Goal: Information Seeking & Learning: Learn about a topic

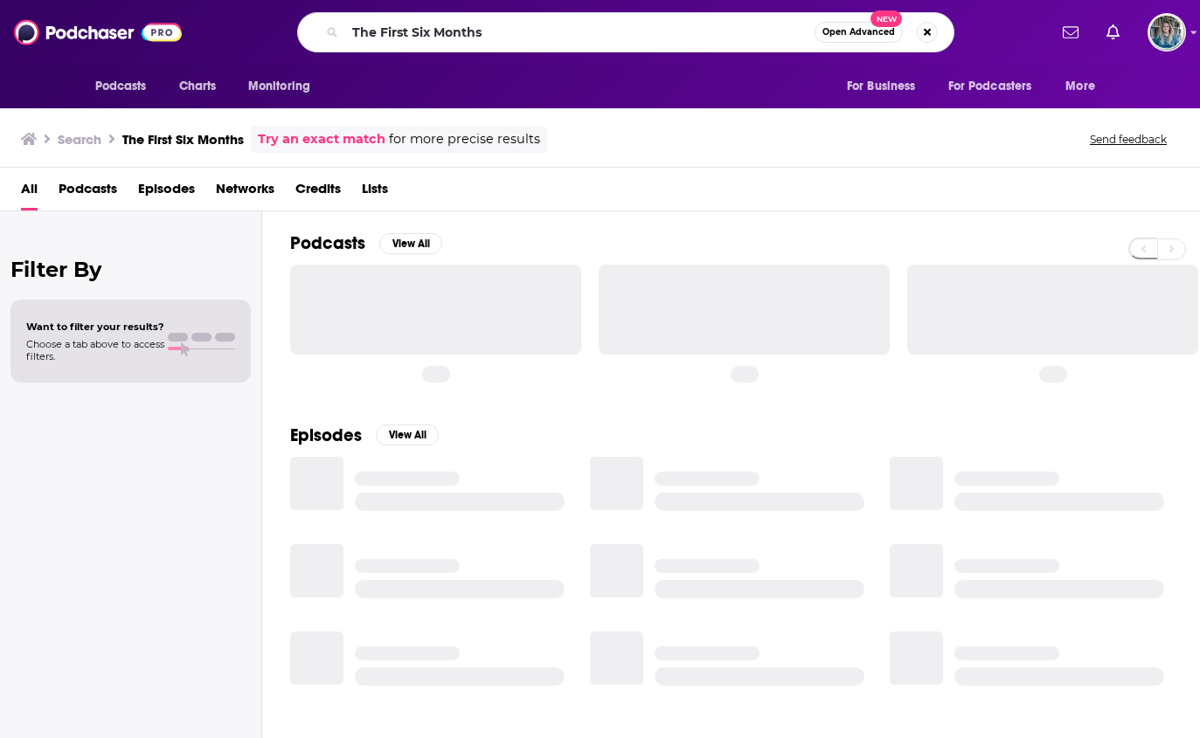
click at [392, 36] on input "The First Six Months" at bounding box center [579, 32] width 469 height 28
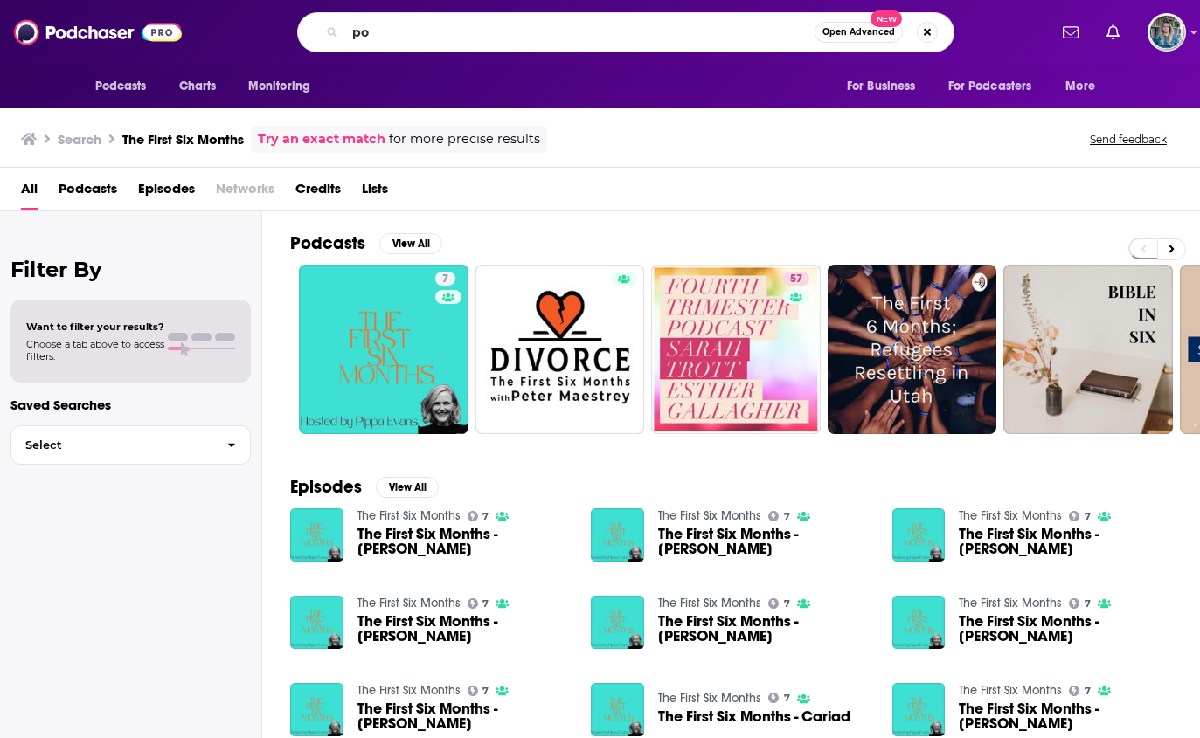
type input "p"
type input "little atoms"
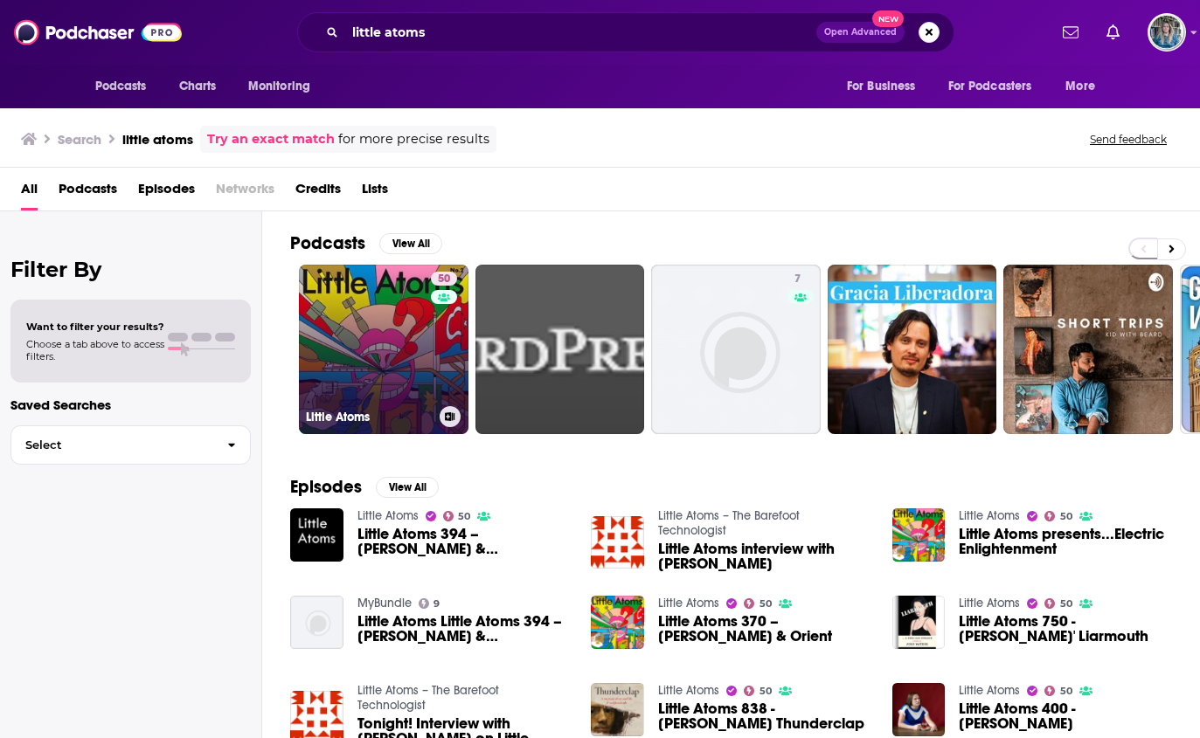
click at [352, 315] on link "50 Little Atoms" at bounding box center [384, 350] width 170 height 170
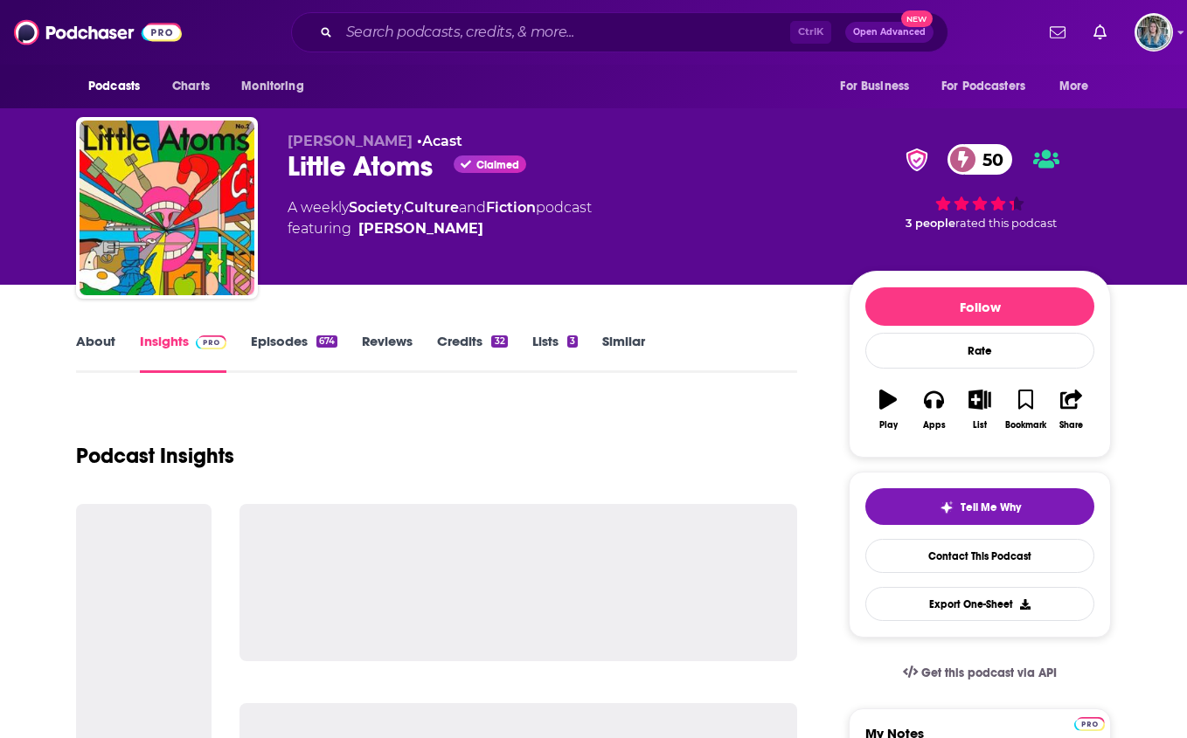
click at [96, 345] on link "About" at bounding box center [95, 353] width 39 height 40
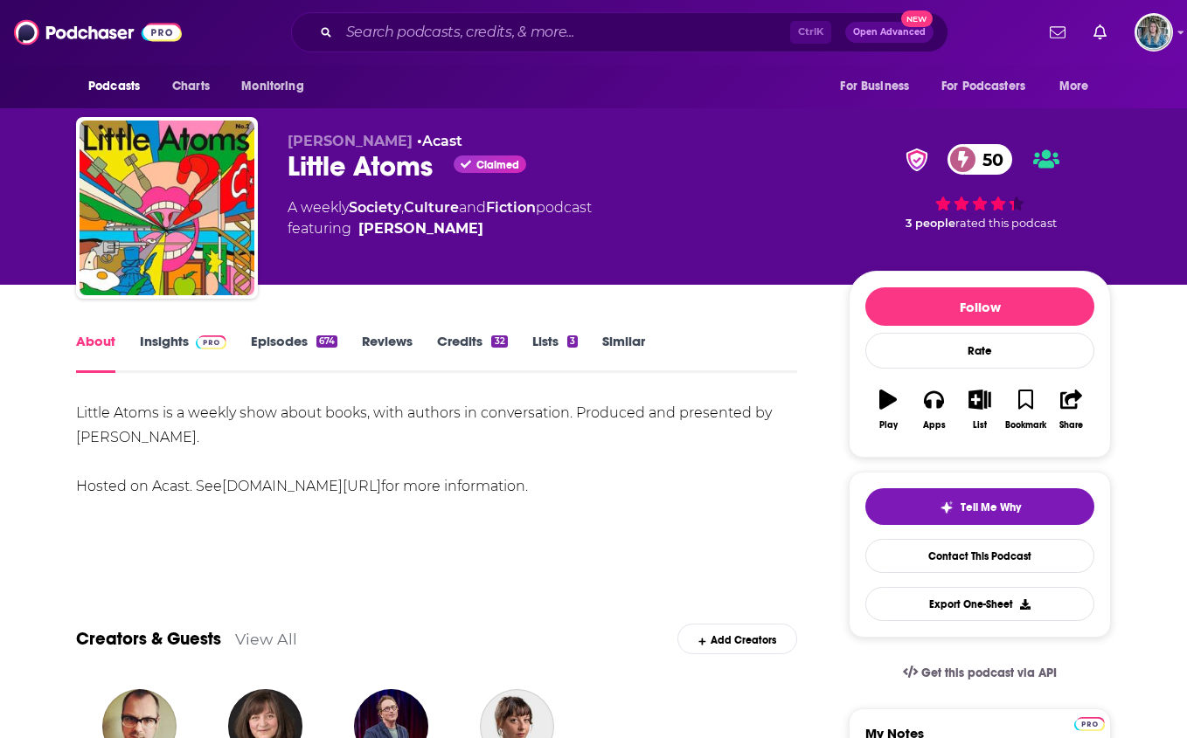
click at [156, 351] on link "Insights" at bounding box center [183, 353] width 87 height 40
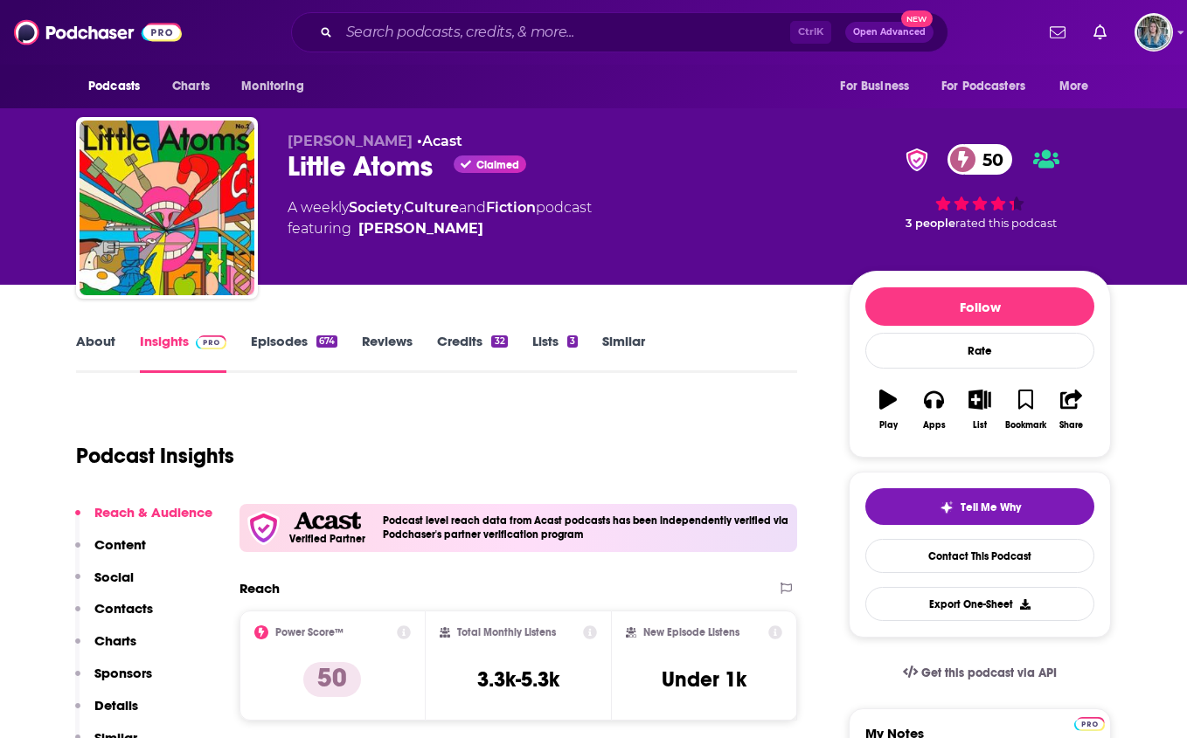
click at [654, 0] on div "Podcasts Charts Monitoring Ctrl K Open Advanced New For Business For Podcasters…" at bounding box center [593, 32] width 1187 height 65
click at [646, 21] on input "Search podcasts, credits, & more..." at bounding box center [564, 32] width 451 height 28
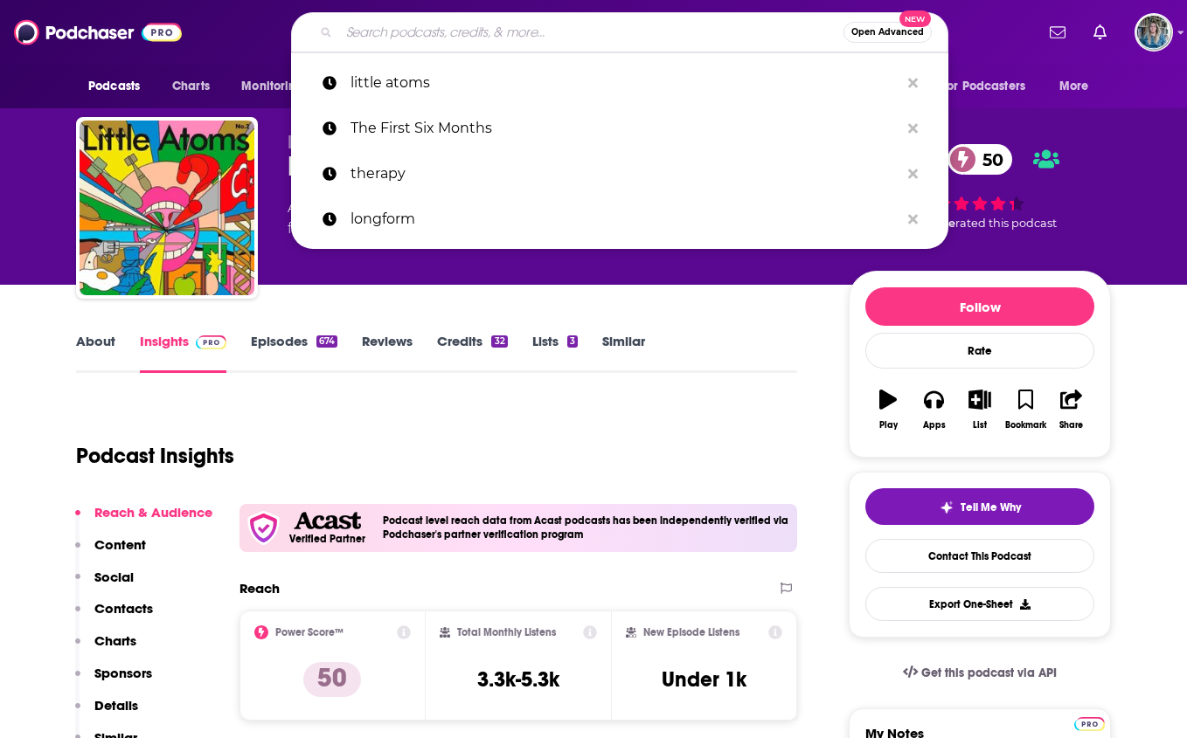
paste input "The Bibliotherapists"
type input "The Bibliotherapists"
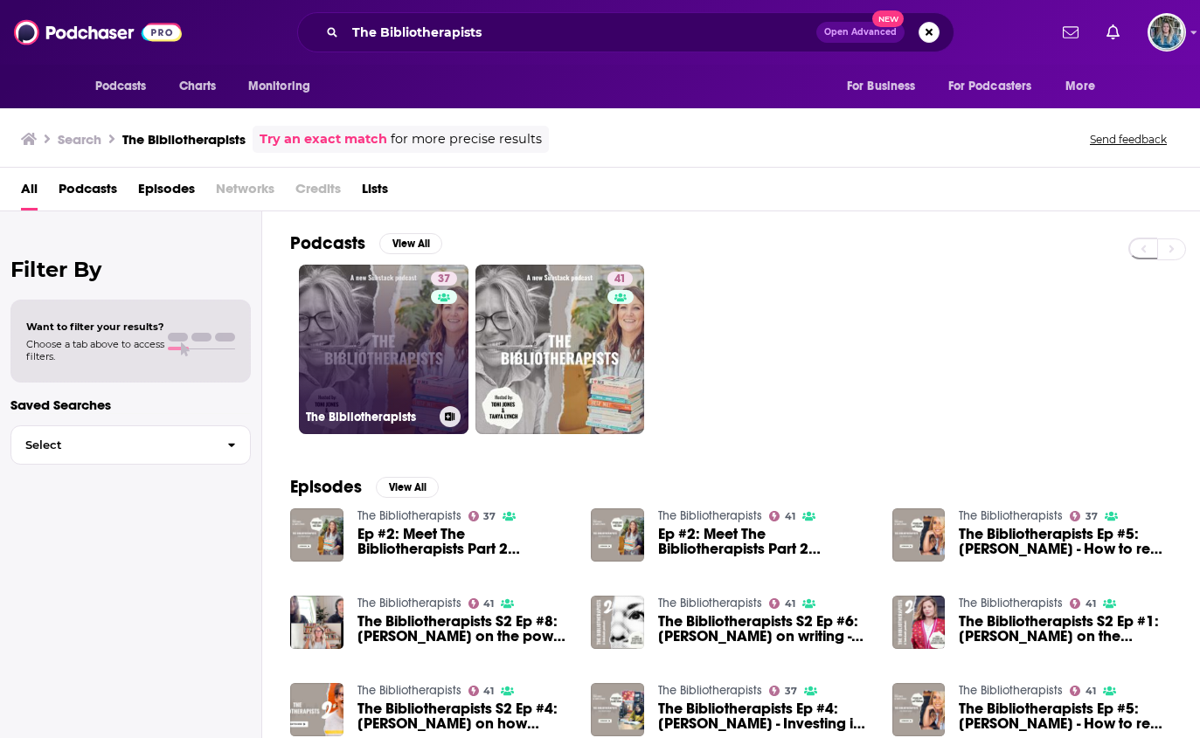
click at [442, 343] on div "37" at bounding box center [446, 339] width 31 height 135
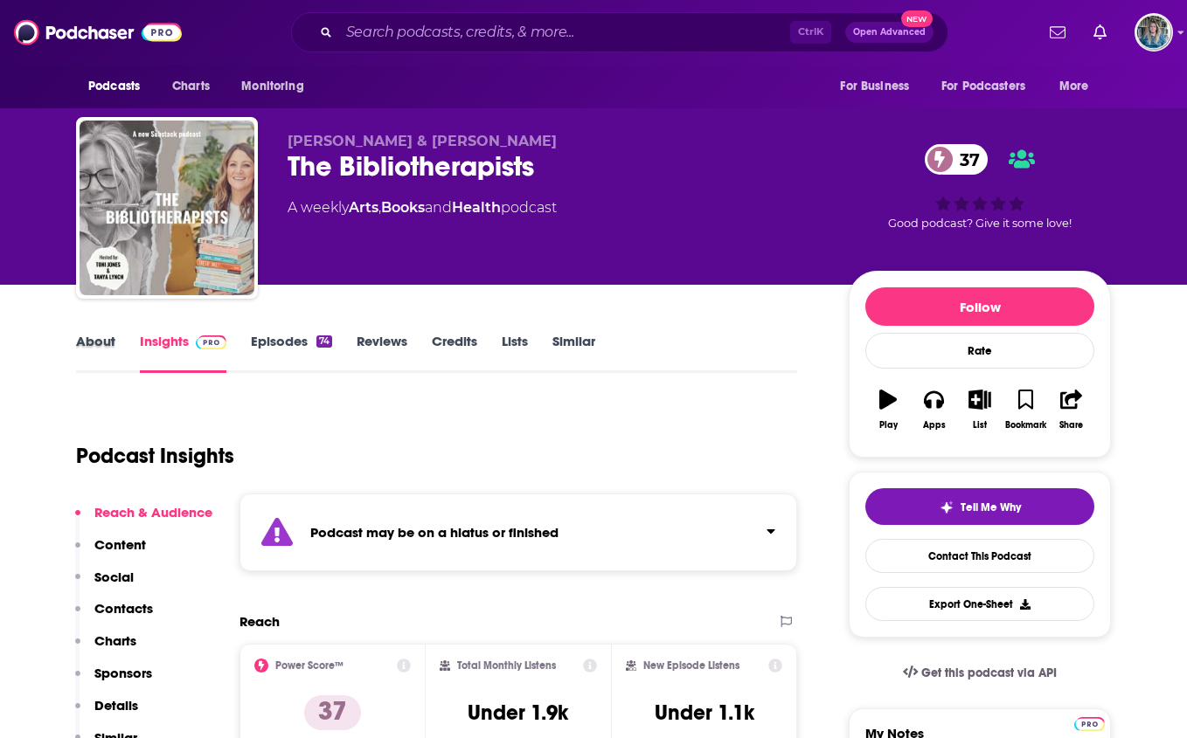
click at [118, 333] on div "About" at bounding box center [108, 353] width 64 height 40
click at [98, 353] on link "About" at bounding box center [95, 353] width 39 height 40
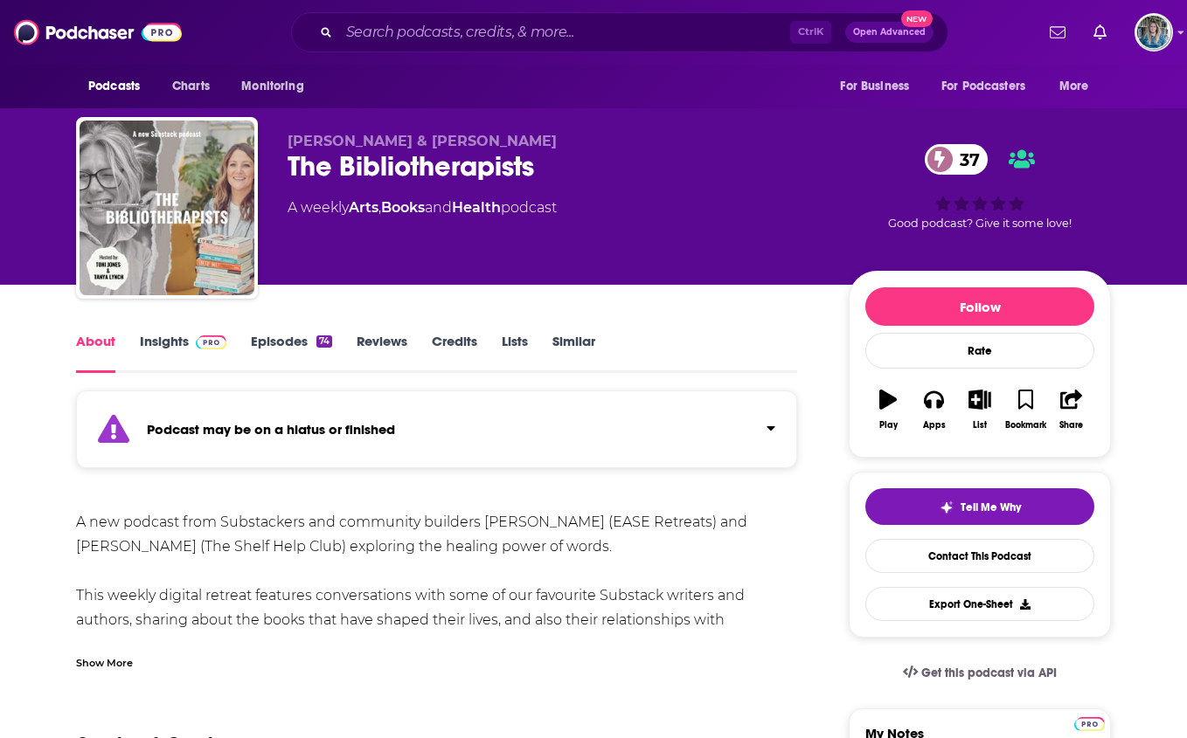
click at [114, 649] on div "Show More" at bounding box center [436, 656] width 721 height 30
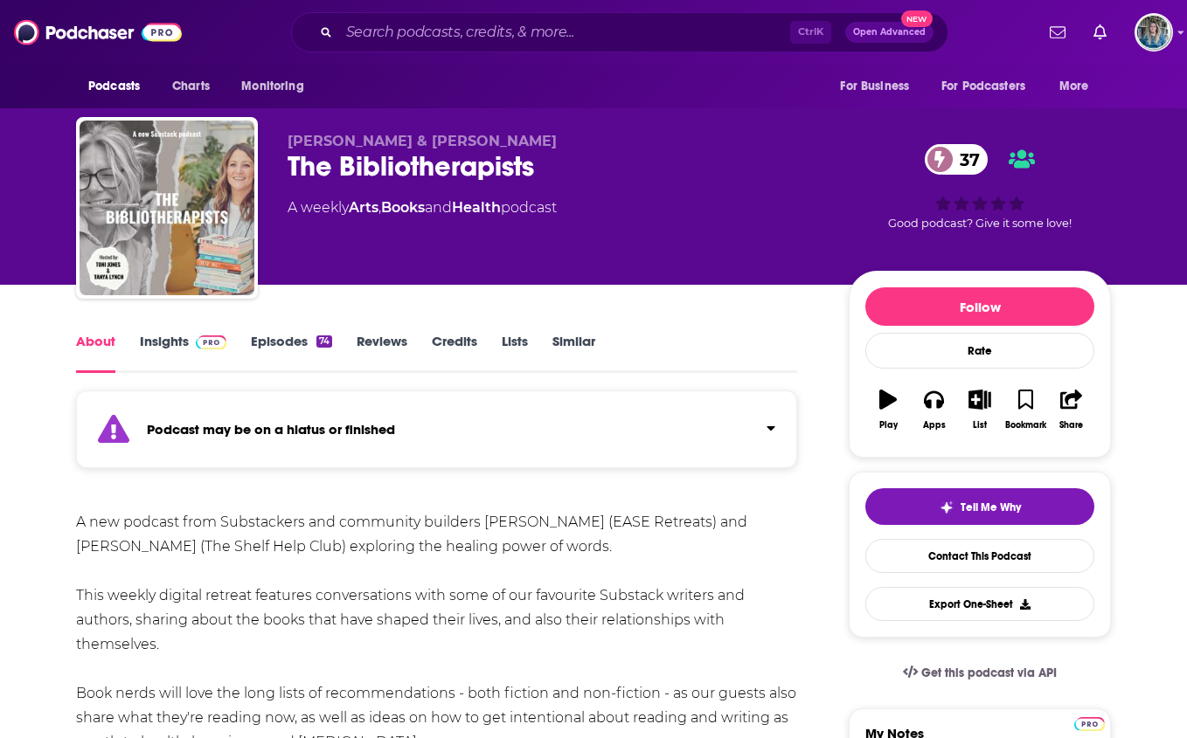
click at [177, 343] on link "Insights" at bounding box center [183, 353] width 87 height 40
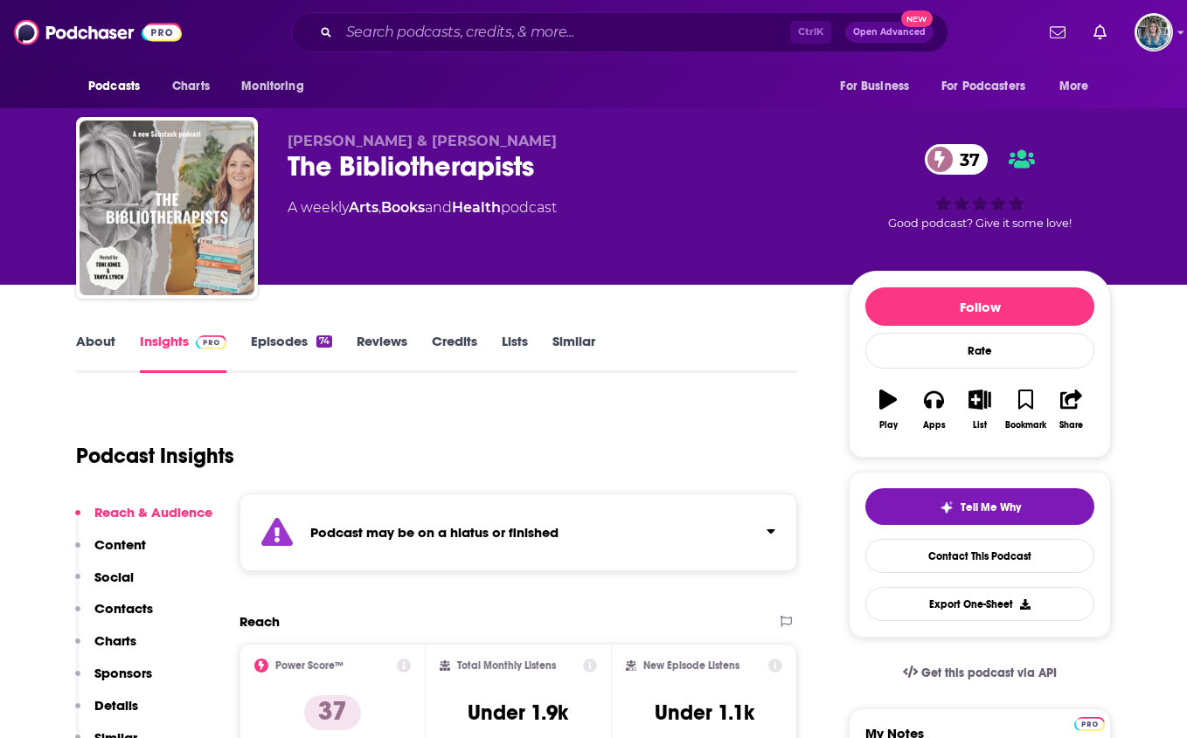
click at [265, 339] on link "Episodes 74" at bounding box center [291, 353] width 81 height 40
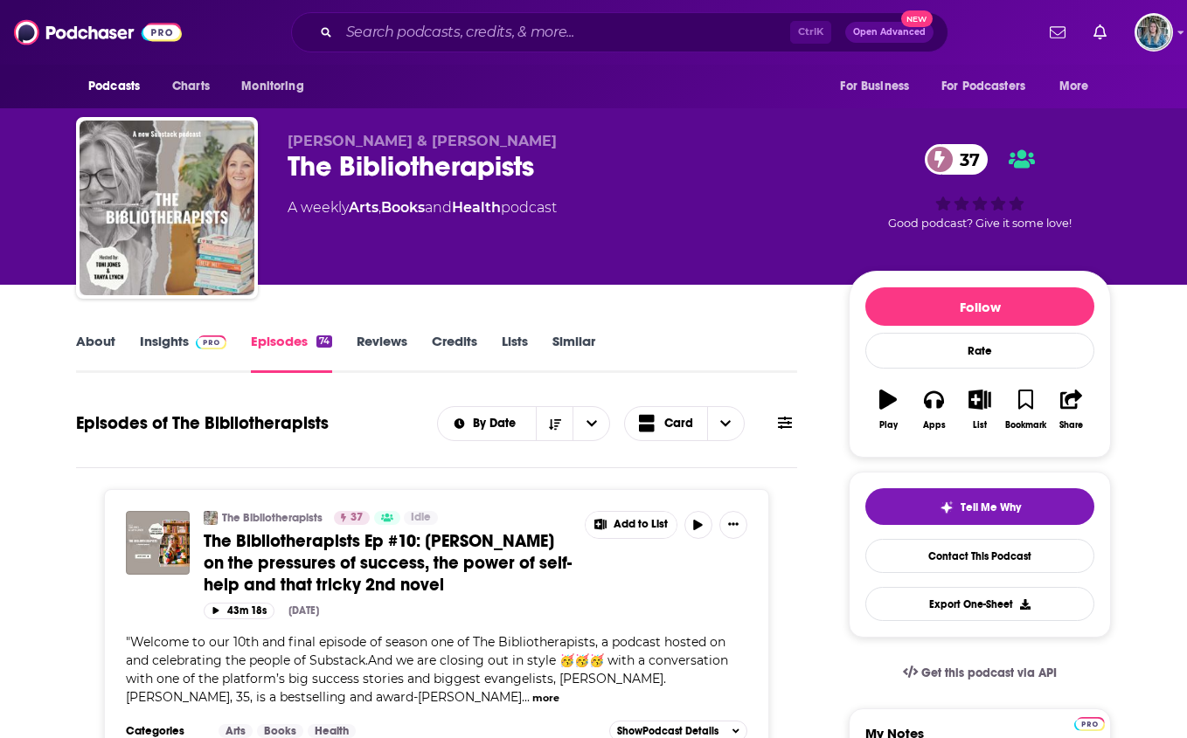
click at [173, 343] on link "Insights" at bounding box center [183, 353] width 87 height 40
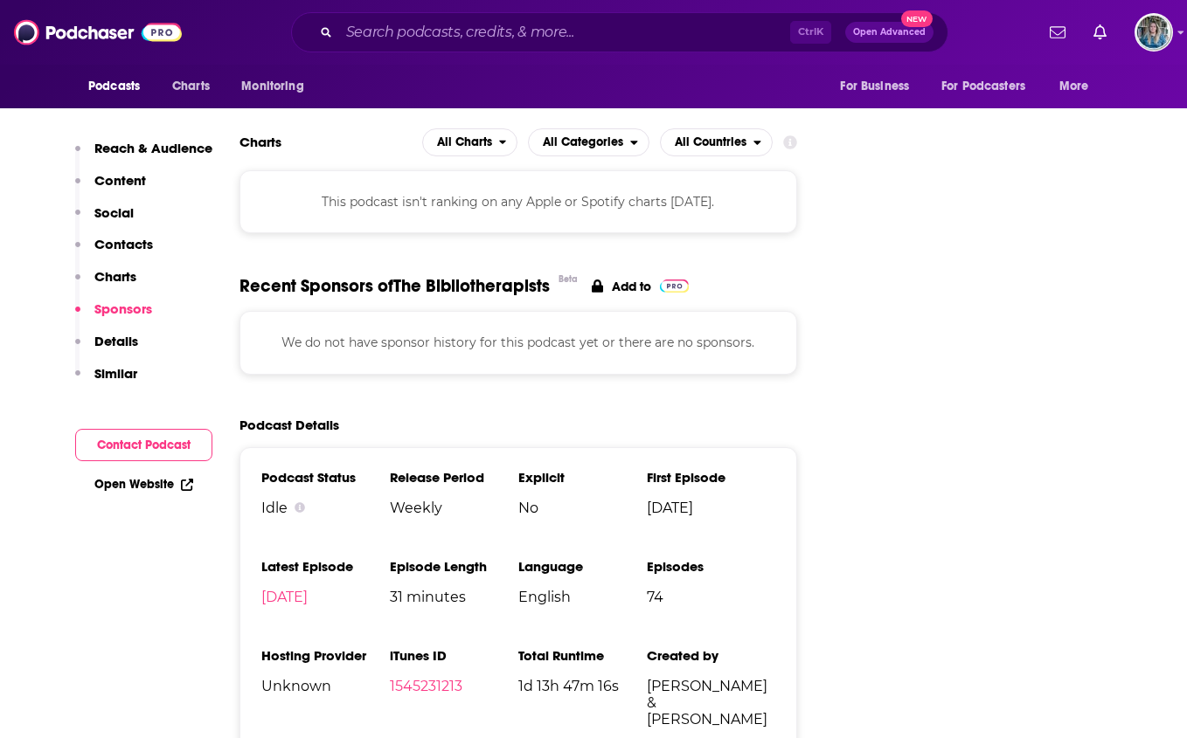
scroll to position [1835, 0]
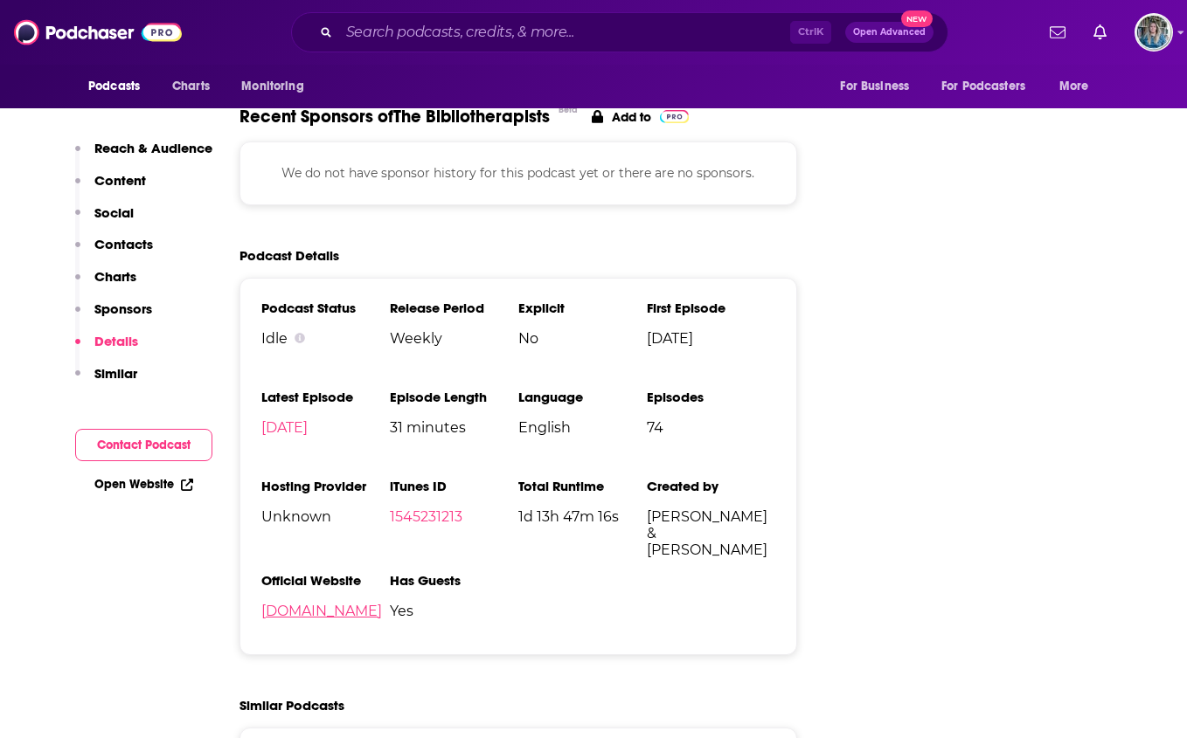
click at [382, 608] on link "[DOMAIN_NAME]" at bounding box center [321, 611] width 121 height 17
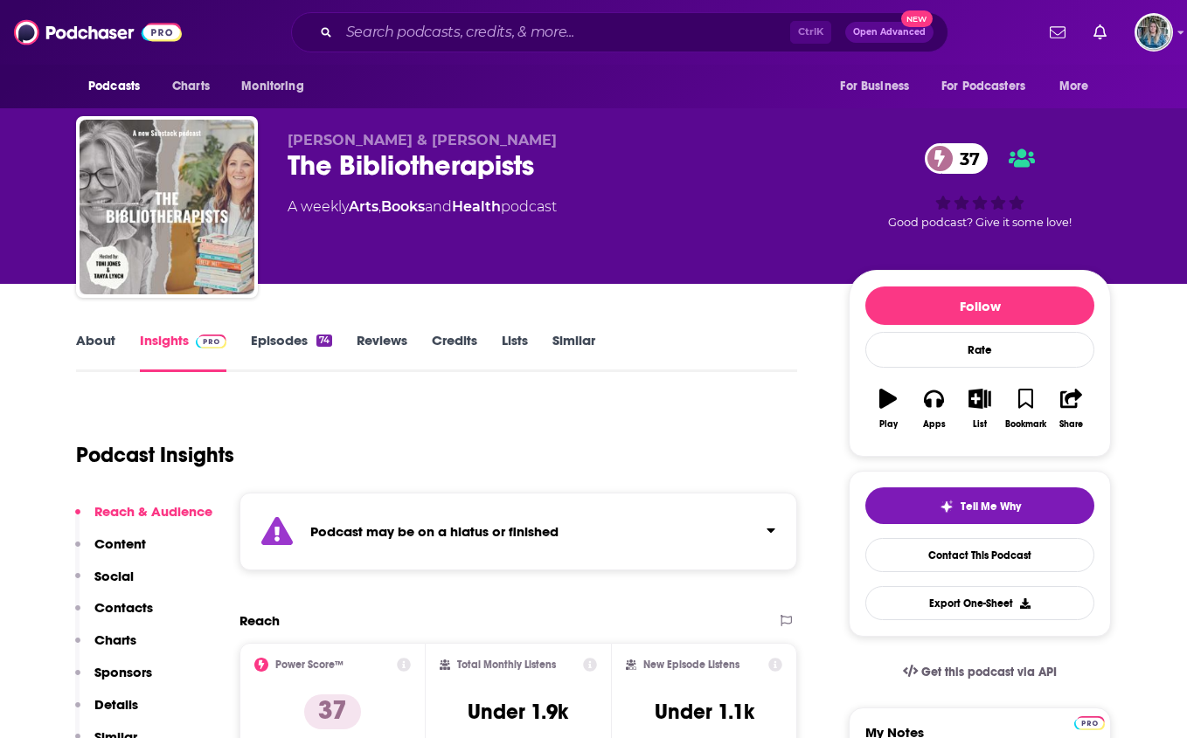
scroll to position [0, 0]
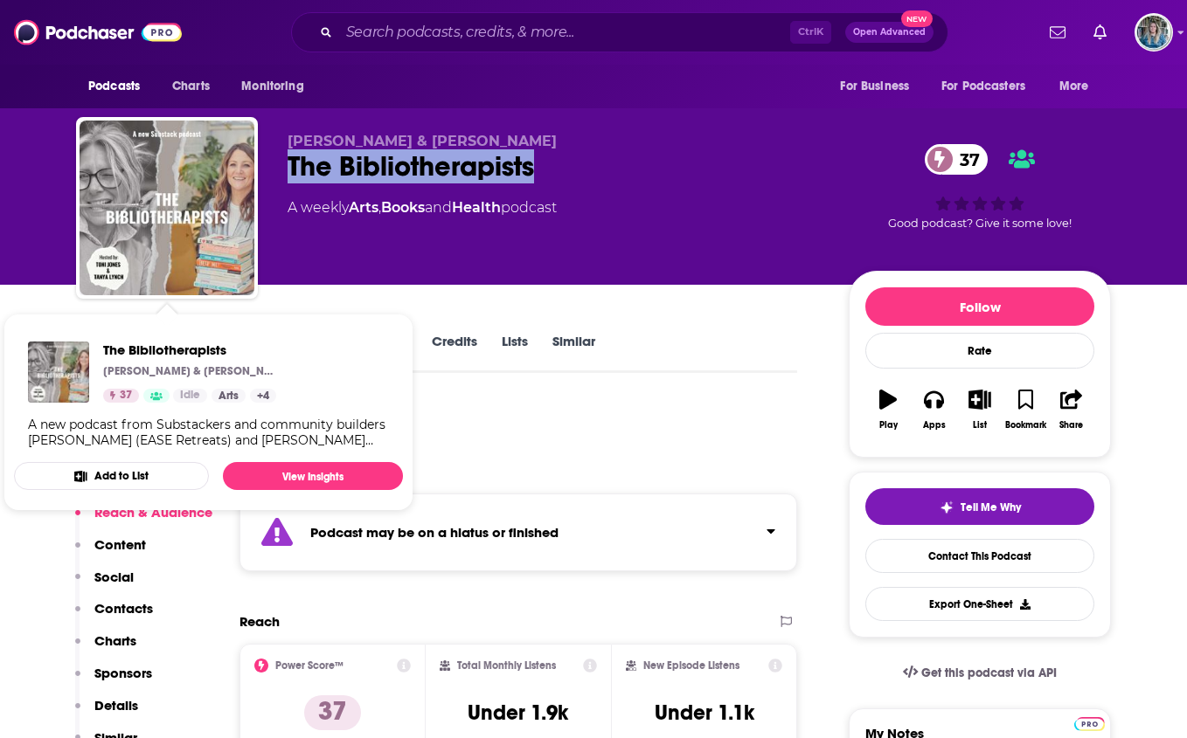
drag, startPoint x: 548, startPoint y: 163, endPoint x: 288, endPoint y: 162, distance: 259.6
click at [288, 162] on div "The Bibliotherapists 37" at bounding box center [554, 166] width 533 height 34
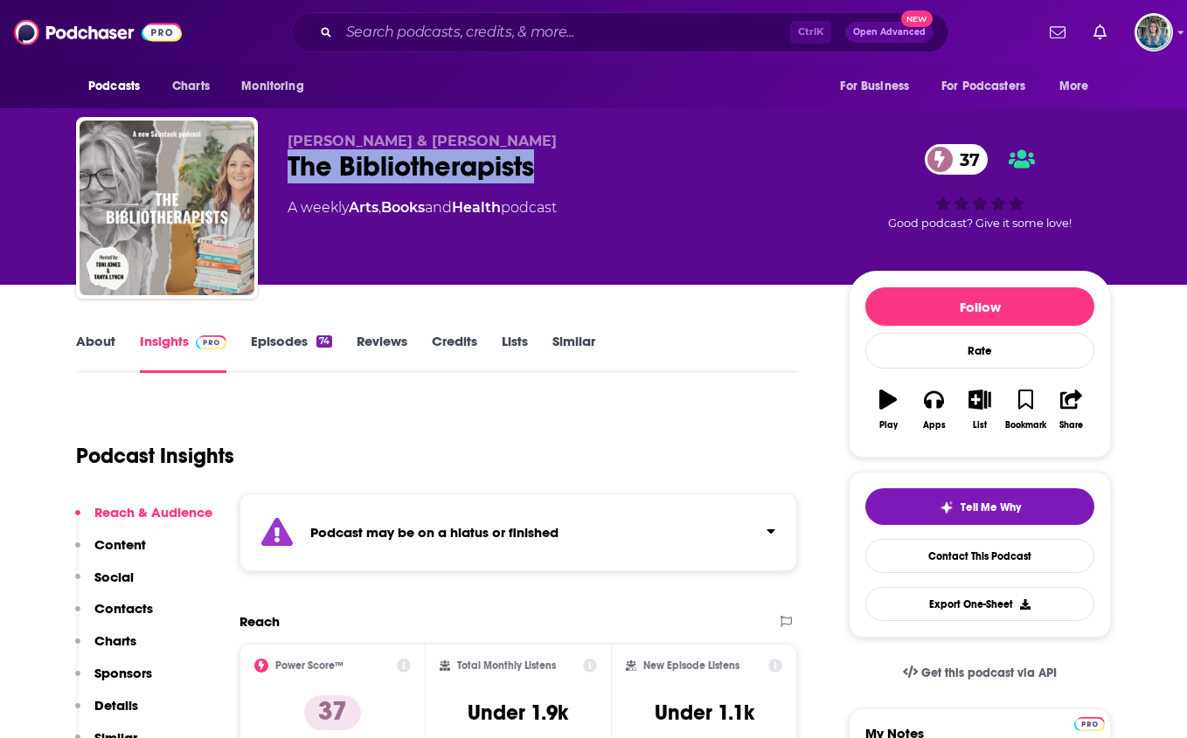
drag, startPoint x: 288, startPoint y: 162, endPoint x: 325, endPoint y: 166, distance: 37.0
copy h2 "The Bibliotherapists"
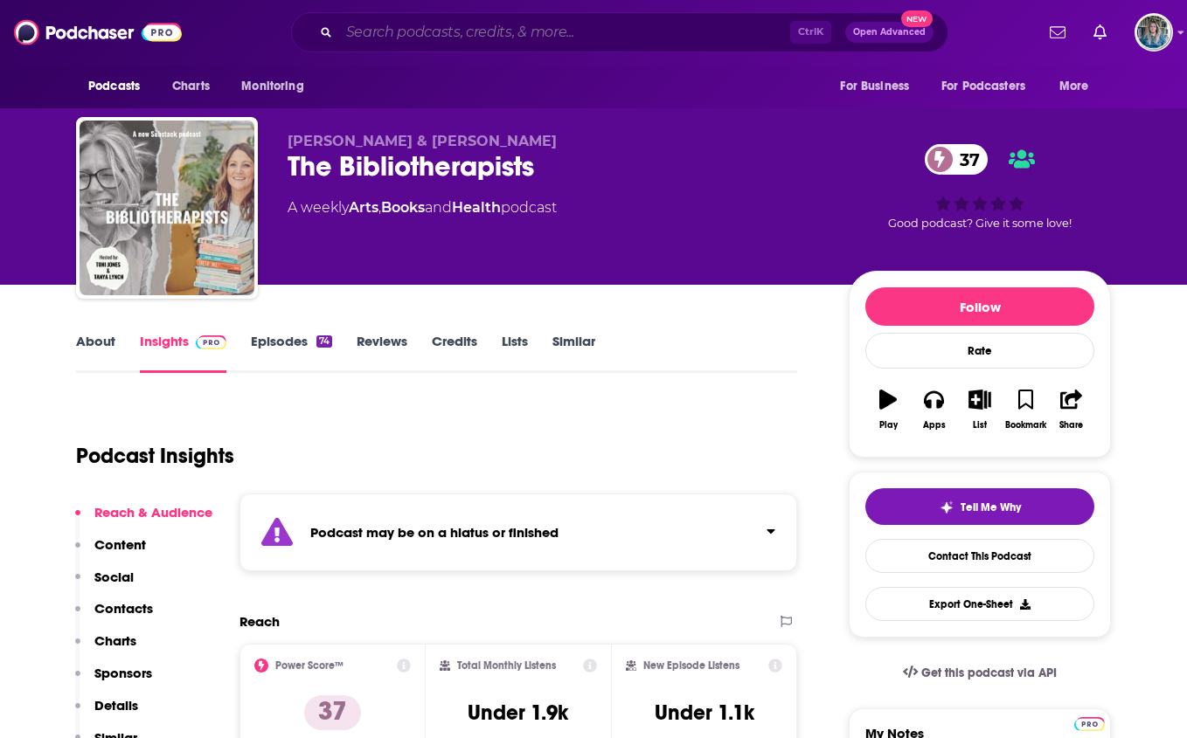
click at [606, 39] on input "Search podcasts, credits, & more..." at bounding box center [564, 32] width 451 height 28
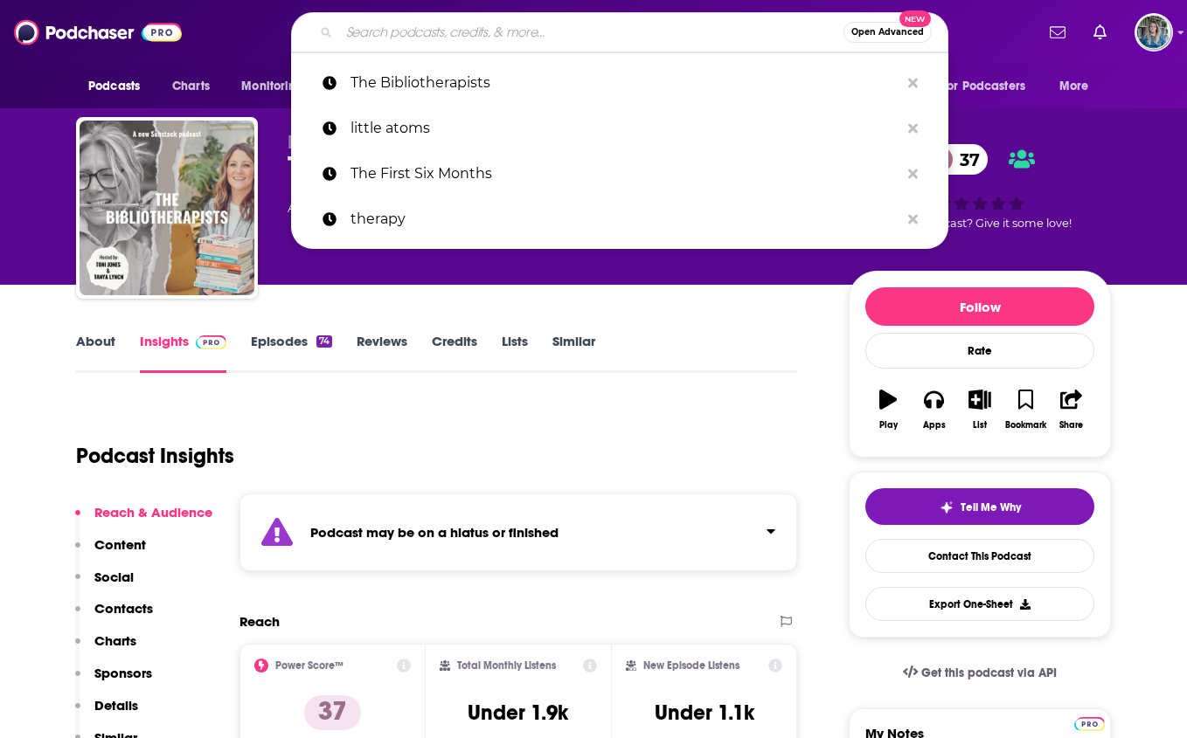
paste input "Fresh Air NPR"
type input "Fresh Air NPR"
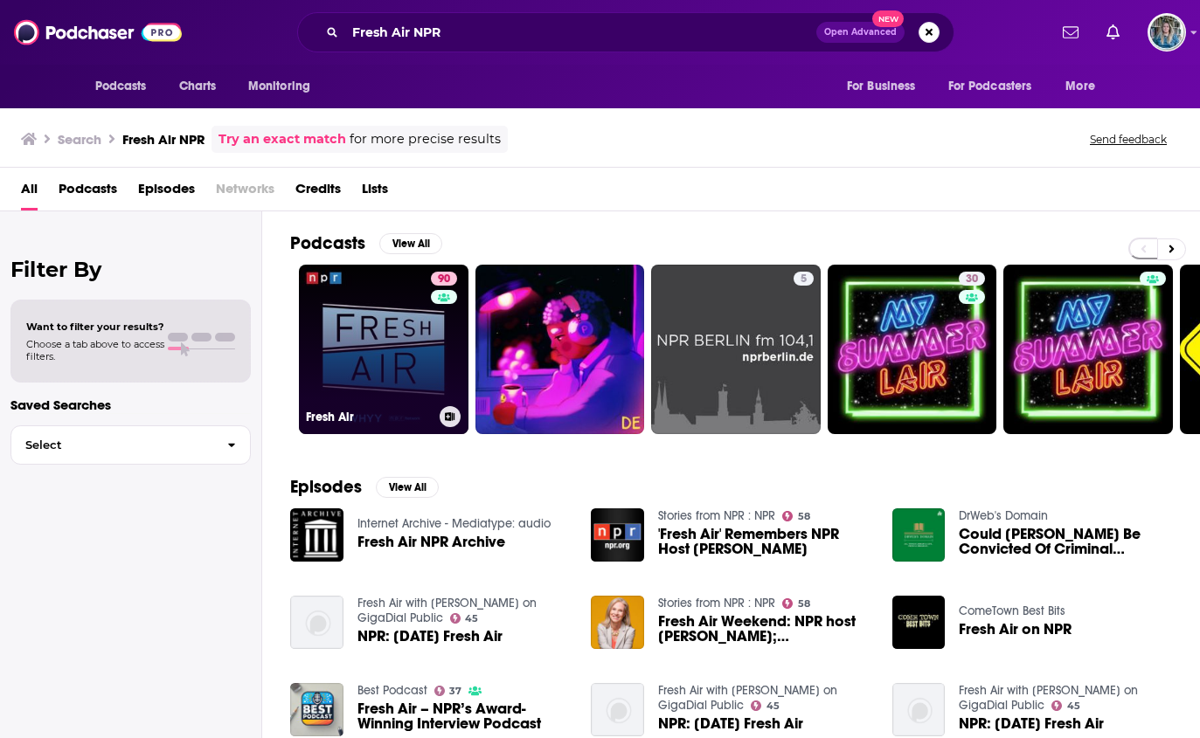
click at [363, 347] on link "90 Fresh Air" at bounding box center [384, 350] width 170 height 170
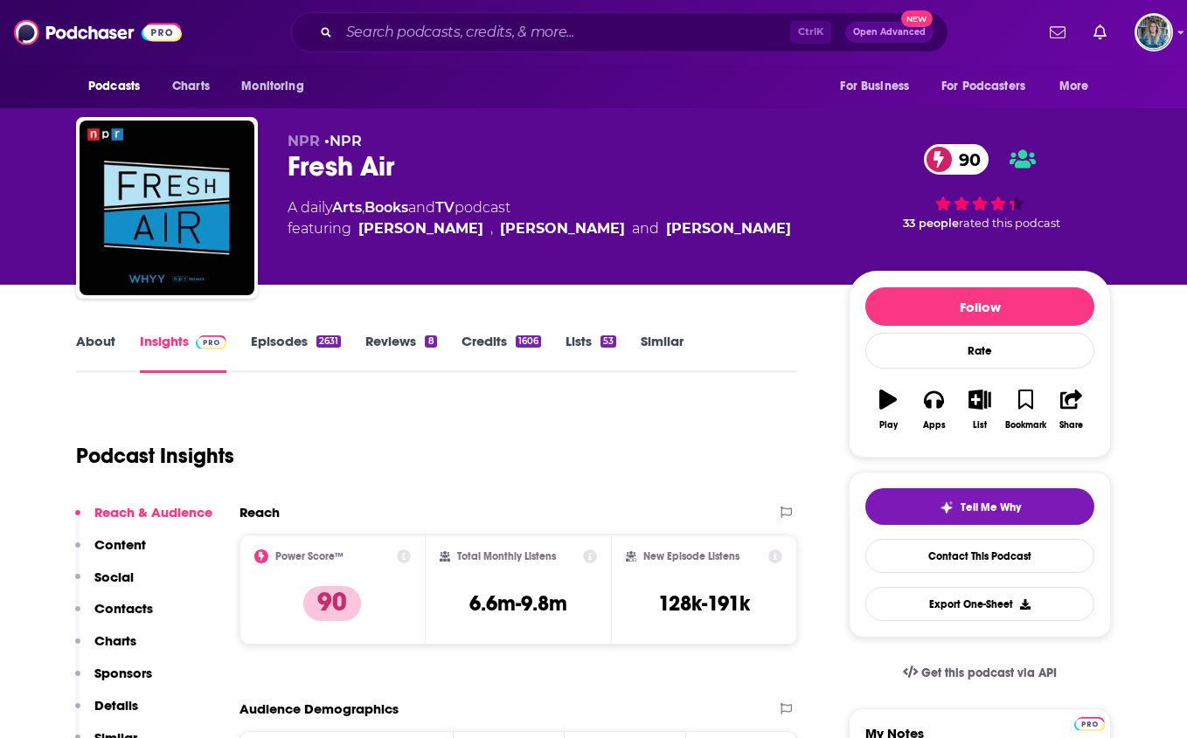
click at [87, 341] on link "About" at bounding box center [95, 353] width 39 height 40
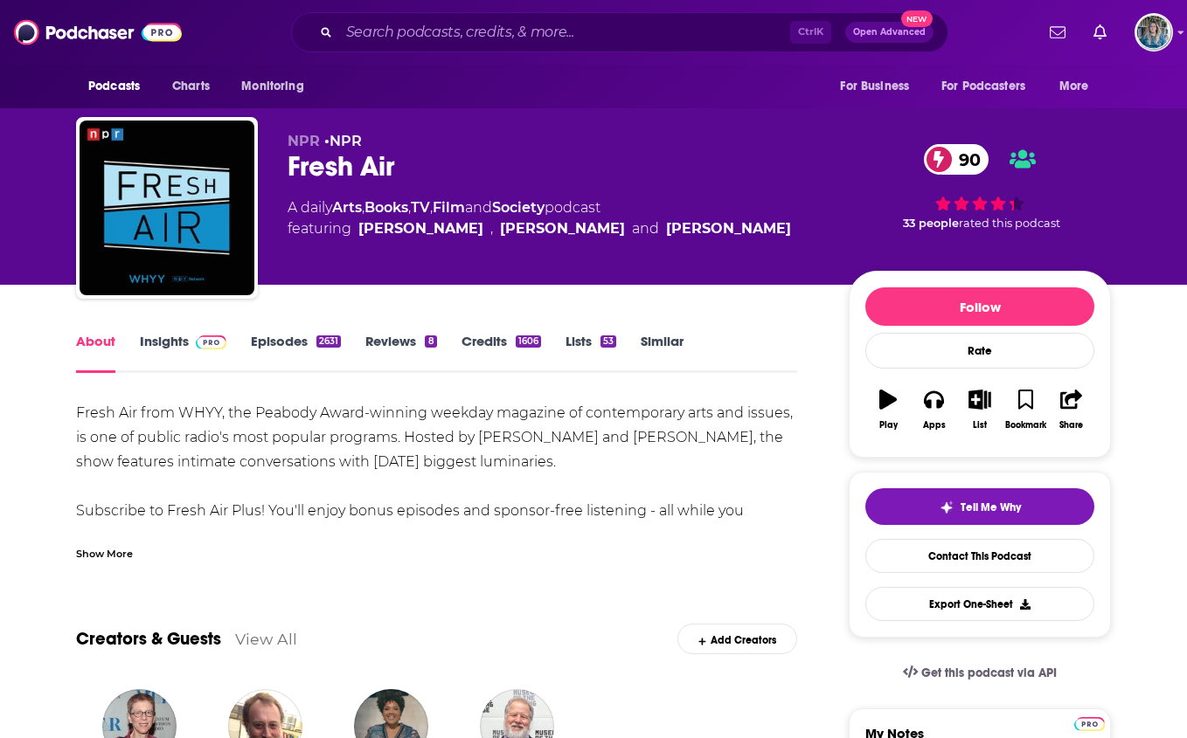
click at [99, 546] on div "Show More" at bounding box center [104, 552] width 57 height 17
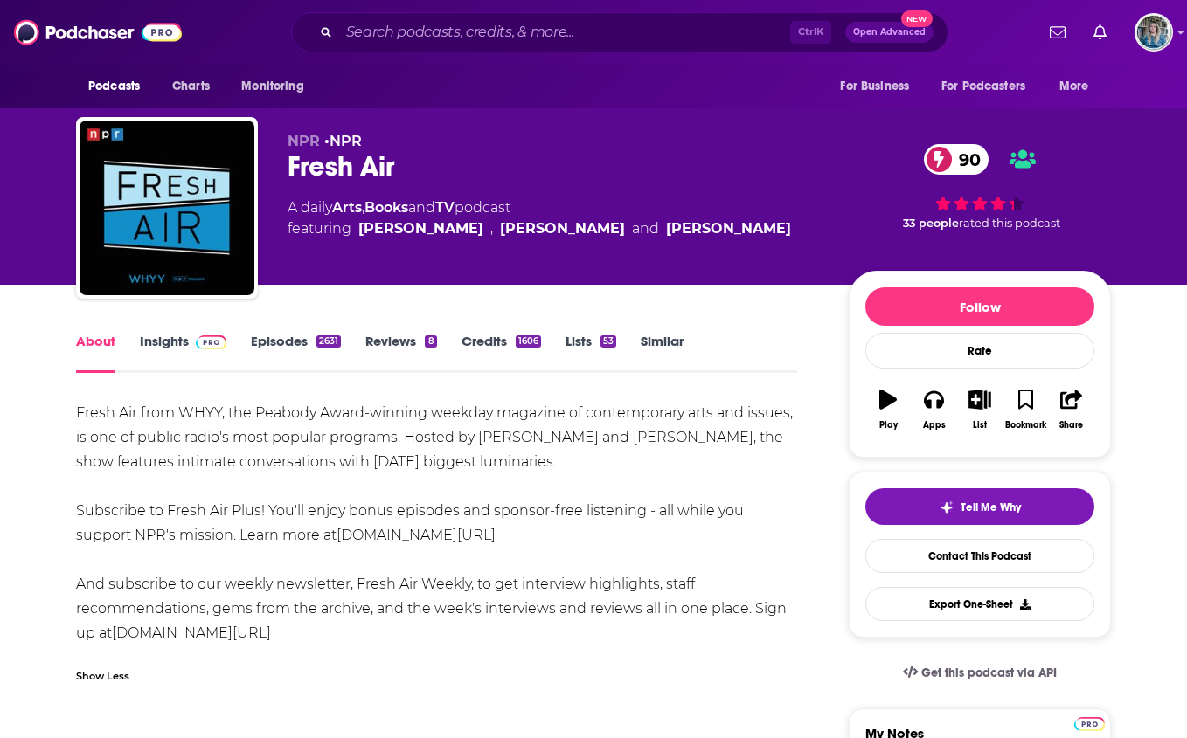
click at [269, 348] on link "Episodes 2631" at bounding box center [296, 353] width 90 height 40
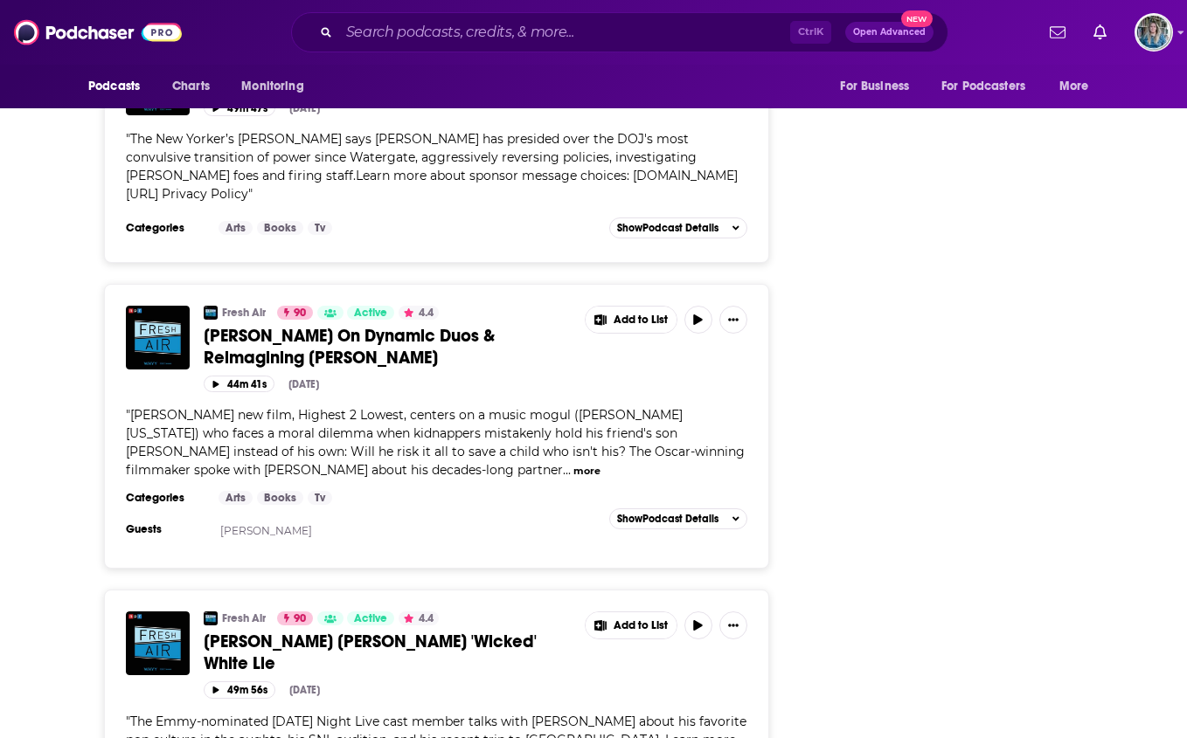
scroll to position [2447, 0]
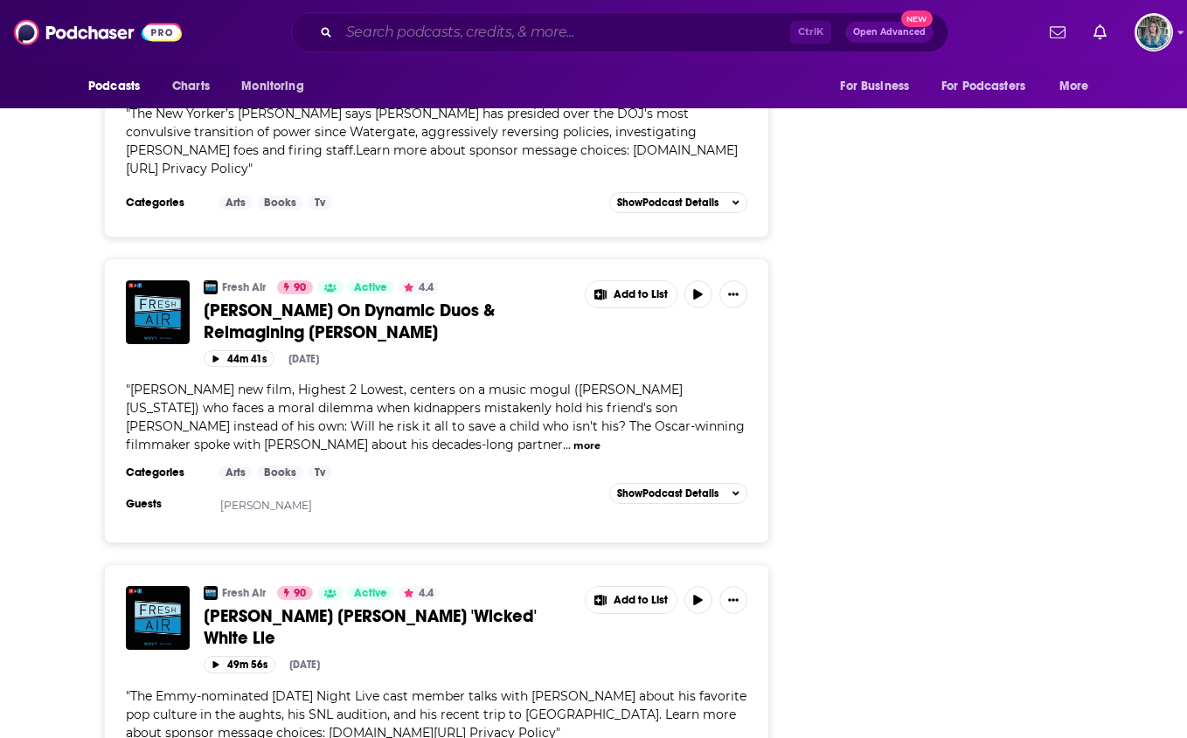
click at [496, 25] on input "Search podcasts, credits, & more..." at bounding box center [564, 32] width 451 height 28
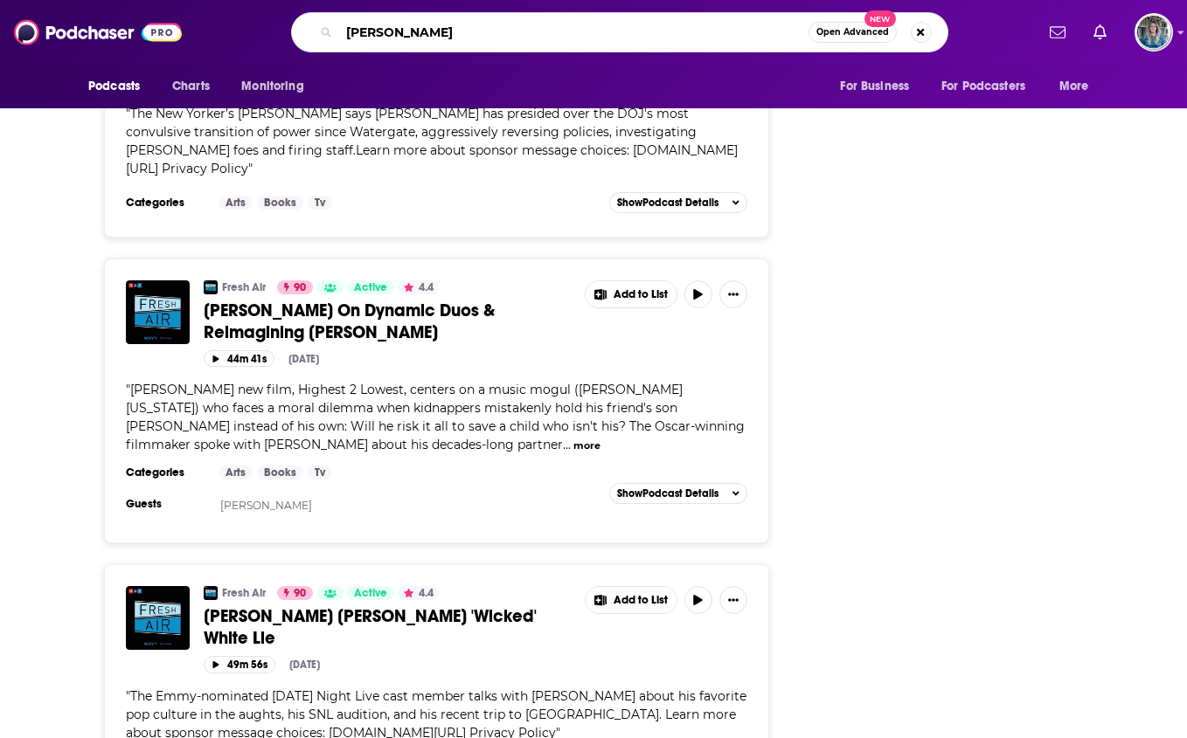
type input "[PERSON_NAME]"
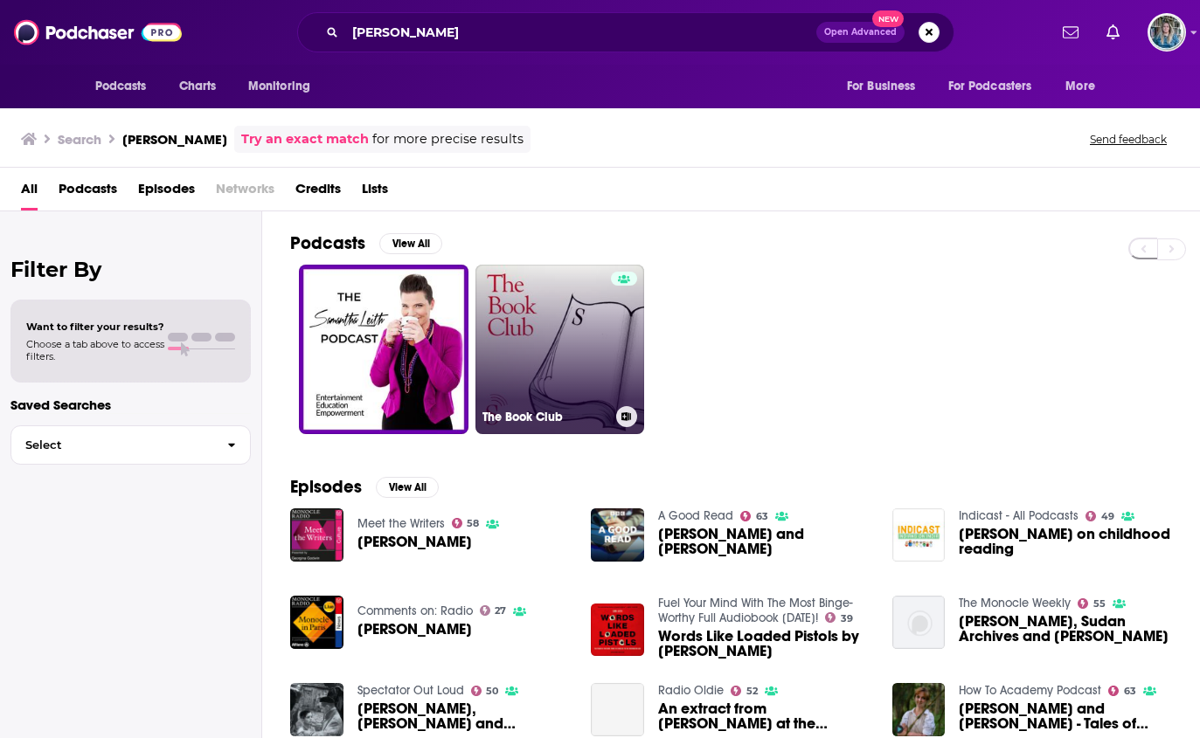
click at [555, 350] on link "The Book Club" at bounding box center [560, 350] width 170 height 170
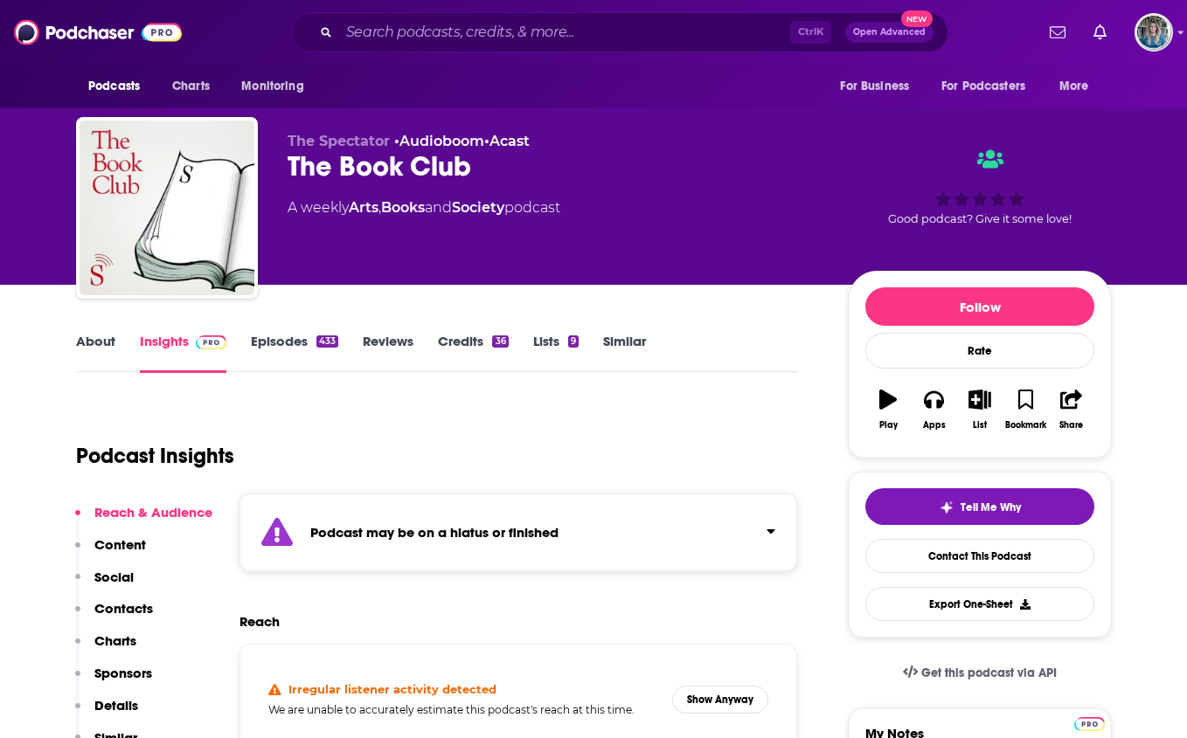
click at [92, 343] on link "About" at bounding box center [95, 353] width 39 height 40
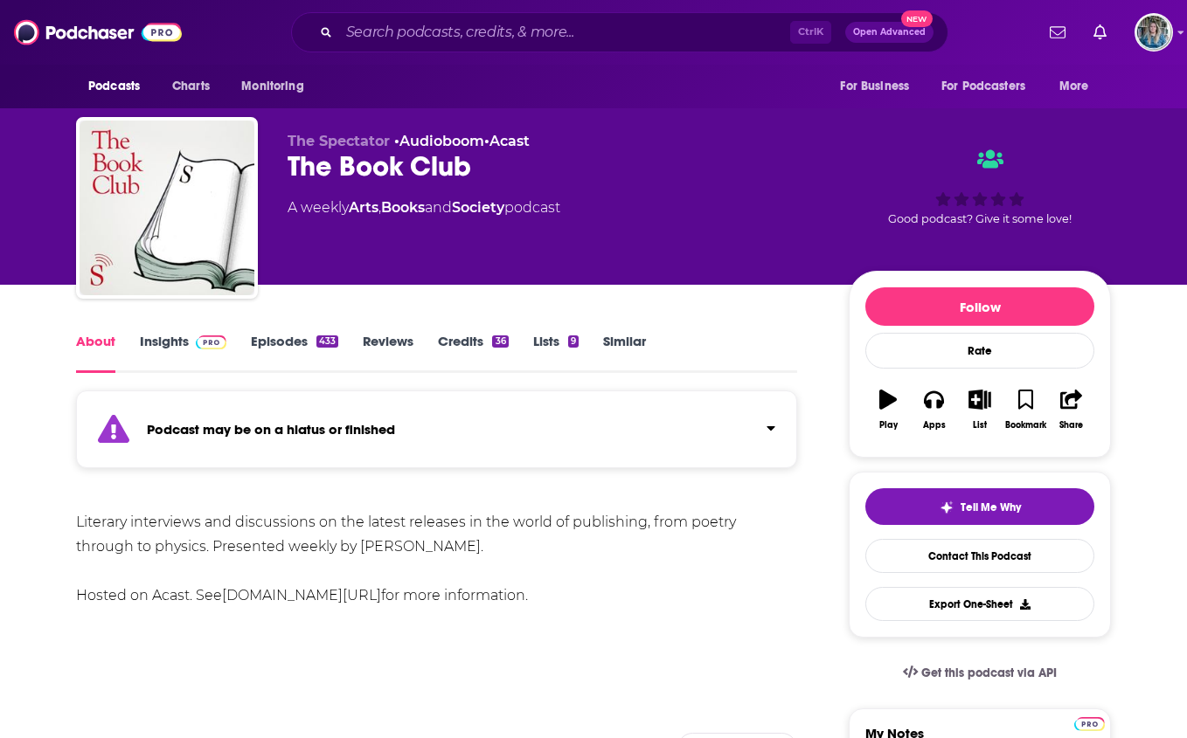
click at [141, 340] on link "Insights" at bounding box center [183, 353] width 87 height 40
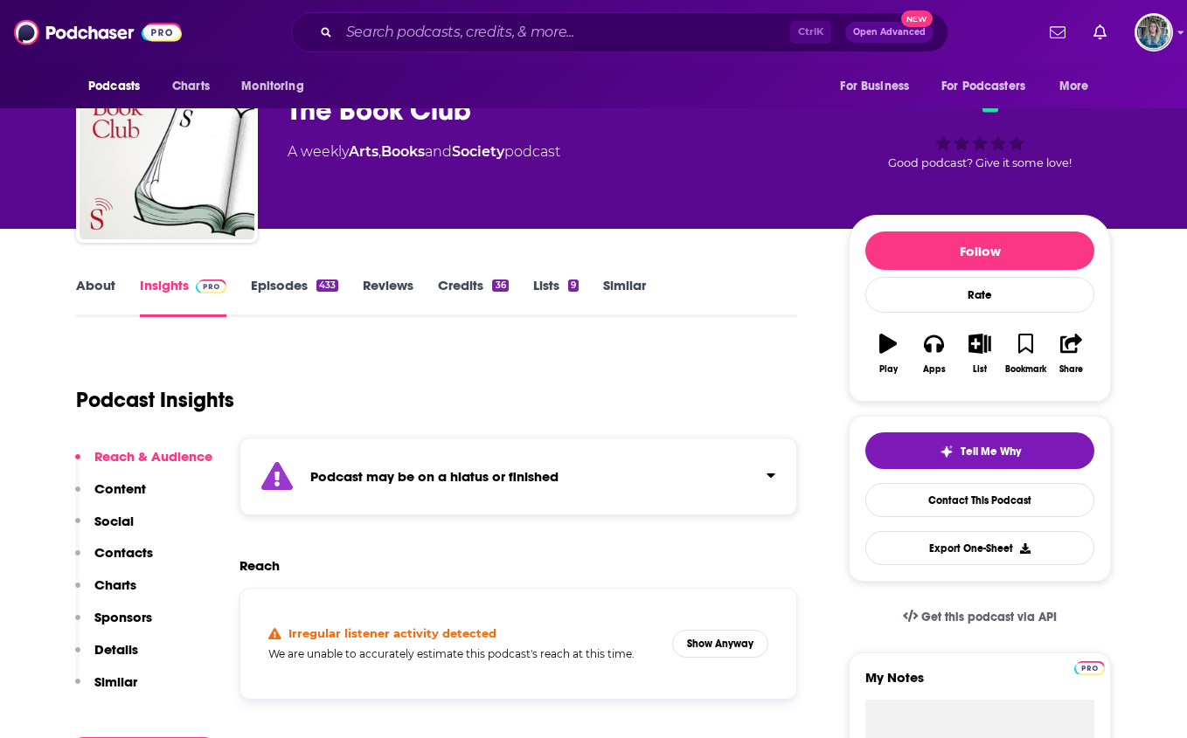
scroll to position [87, 0]
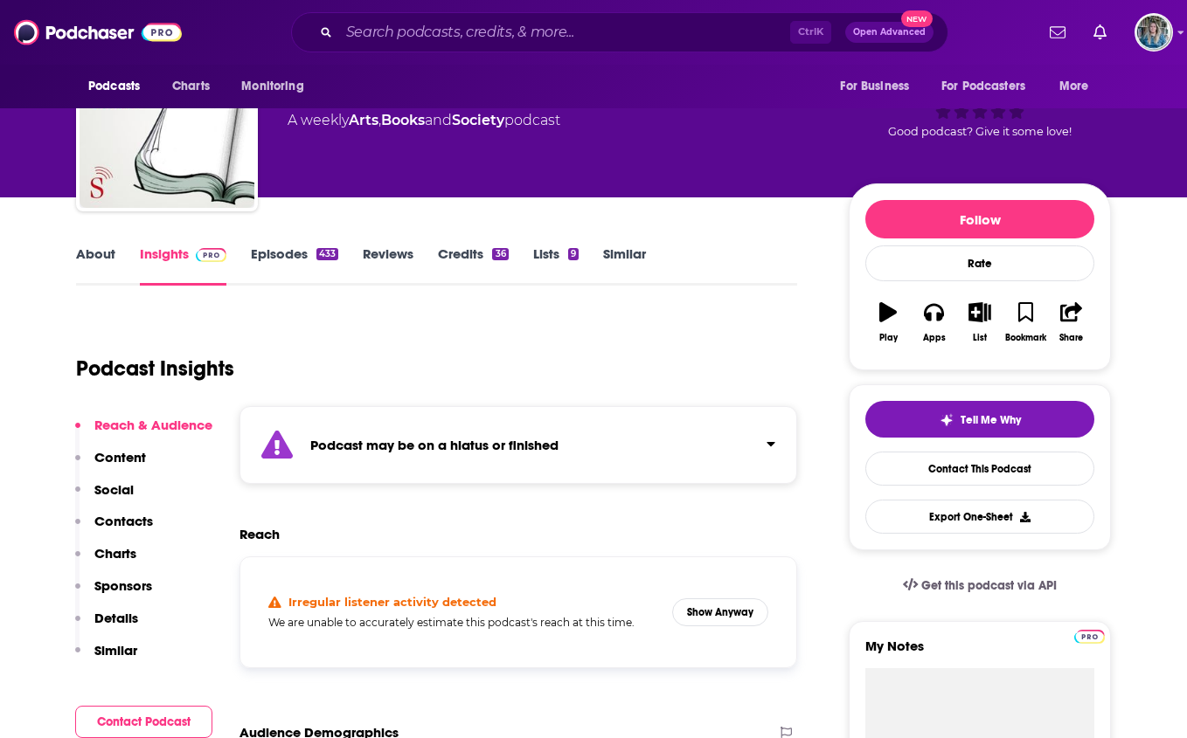
click at [315, 260] on link "Episodes 433" at bounding box center [294, 266] width 87 height 40
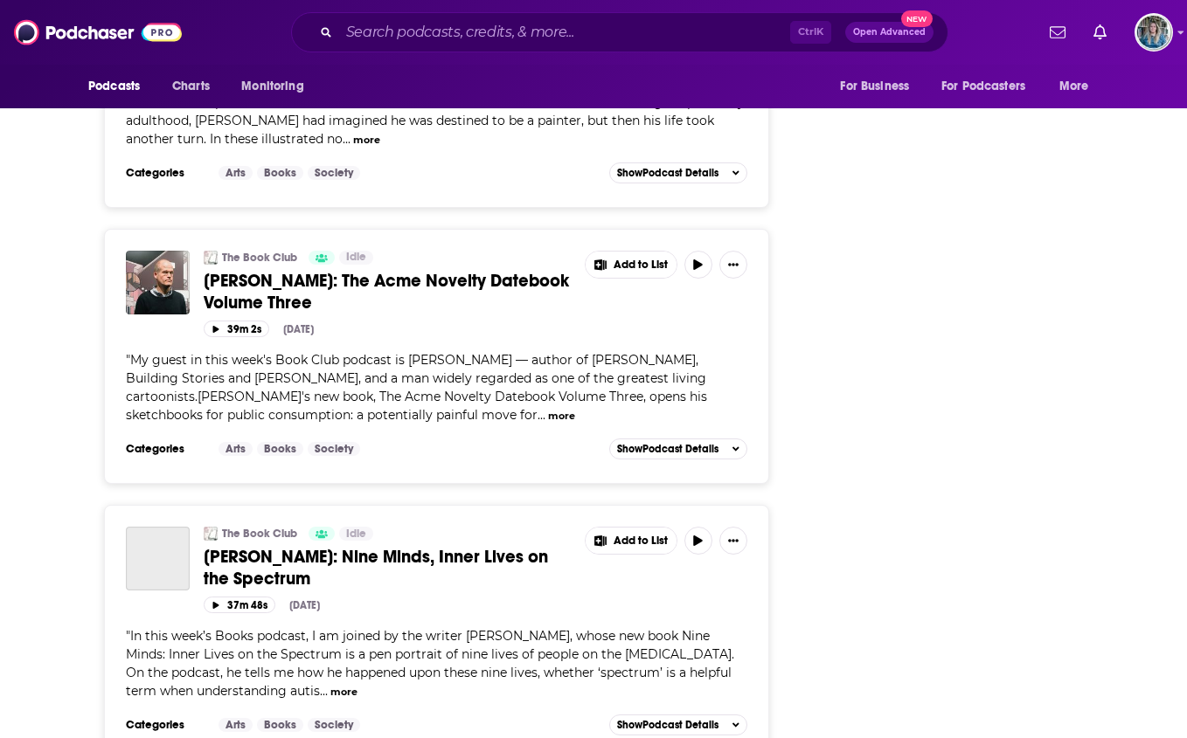
scroll to position [6574, 0]
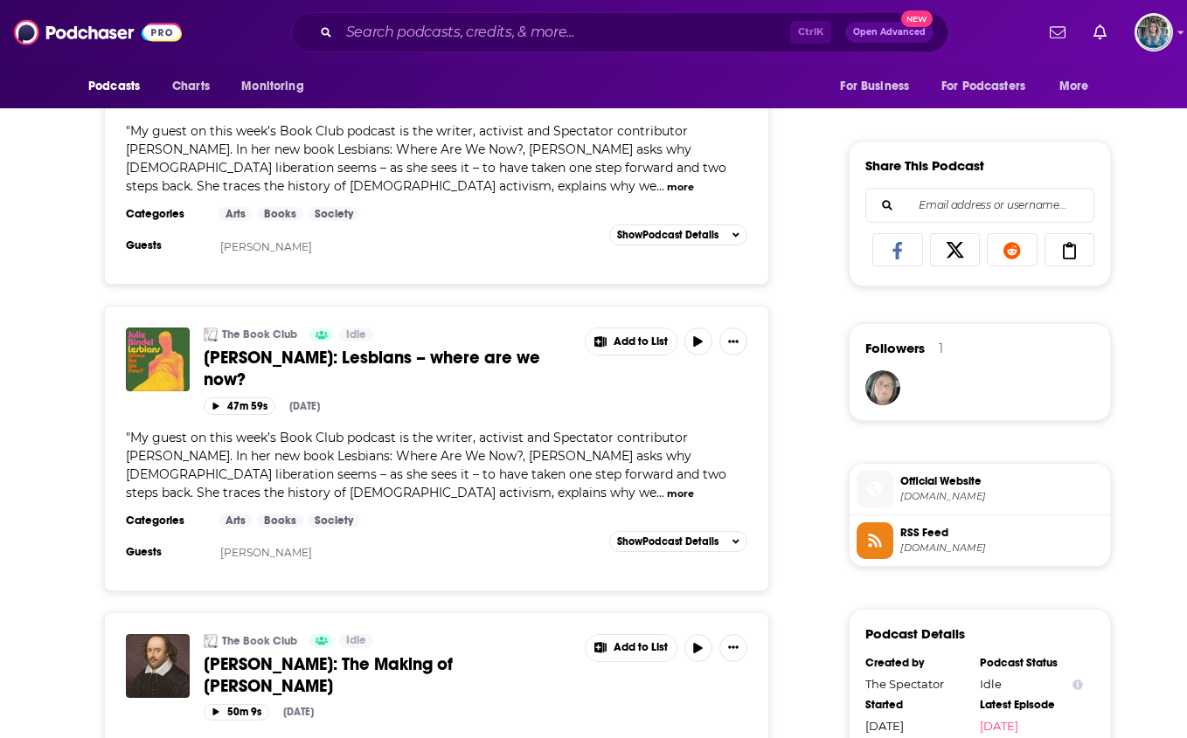
scroll to position [0, 0]
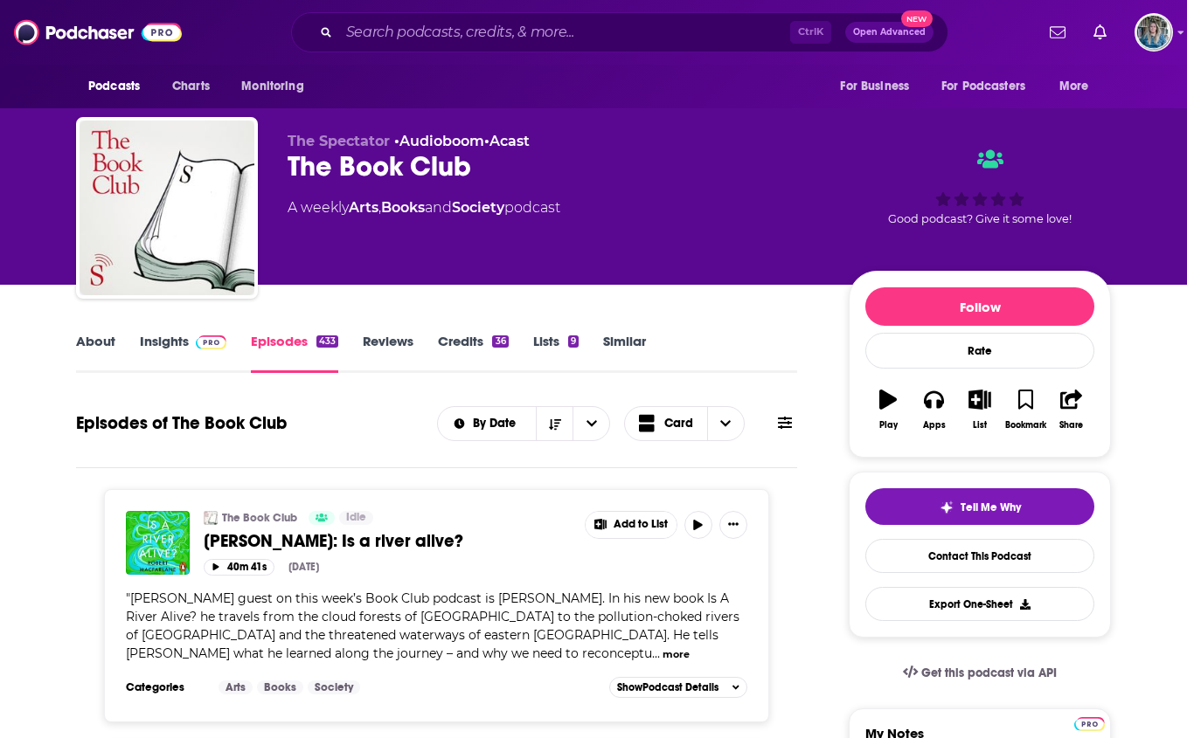
click at [511, 17] on div "Ctrl K Open Advanced New" at bounding box center [619, 32] width 657 height 40
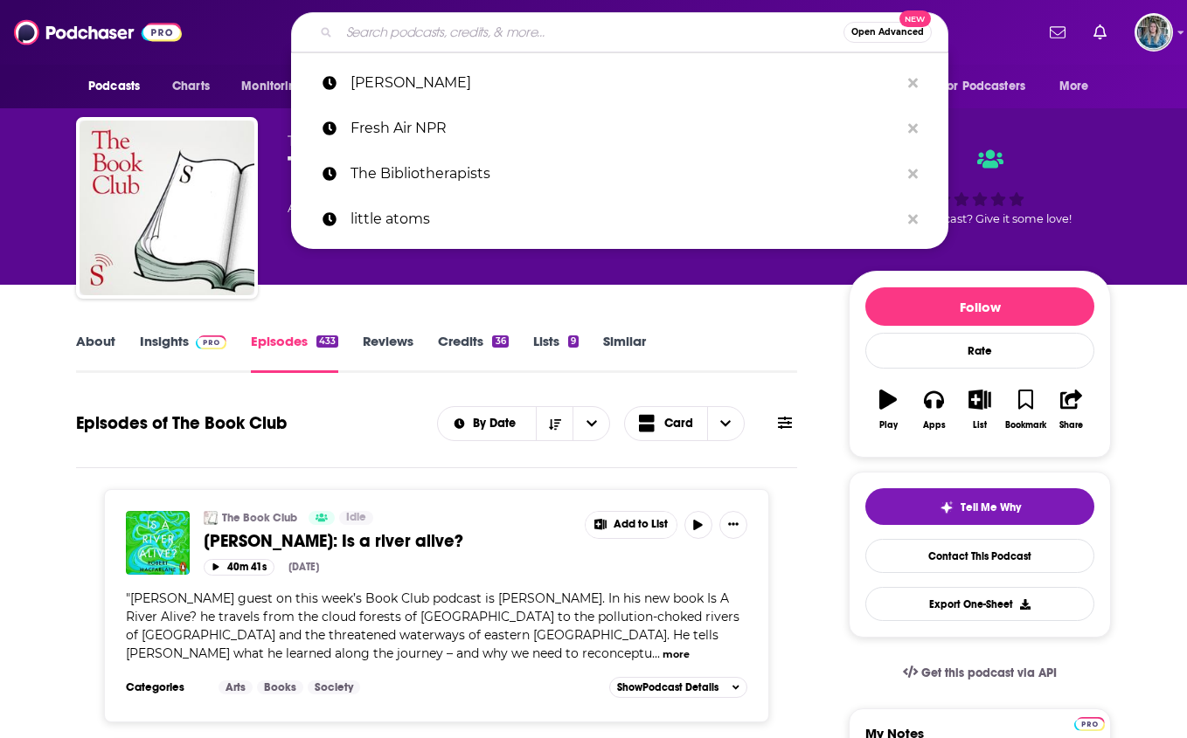
click at [505, 36] on input "Search podcasts, credits, & more..." at bounding box center [591, 32] width 504 height 28
paste input "Your're Booked"
type input "Your're Booked"
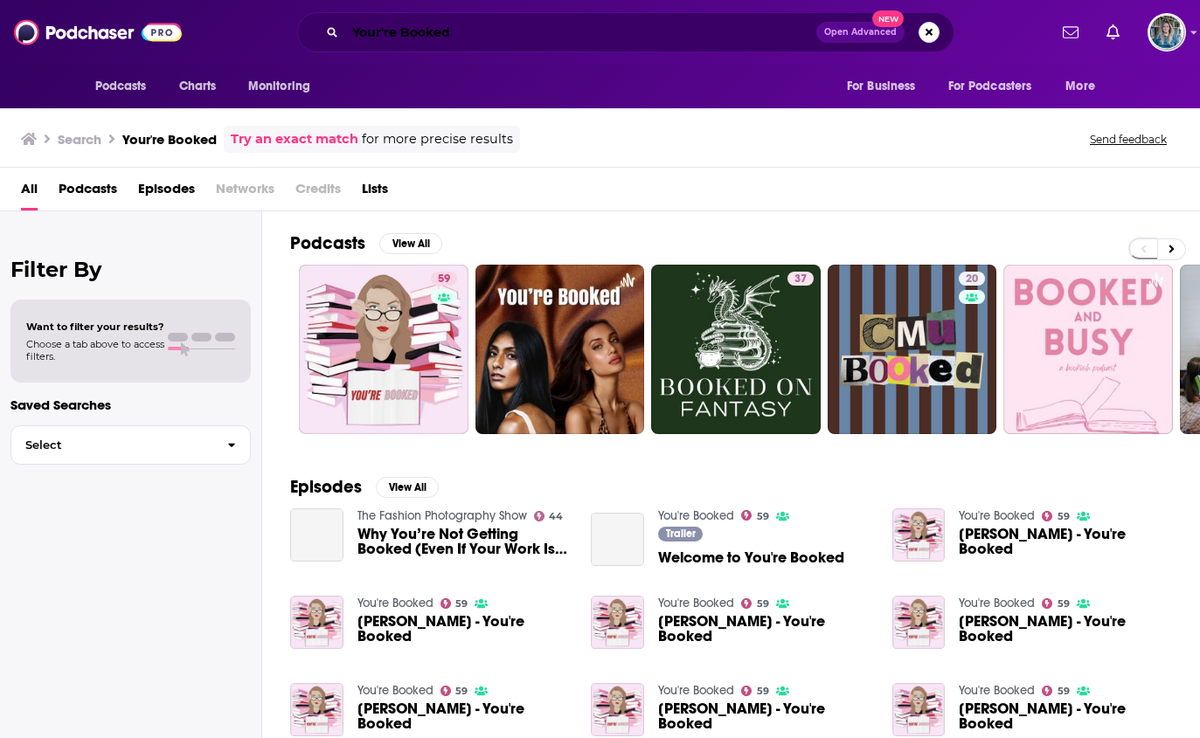
click at [401, 27] on input "Your're Booked" at bounding box center [580, 32] width 471 height 28
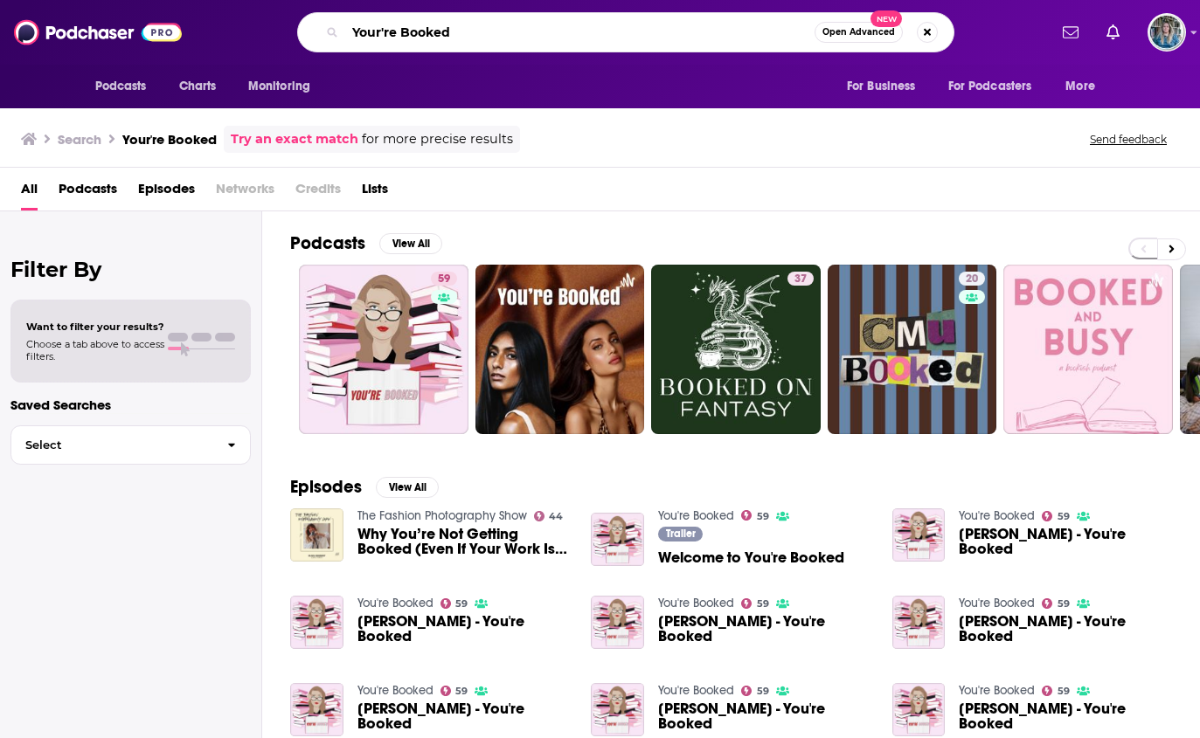
click at [394, 34] on input "Your're Booked" at bounding box center [579, 32] width 469 height 28
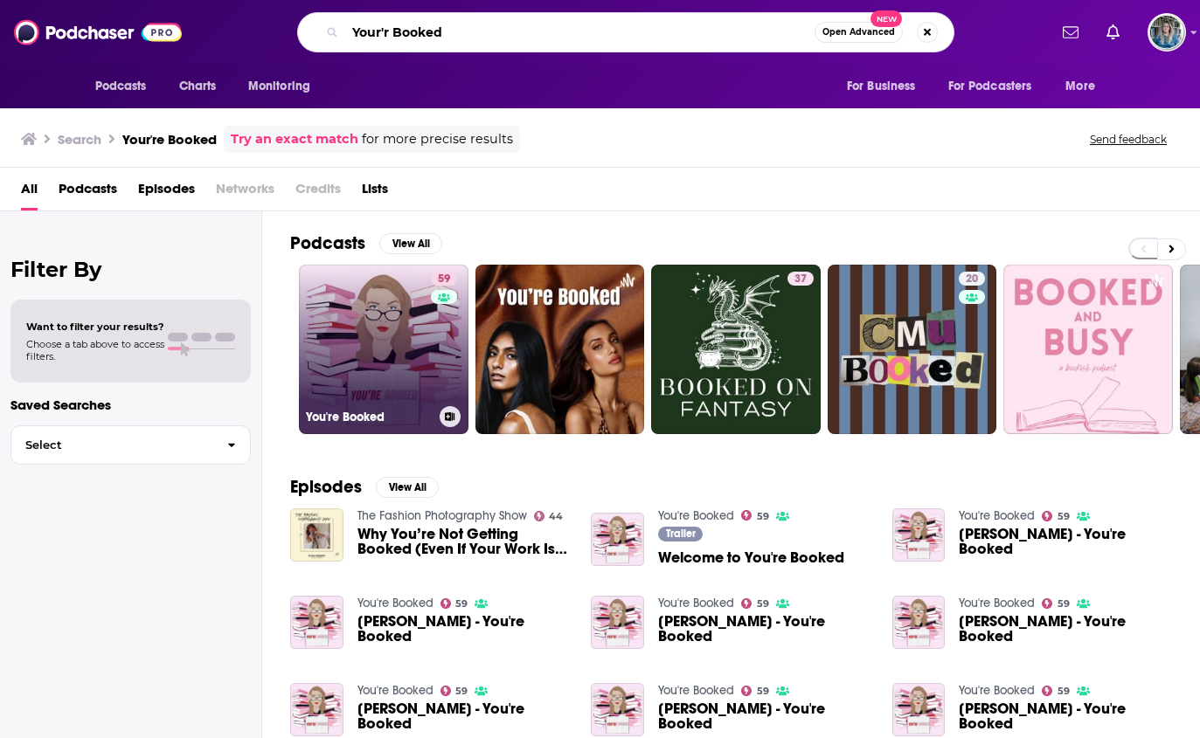
type input "Your'r Booked"
click at [426, 303] on link "59 You're Booked" at bounding box center [384, 350] width 170 height 170
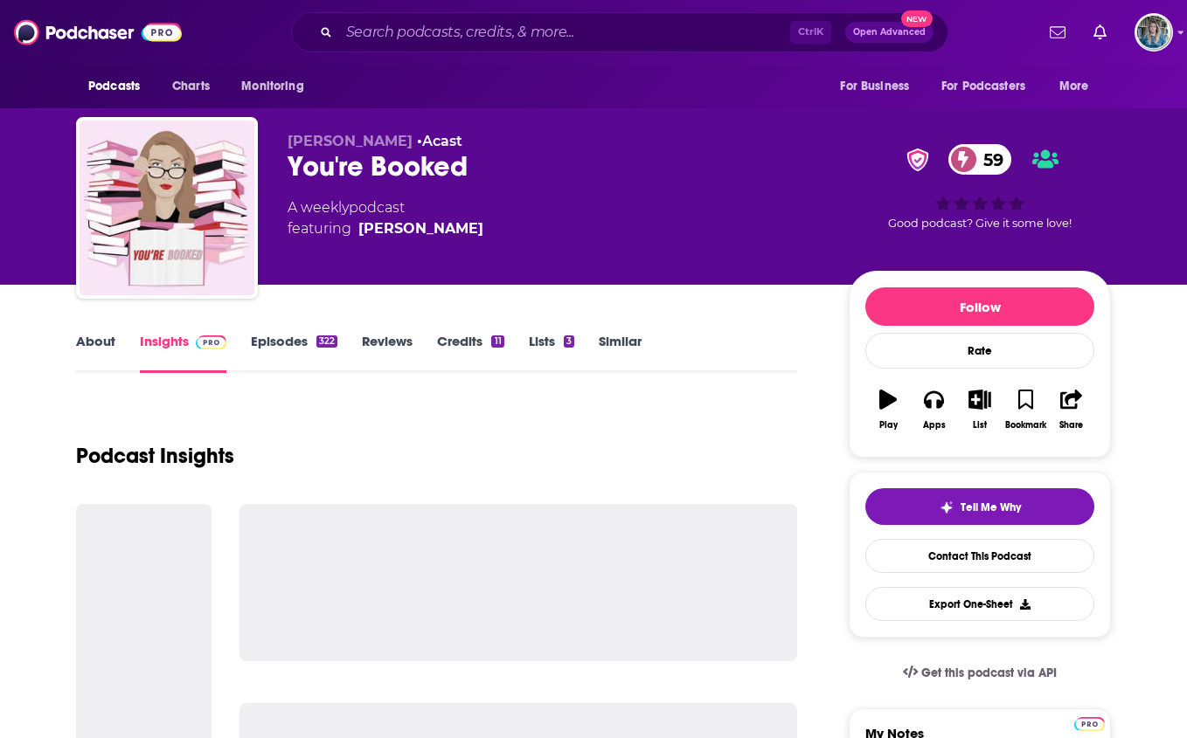
click at [105, 339] on link "About" at bounding box center [95, 353] width 39 height 40
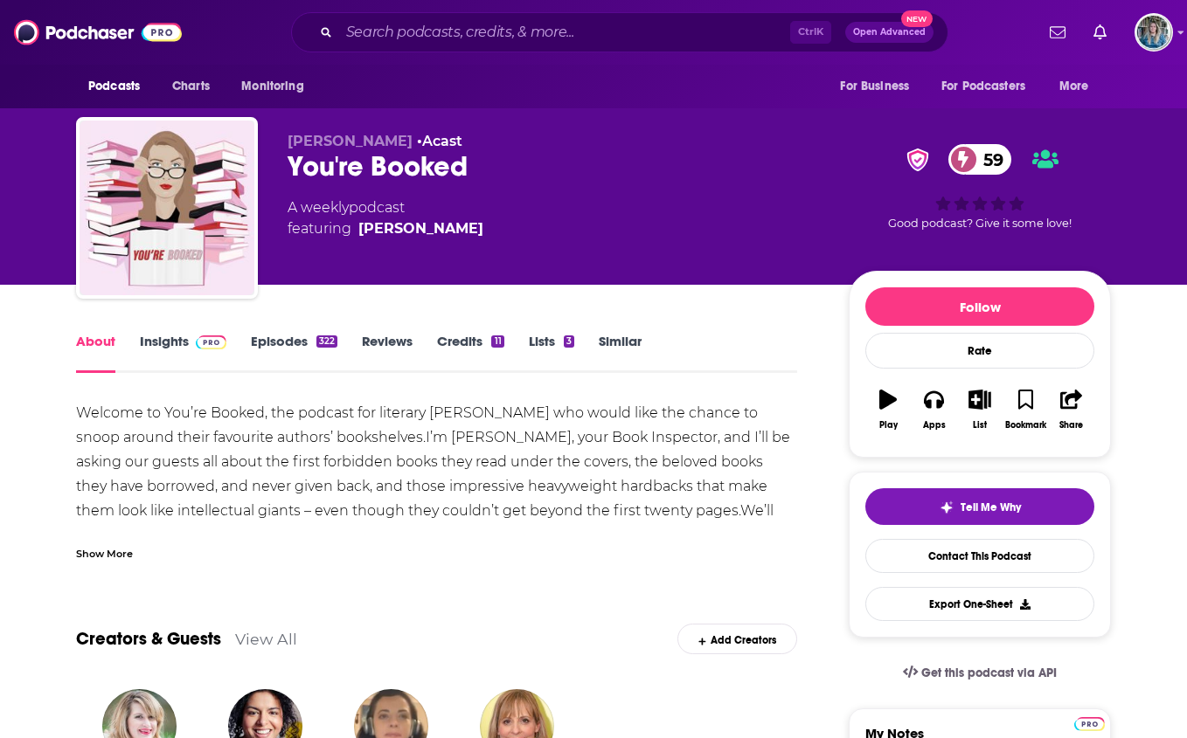
click at [111, 550] on div "Show More" at bounding box center [104, 552] width 57 height 17
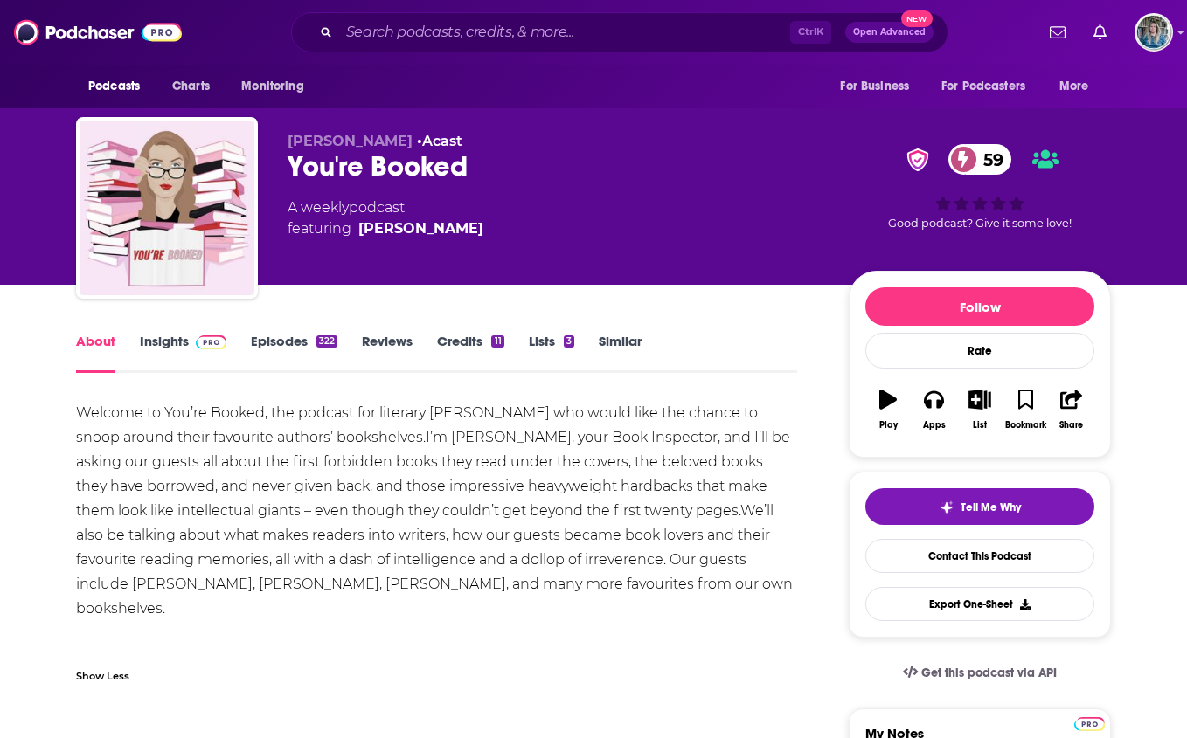
click at [294, 343] on link "Episodes 322" at bounding box center [294, 353] width 87 height 40
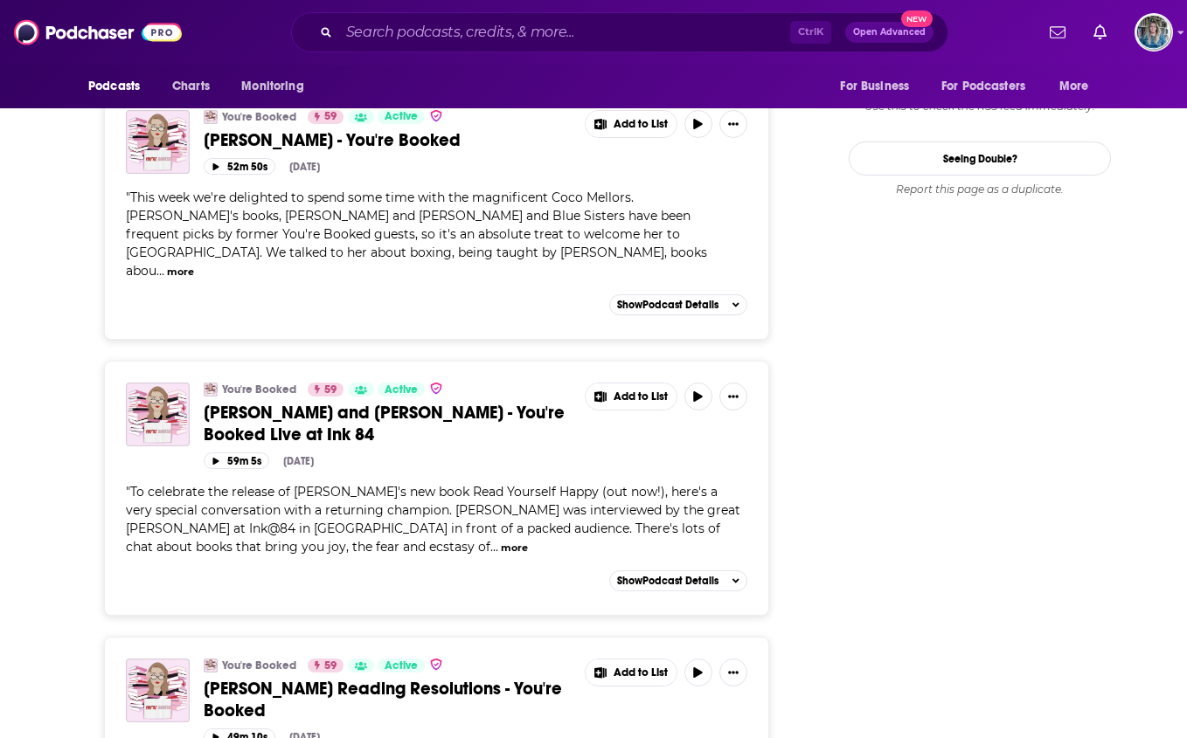
scroll to position [2360, 0]
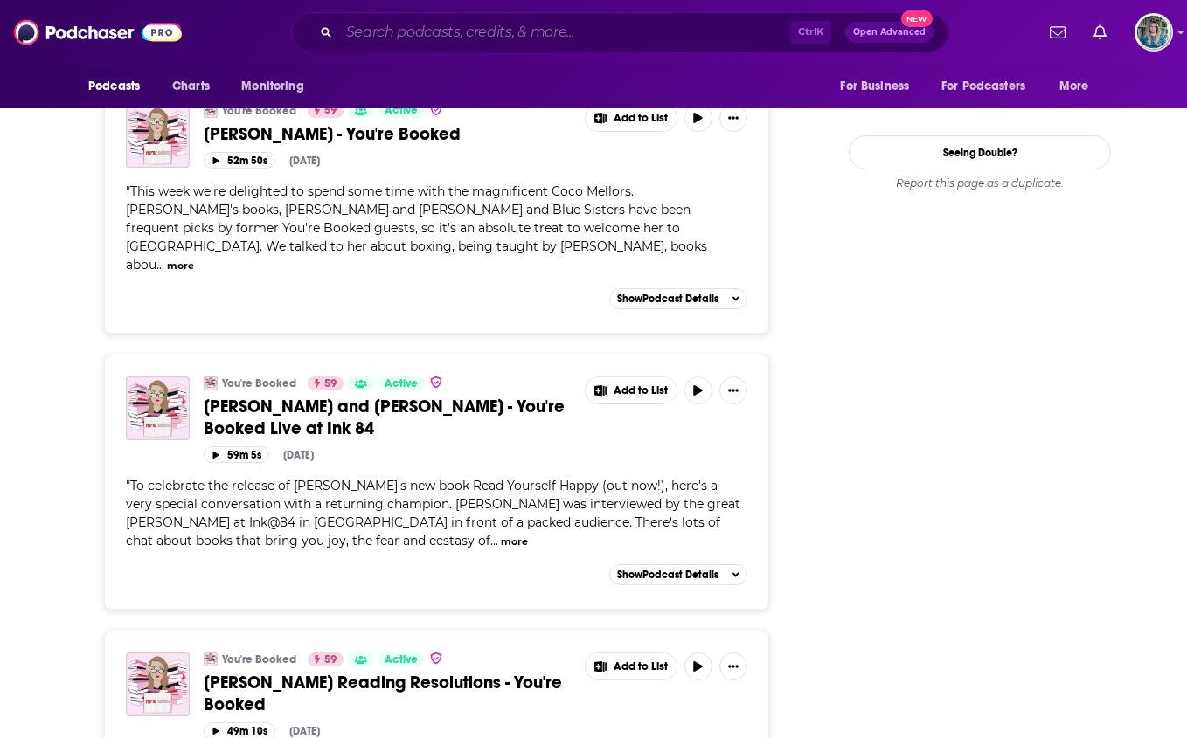
click at [449, 18] on input "Search podcasts, credits, & more..." at bounding box center [564, 32] width 451 height 28
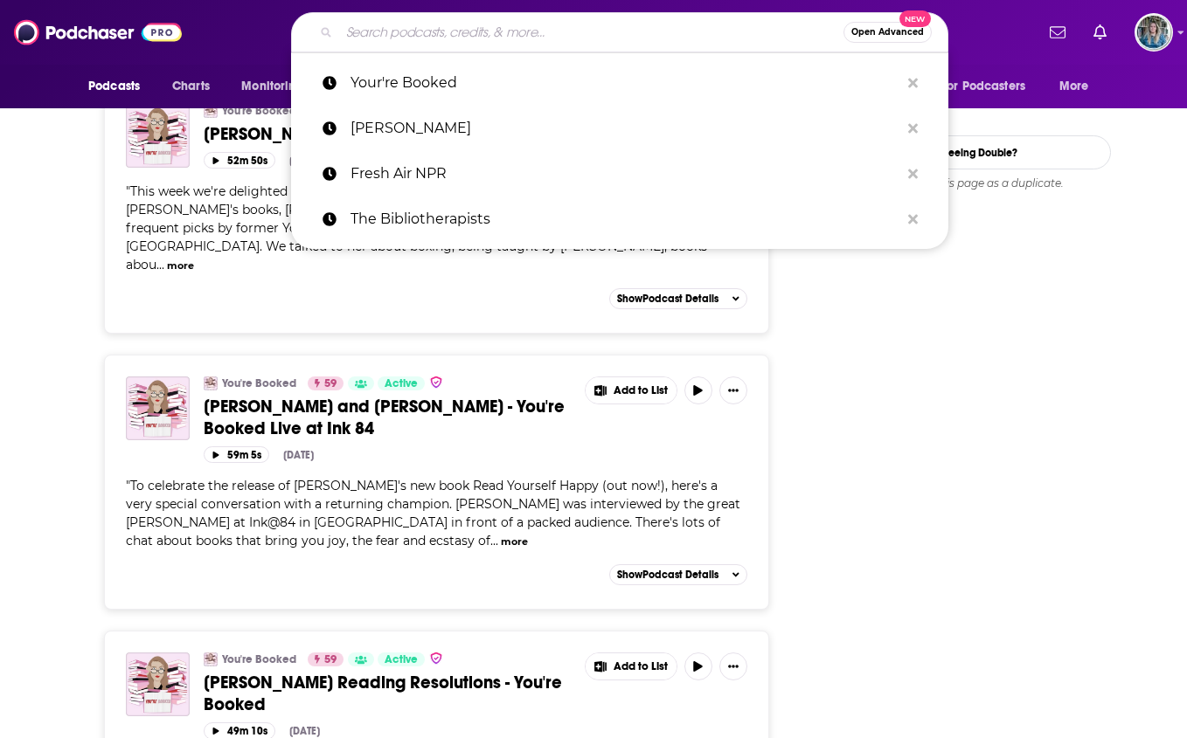
paste input "Anxiety Rx"
type input "Anxiety Rx"
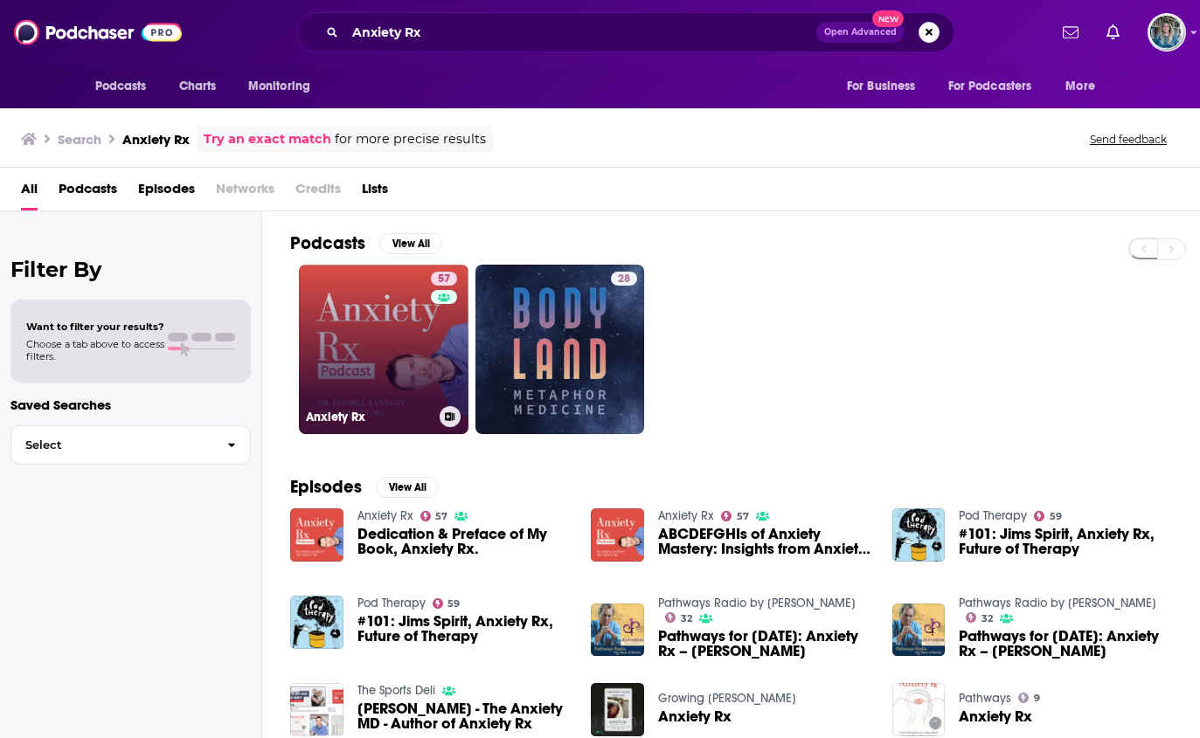
click at [366, 314] on link "57 Anxiety Rx" at bounding box center [384, 350] width 170 height 170
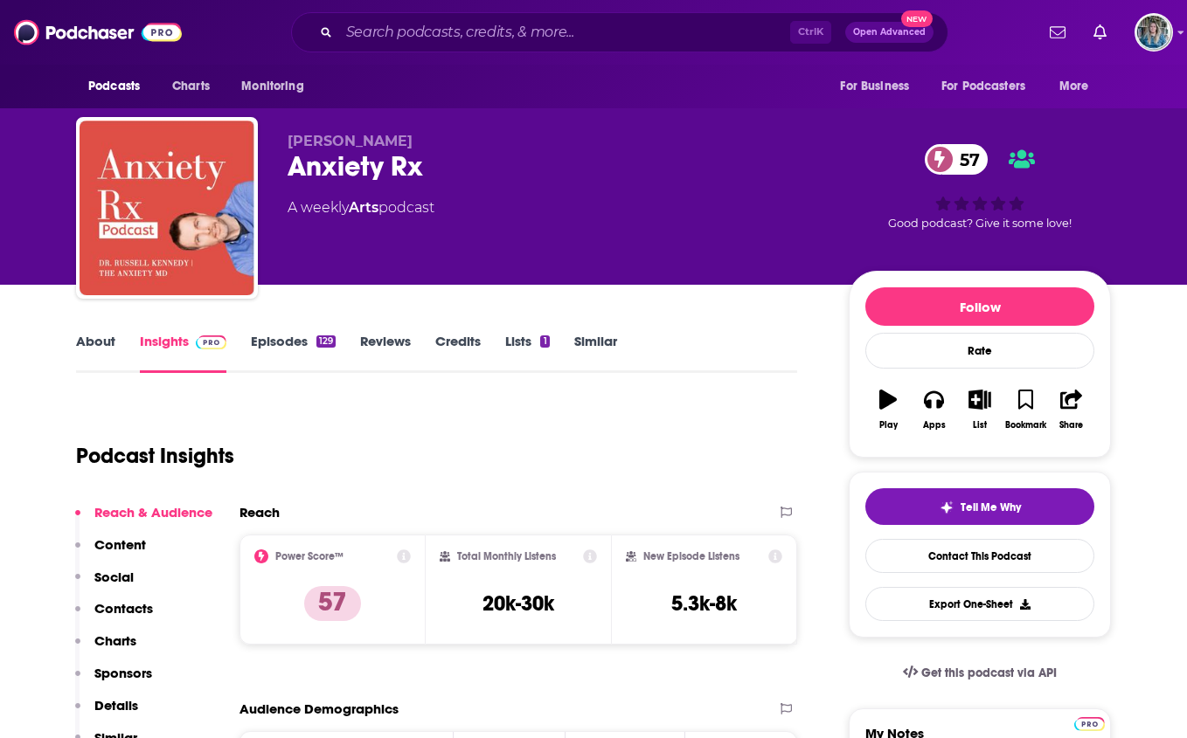
click at [113, 343] on link "About" at bounding box center [95, 353] width 39 height 40
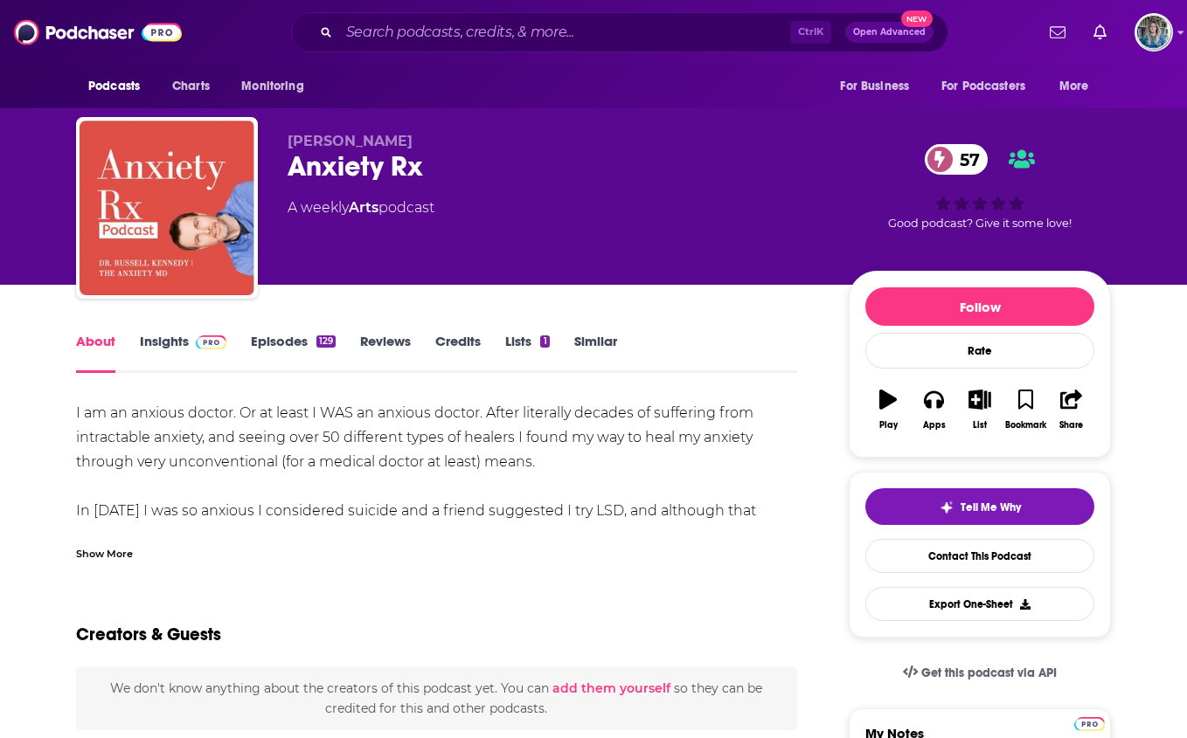
click at [92, 560] on div "Show More" at bounding box center [104, 552] width 57 height 17
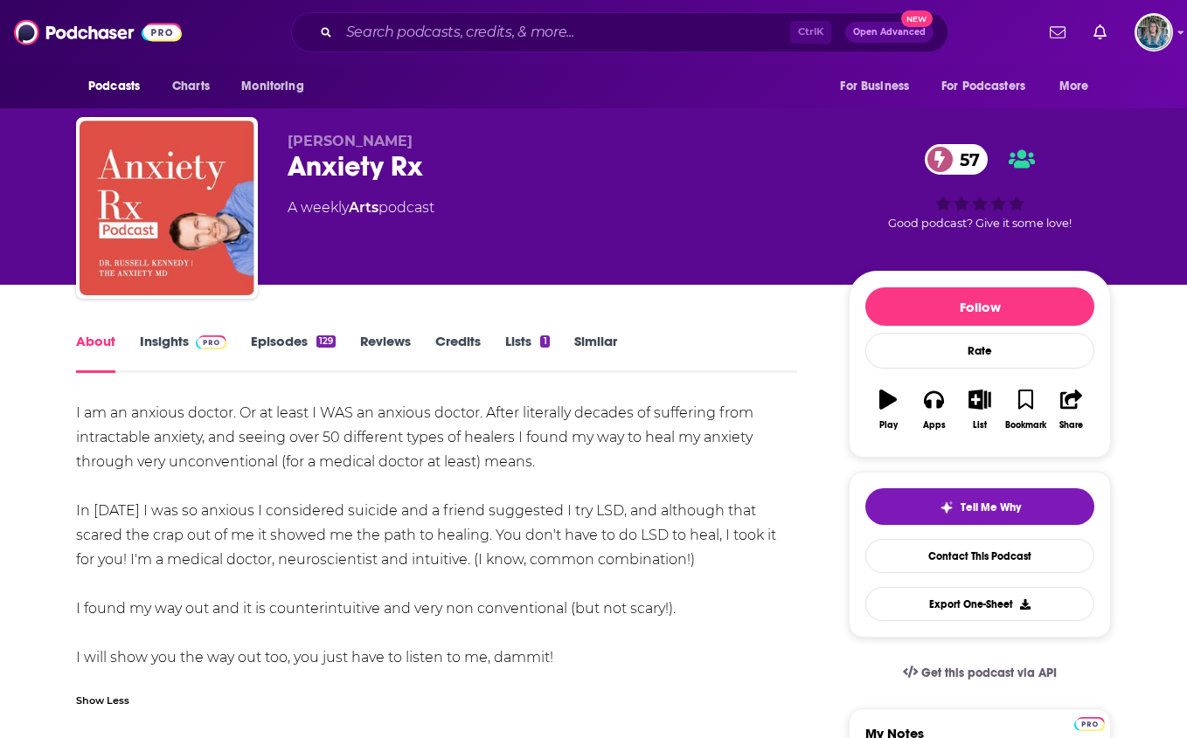
click at [193, 346] on span at bounding box center [208, 341] width 38 height 17
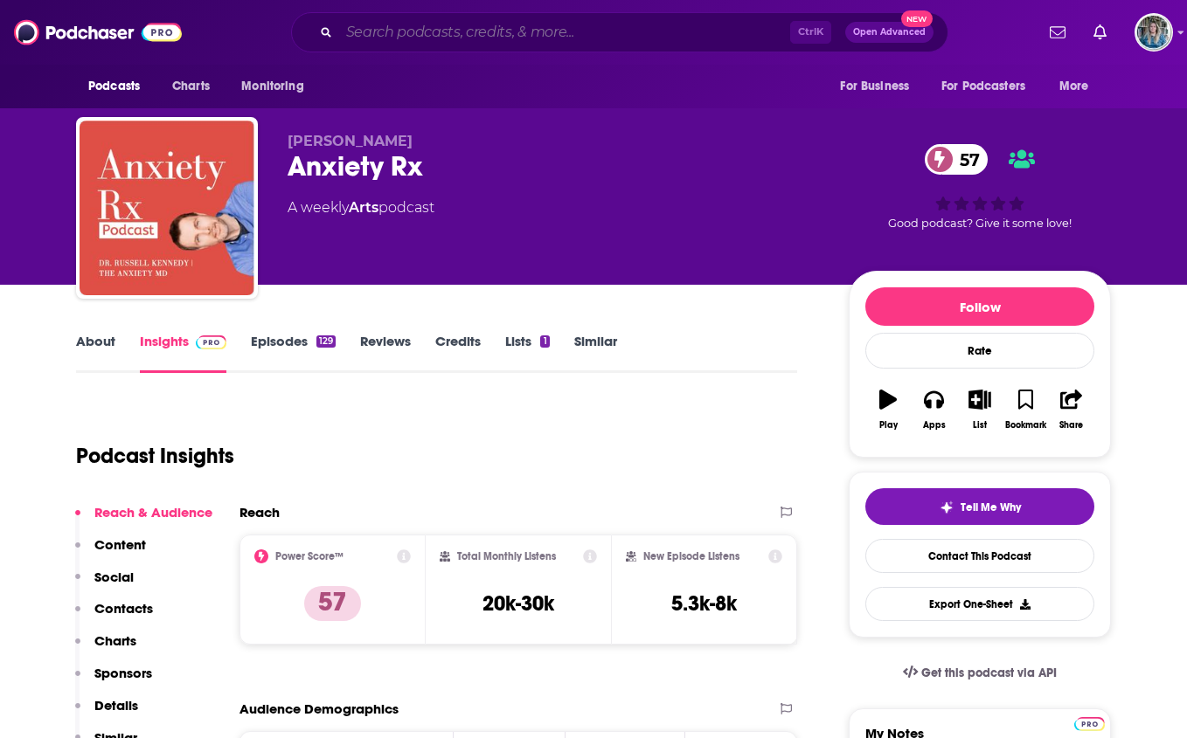
drag, startPoint x: 530, startPoint y: 30, endPoint x: 546, endPoint y: 26, distance: 17.0
click at [530, 30] on input "Search podcasts, credits, & more..." at bounding box center [564, 32] width 451 height 28
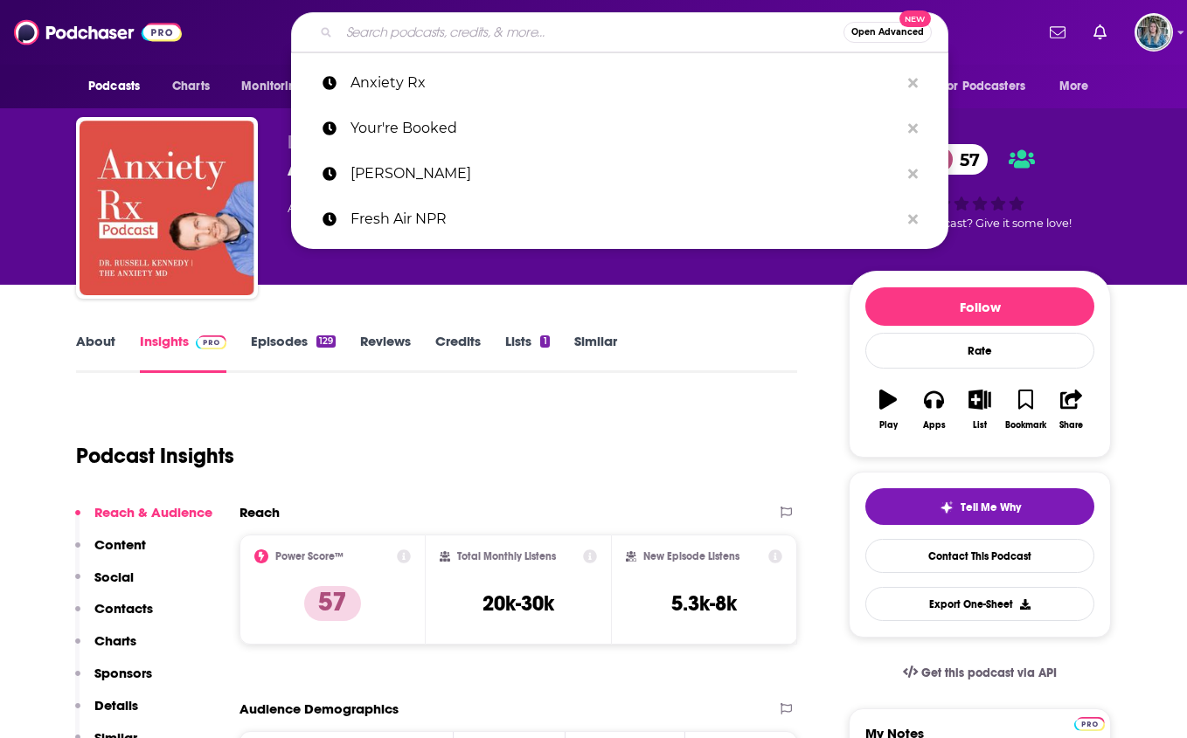
paste input "Beyond the Ordinary"
type input "Beyond the Ordinary"
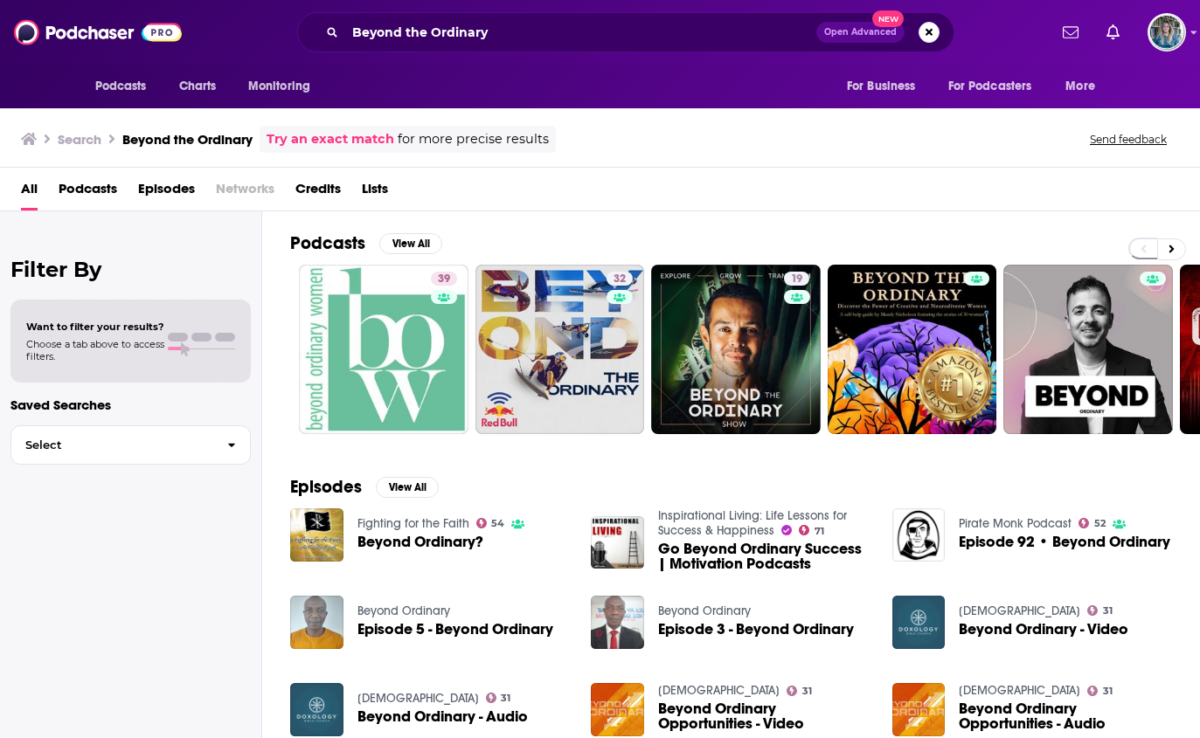
click at [691, 128] on div "Search Beyond the Ordinary Try an exact match for more precise results Send fee…" at bounding box center [596, 139] width 1151 height 27
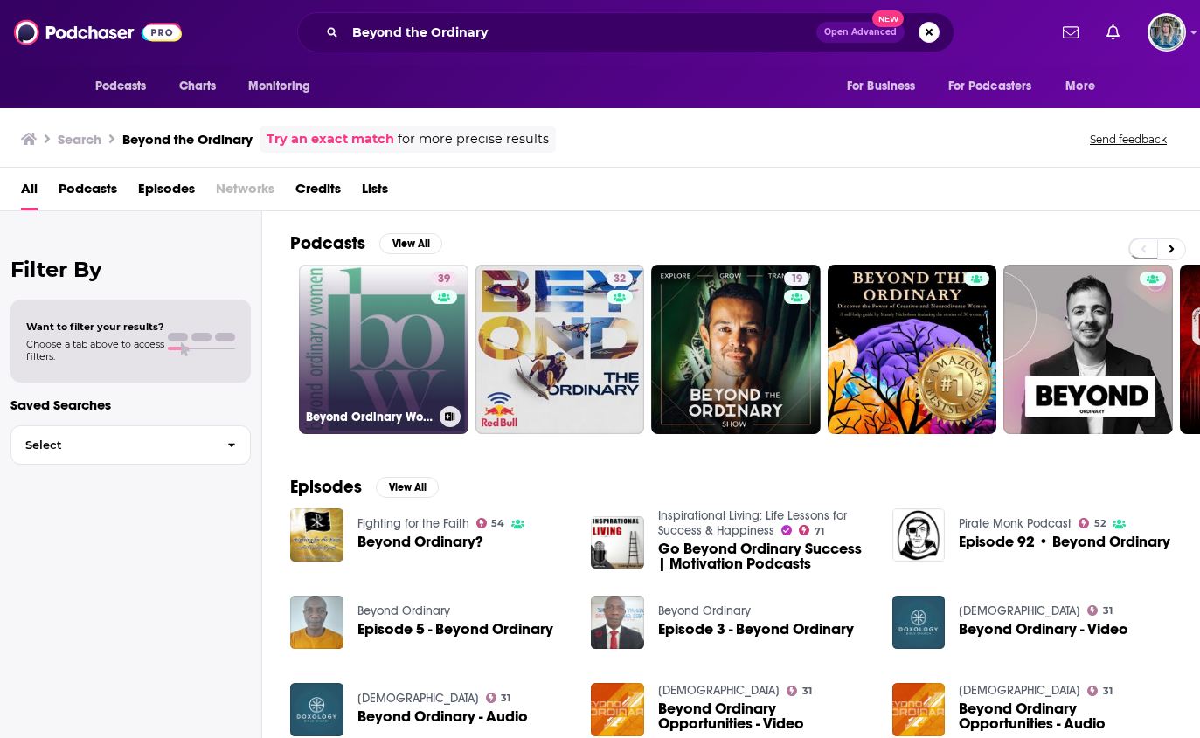
click at [371, 318] on link "39 Beyond Ordinary Women Podcast" at bounding box center [384, 350] width 170 height 170
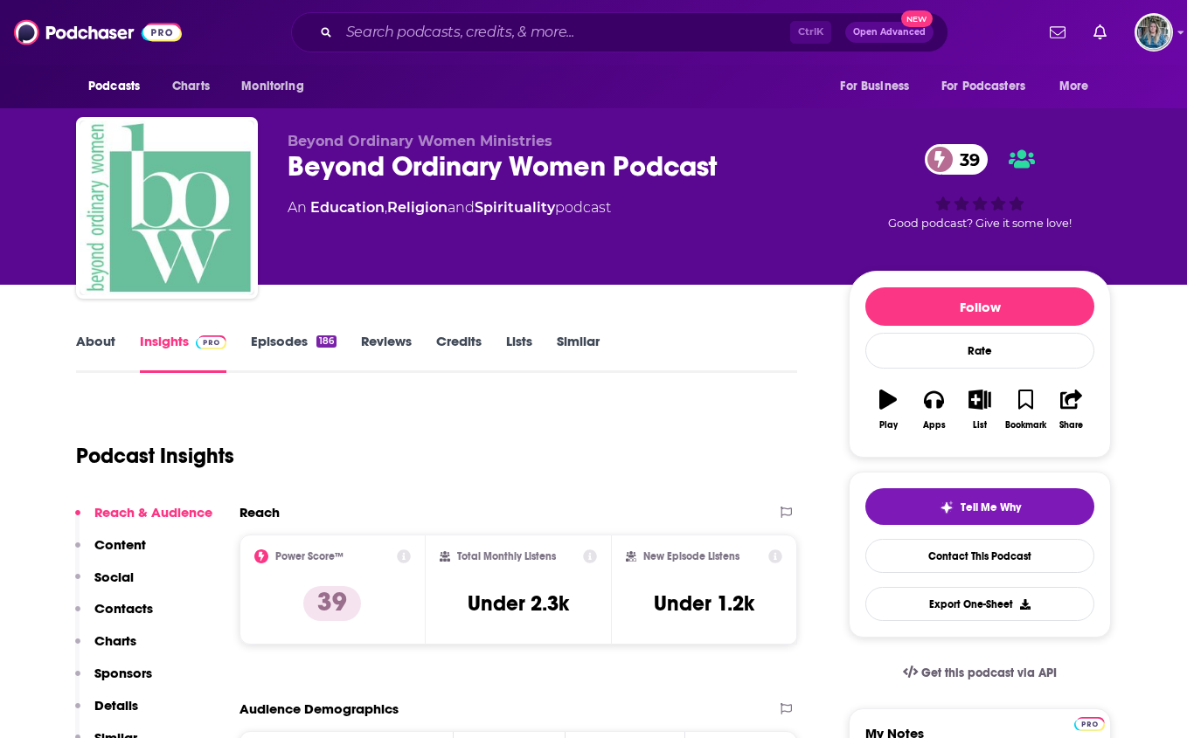
click at [86, 348] on link "About" at bounding box center [95, 353] width 39 height 40
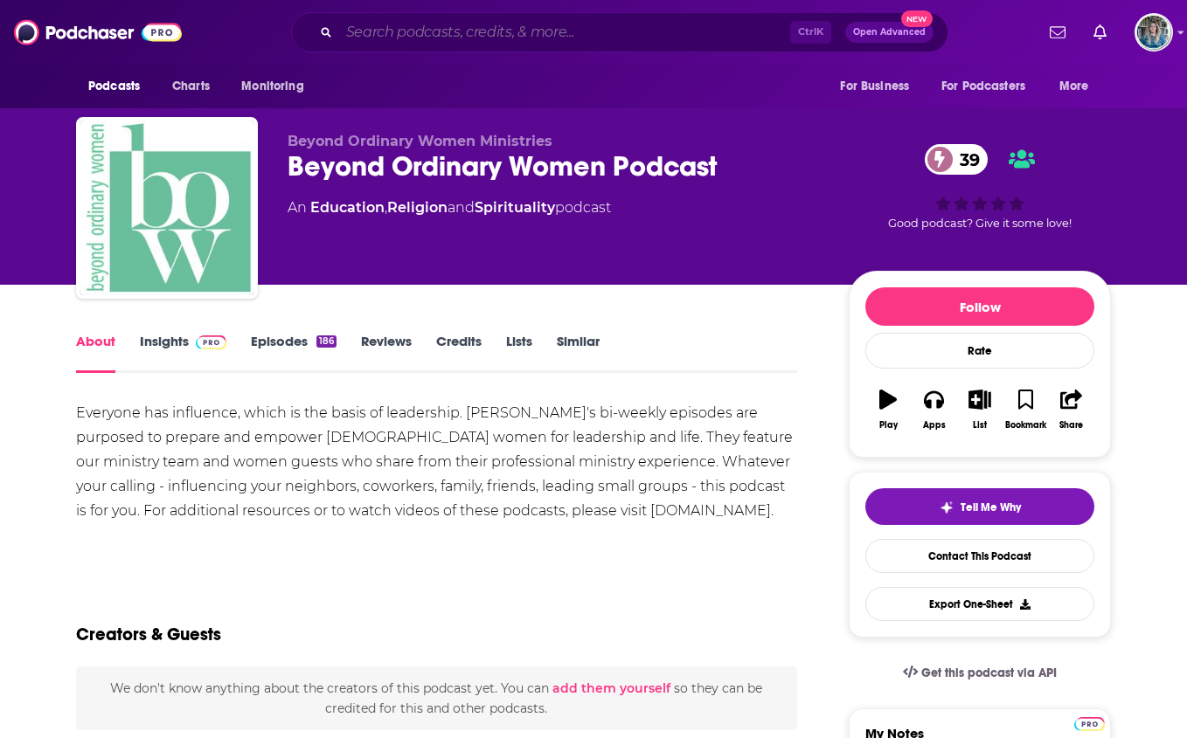
click at [416, 24] on input "Search podcasts, credits, & more..." at bounding box center [564, 32] width 451 height 28
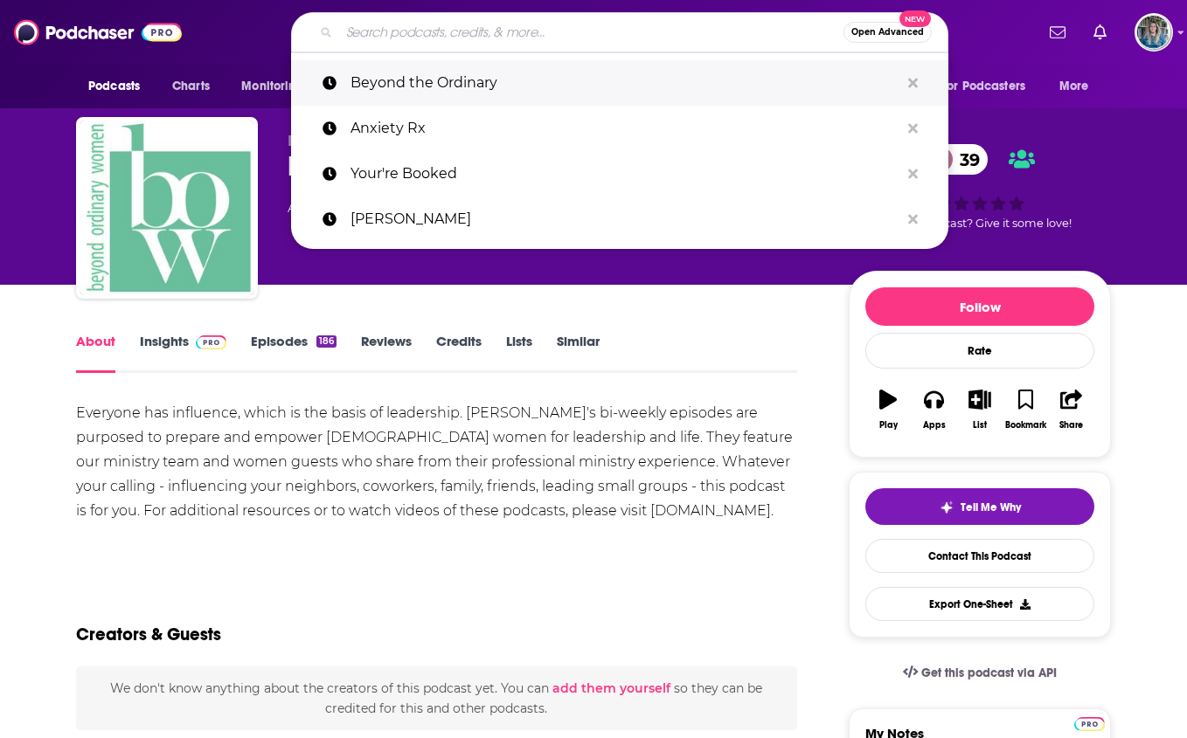
click at [430, 93] on p "Beyond the Ordinary" at bounding box center [624, 82] width 549 height 45
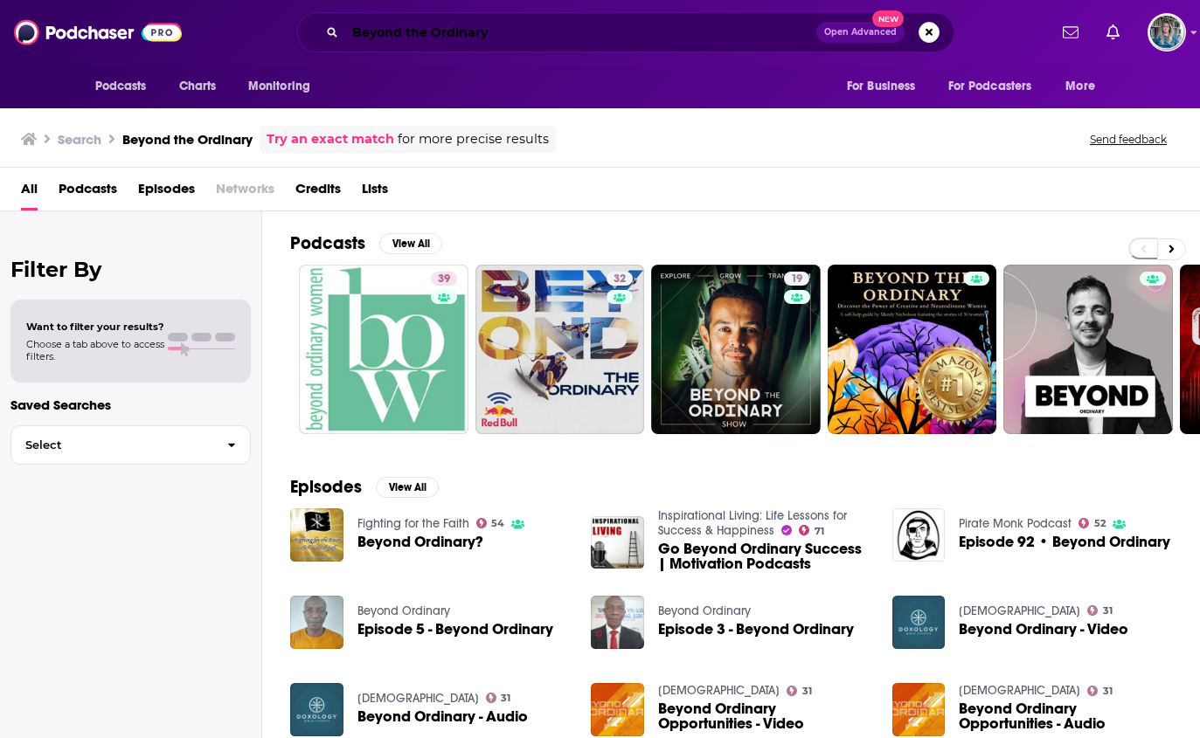
click at [426, 32] on input "Beyond the Ordinary" at bounding box center [580, 32] width 471 height 28
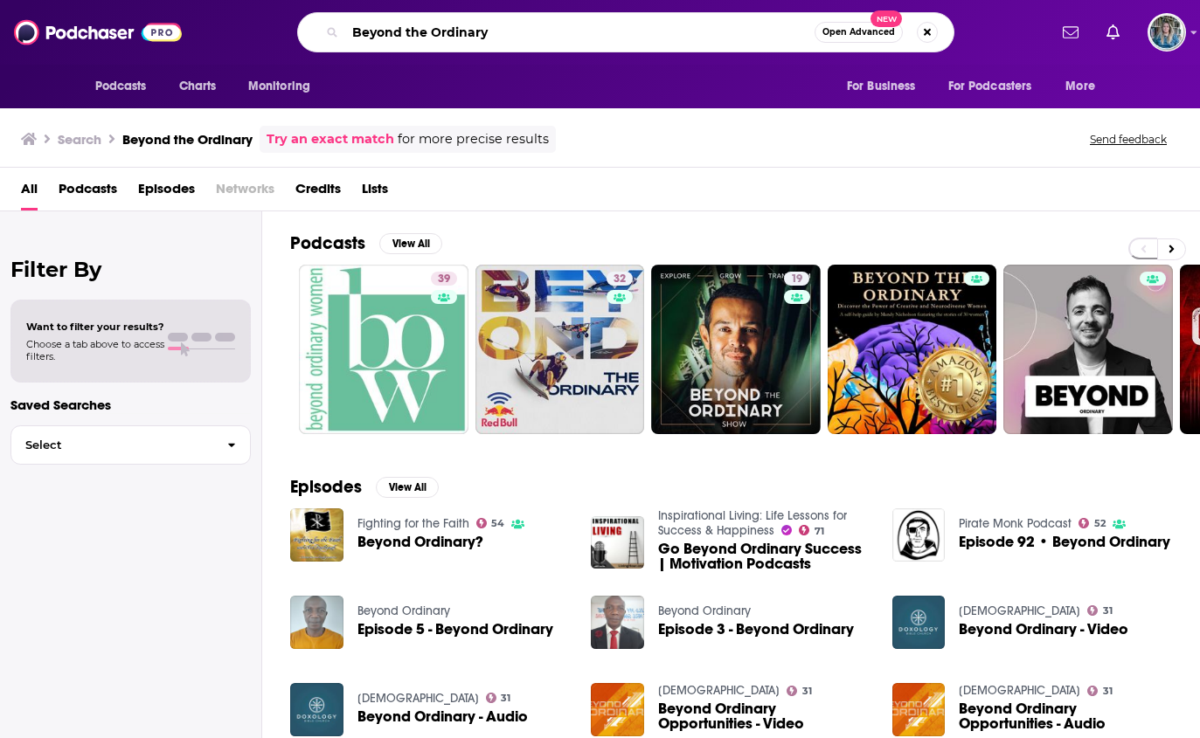
click at [426, 32] on input "Beyond the Ordinary" at bounding box center [579, 32] width 469 height 28
type input "writer"
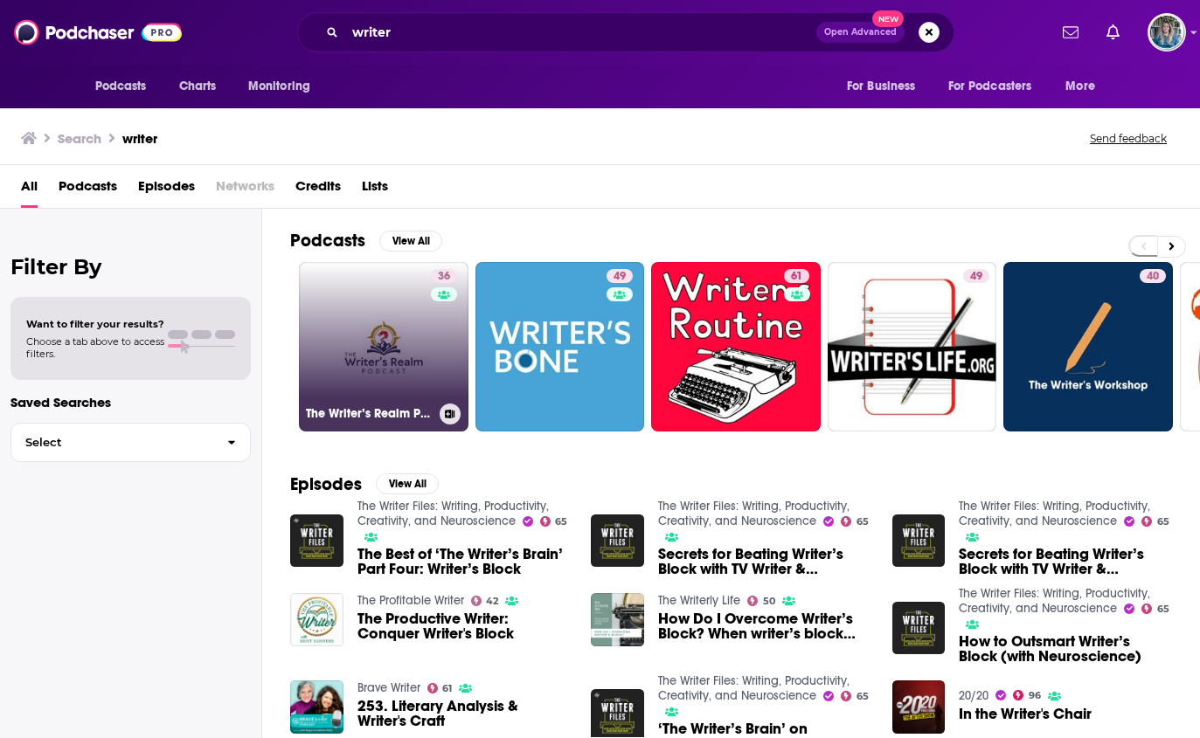
click at [385, 331] on link "36 The Writer’s Realm Podcast" at bounding box center [384, 347] width 170 height 170
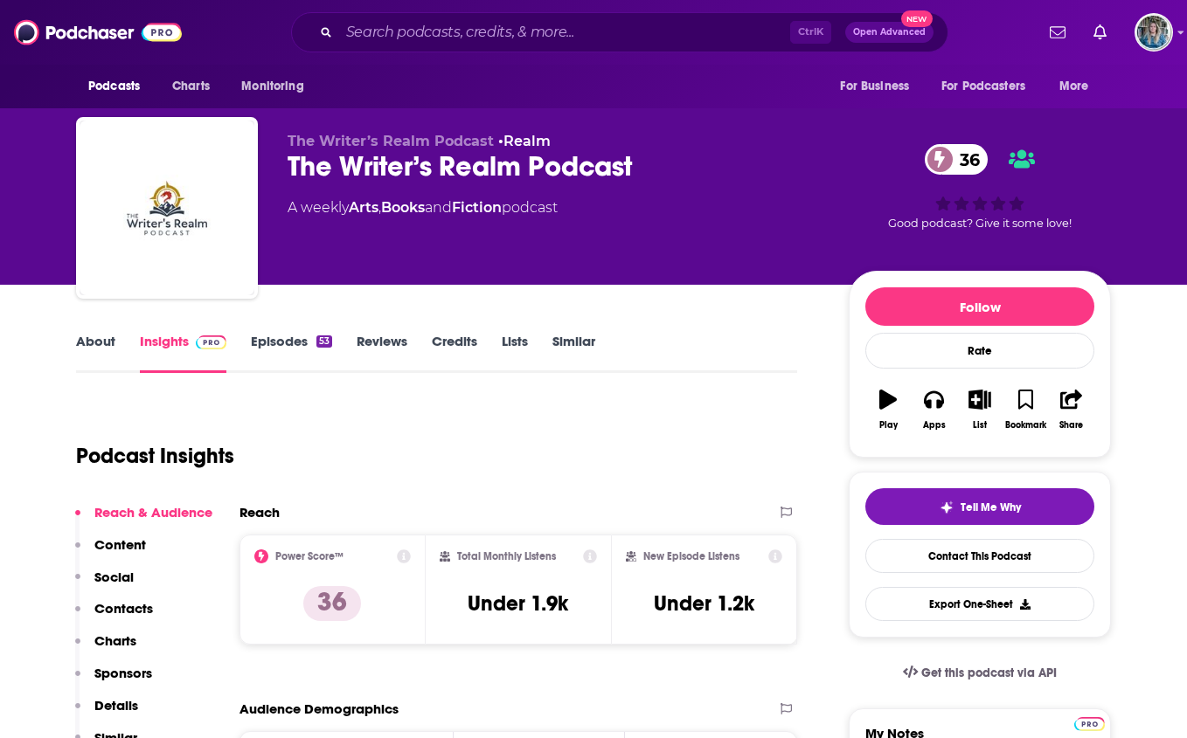
click at [93, 341] on link "About" at bounding box center [95, 353] width 39 height 40
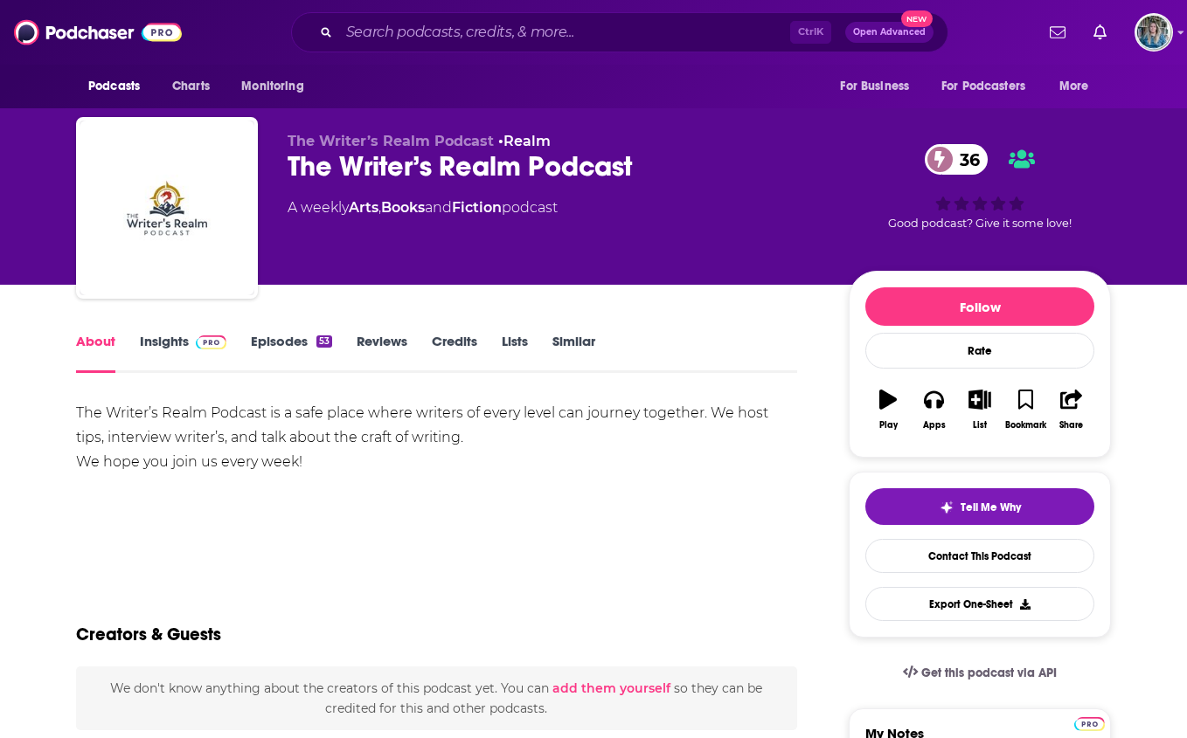
click at [291, 345] on link "Episodes 53" at bounding box center [291, 353] width 81 height 40
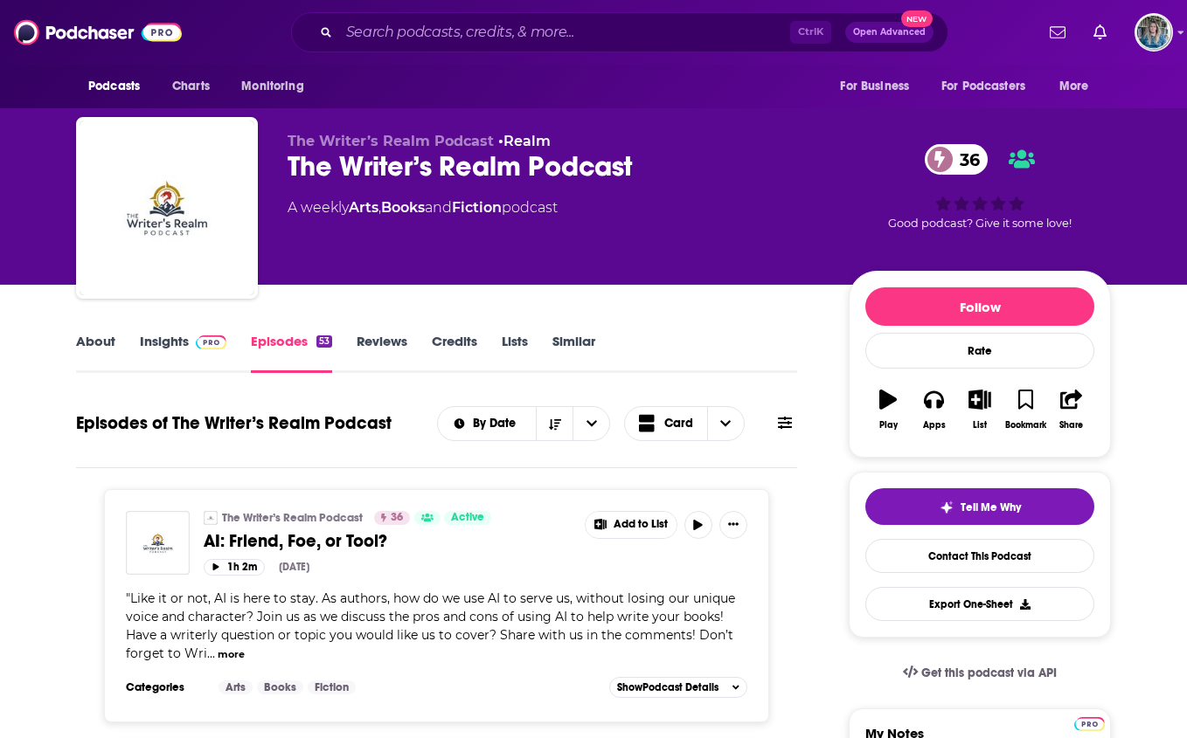
click at [140, 343] on link "Insights" at bounding box center [183, 353] width 87 height 40
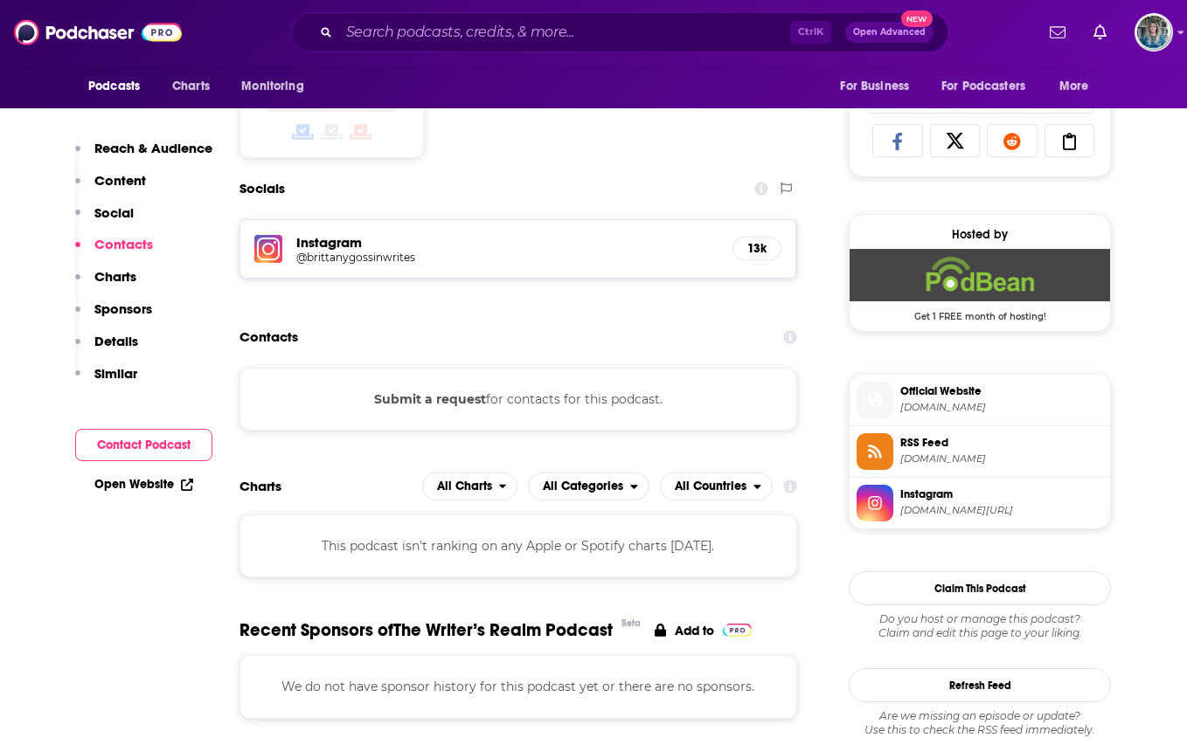
scroll to position [1136, 0]
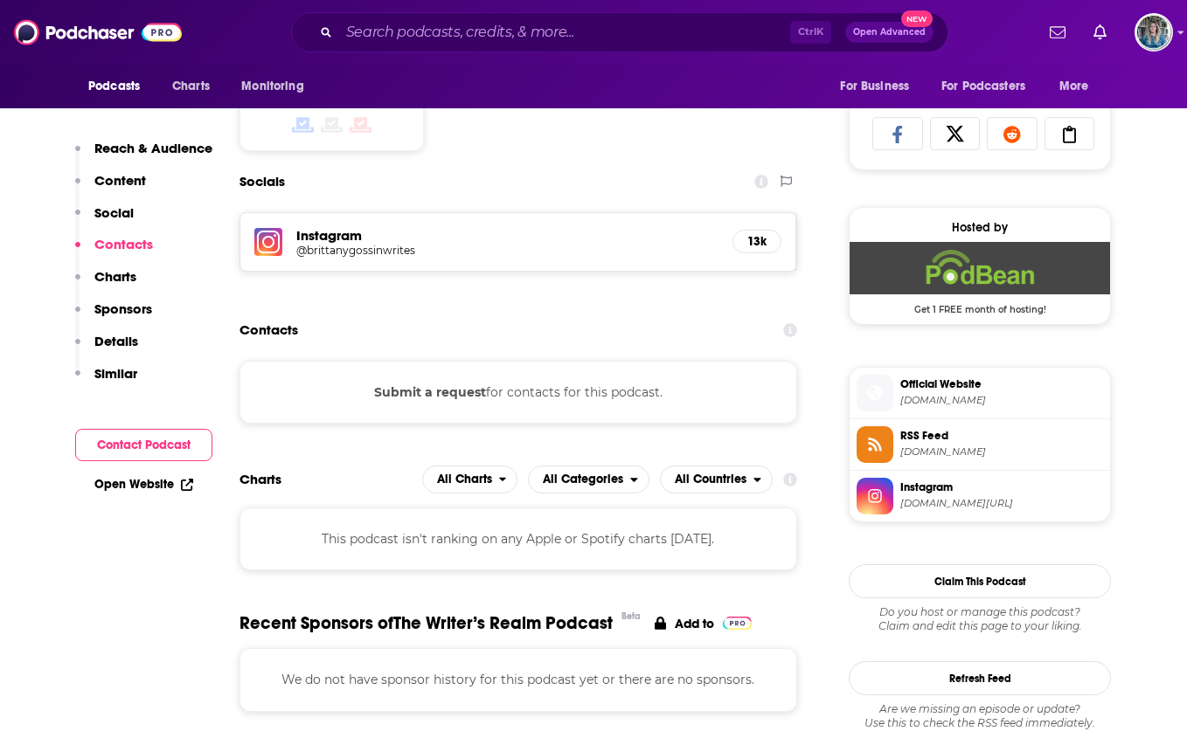
click at [357, 247] on h5 "@brittanygossinwrites" at bounding box center [436, 250] width 280 height 13
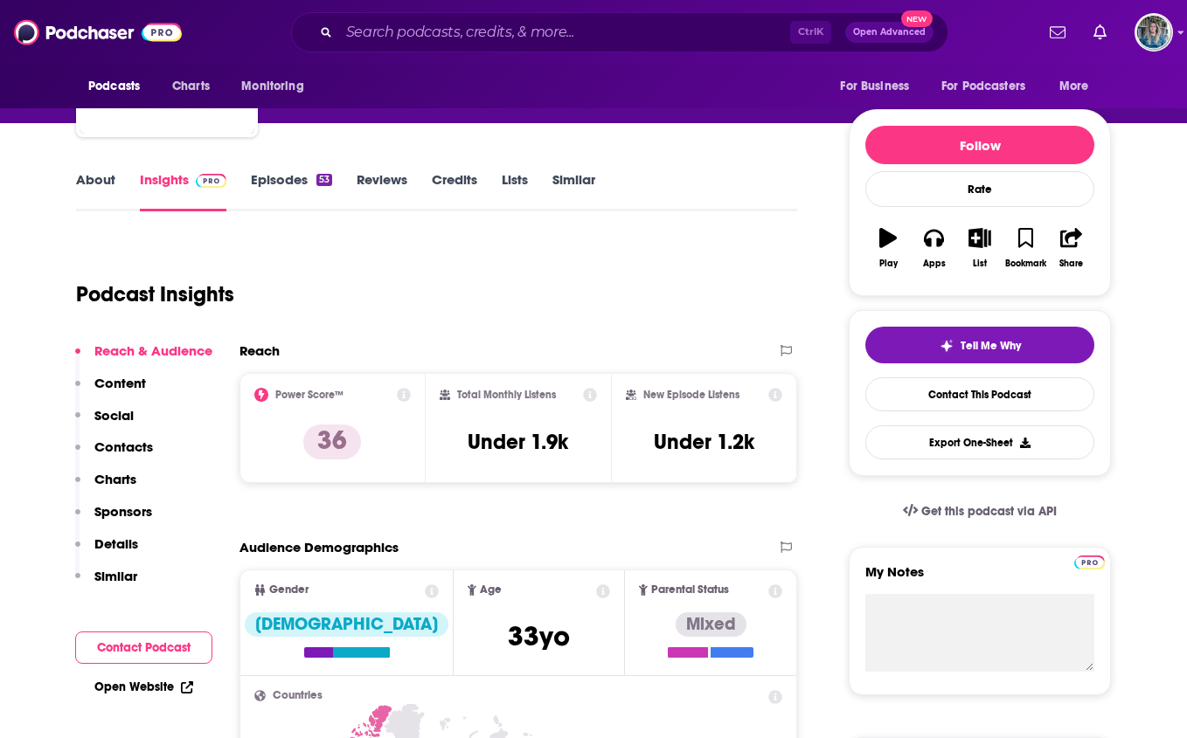
scroll to position [0, 0]
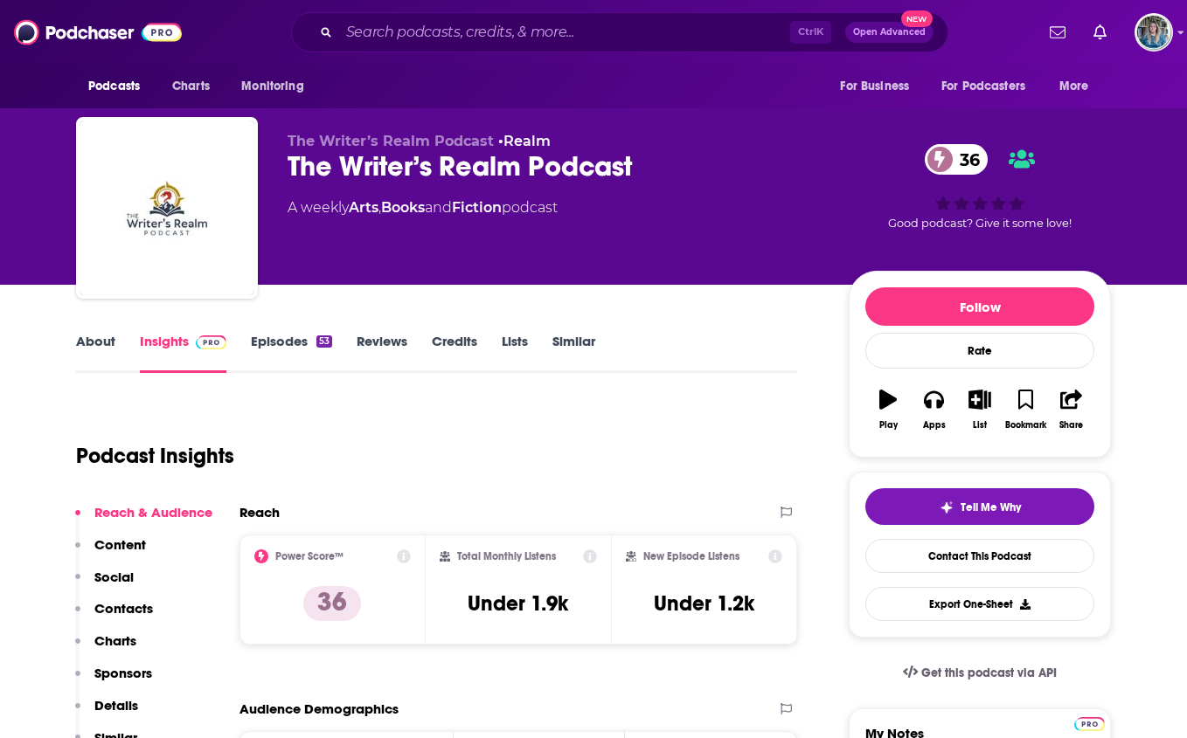
click at [286, 343] on link "Episodes 53" at bounding box center [291, 353] width 81 height 40
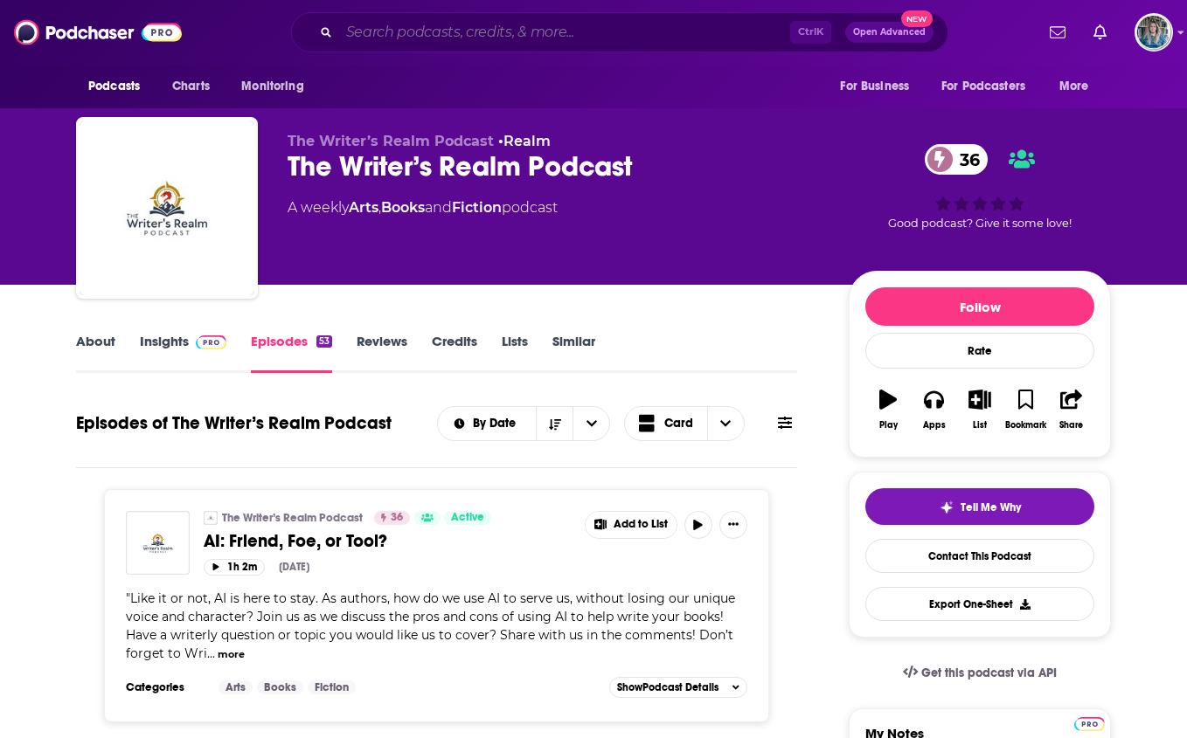
click at [462, 30] on input "Search podcasts, credits, & more..." at bounding box center [564, 32] width 451 height 28
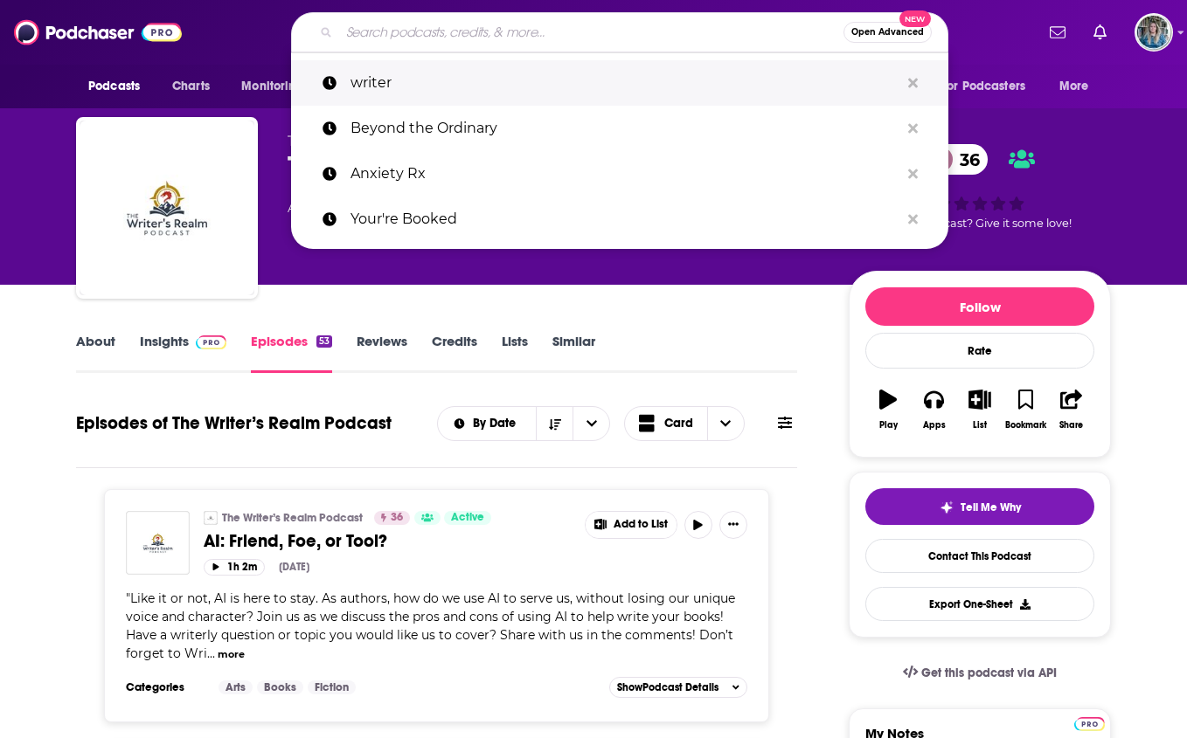
click at [435, 83] on p "writer" at bounding box center [624, 82] width 549 height 45
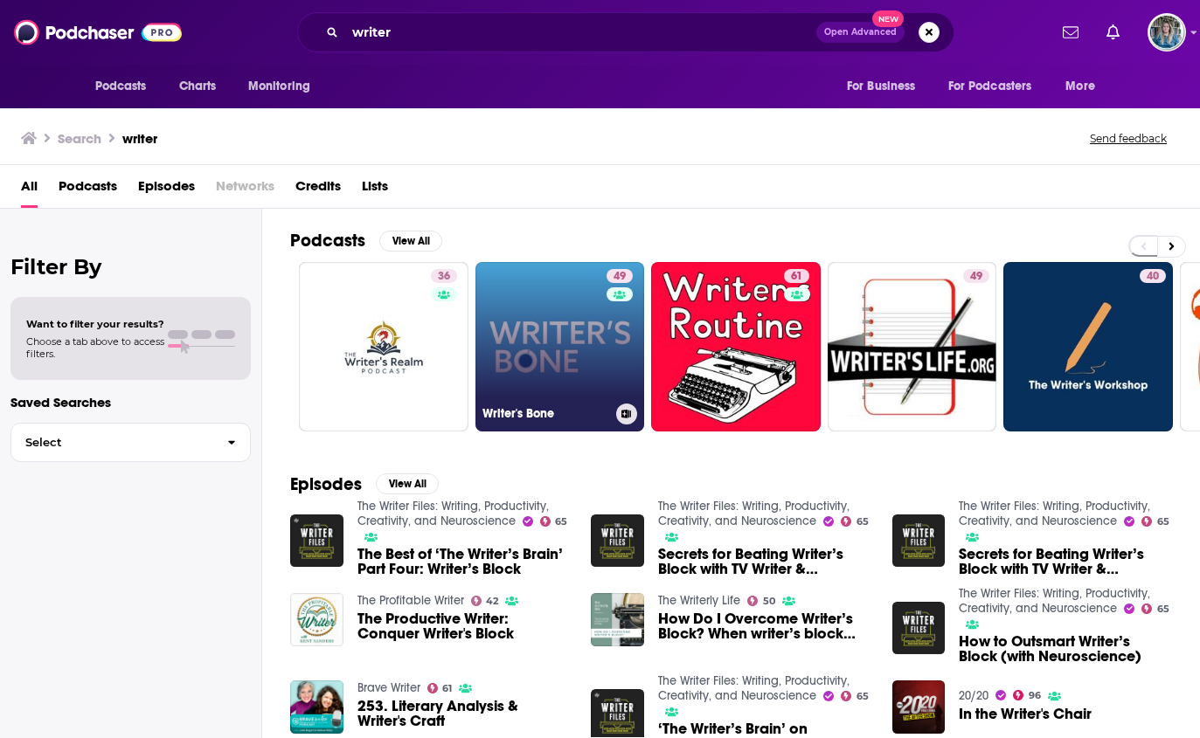
click at [561, 353] on link "49 Writer's Bone" at bounding box center [560, 347] width 170 height 170
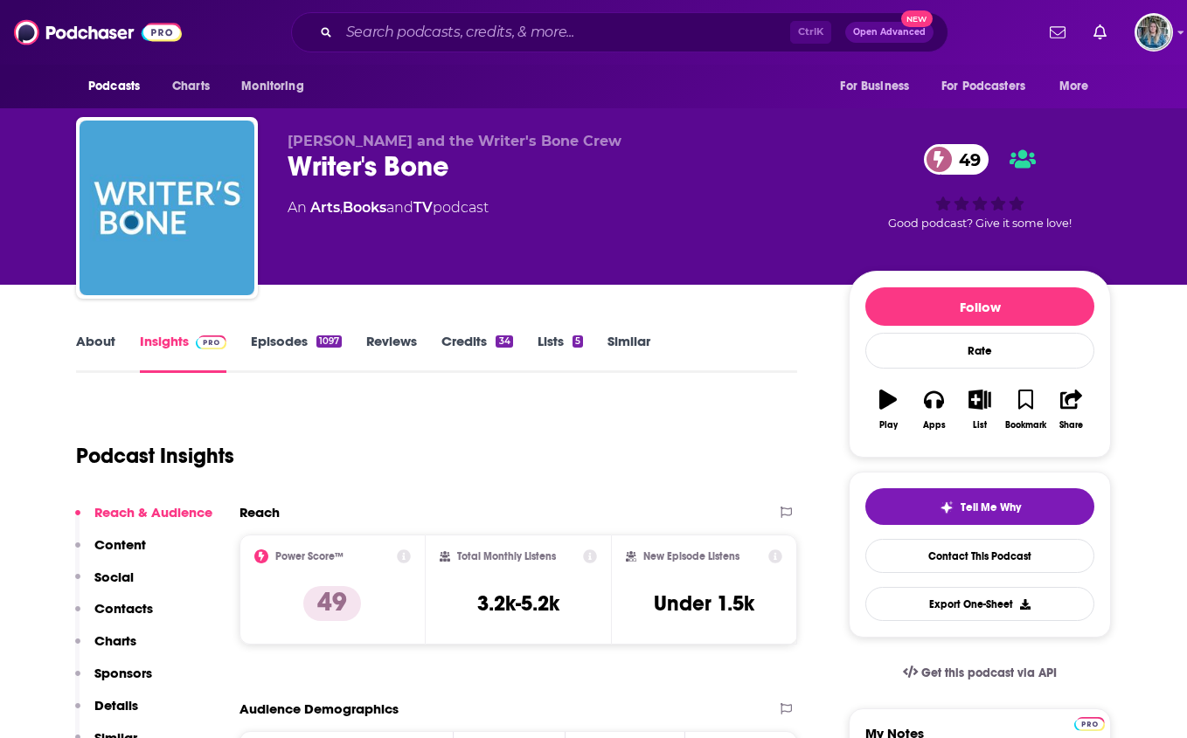
click at [82, 331] on div "About Insights Episodes 1097 Reviews Credits 34 Lists 5 Similar" at bounding box center [436, 351] width 721 height 43
click at [86, 338] on link "About" at bounding box center [95, 353] width 39 height 40
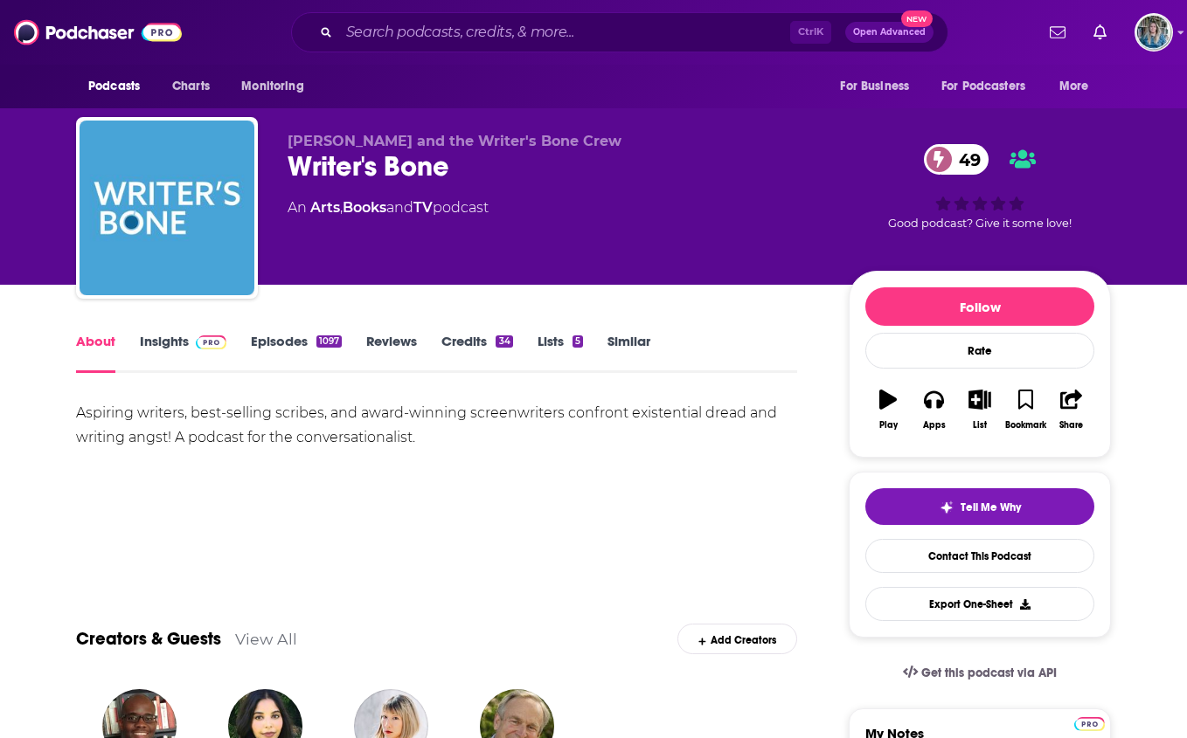
click at [305, 330] on div "About Insights Episodes 1097 Reviews Credits 34 Lists 5 Similar" at bounding box center [436, 351] width 721 height 43
click at [276, 345] on link "Episodes 1097" at bounding box center [296, 353] width 91 height 40
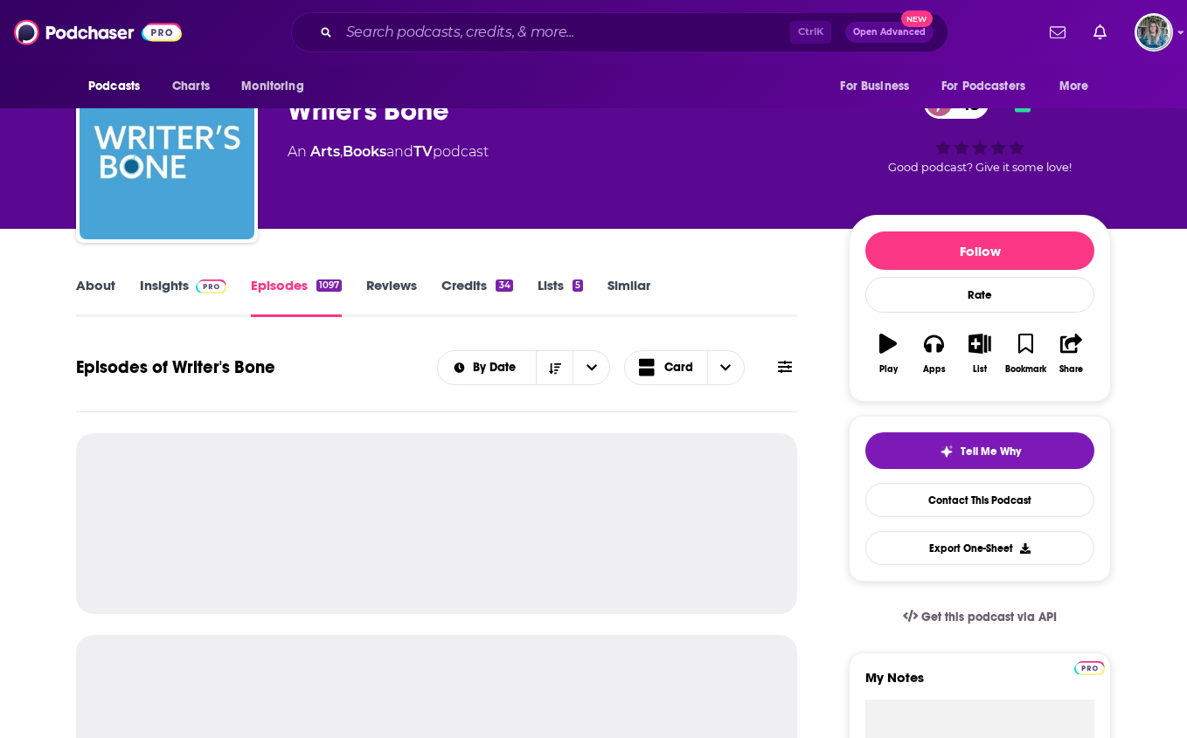
scroll to position [87, 0]
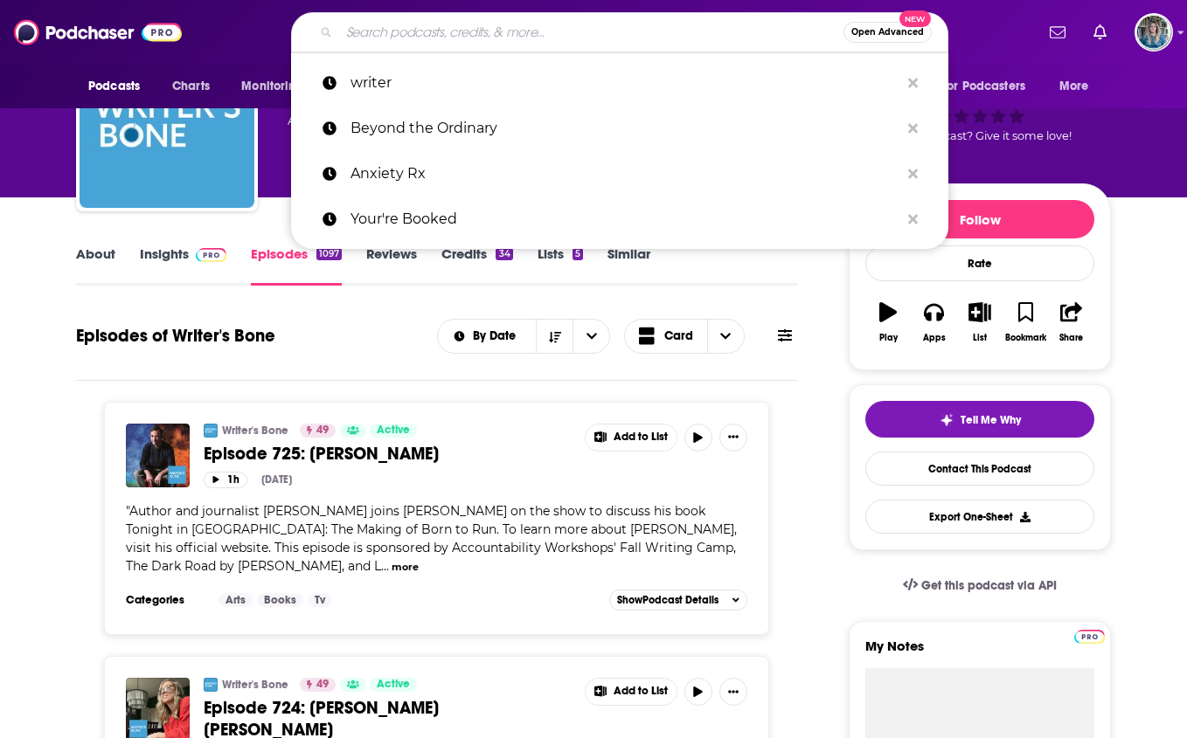
click at [447, 25] on input "Search podcasts, credits, & more..." at bounding box center [591, 32] width 504 height 28
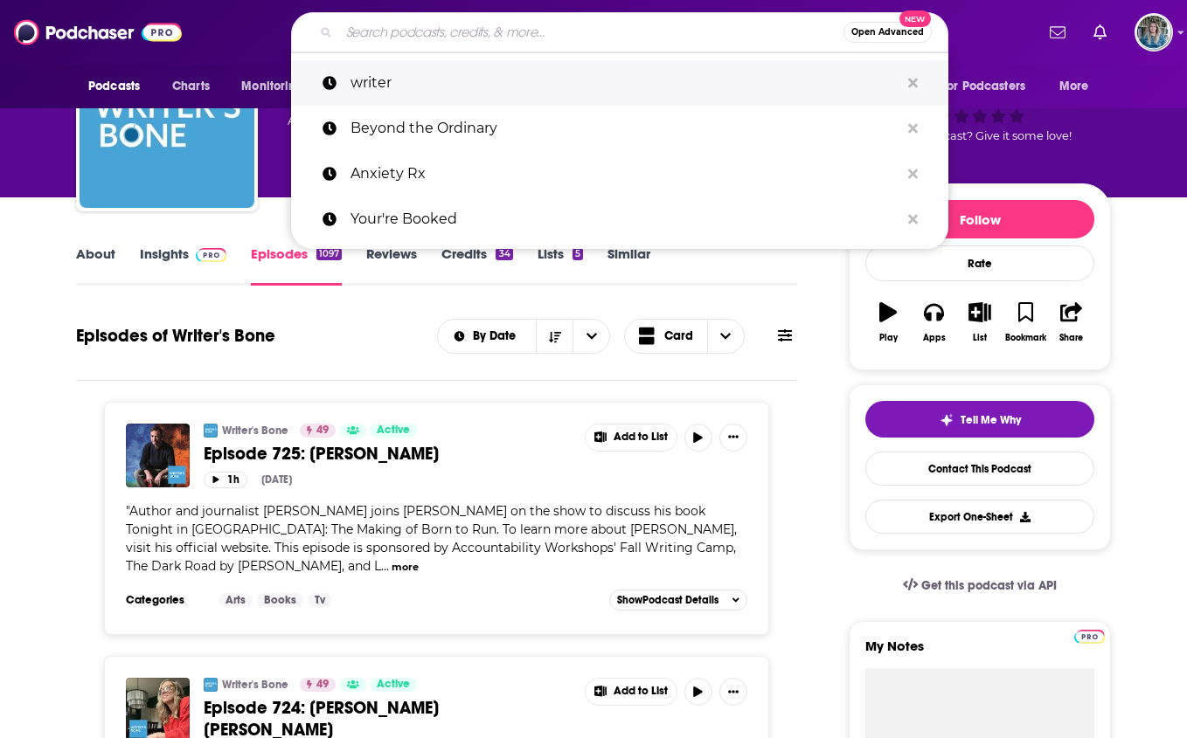
click at [412, 73] on p "writer" at bounding box center [624, 82] width 549 height 45
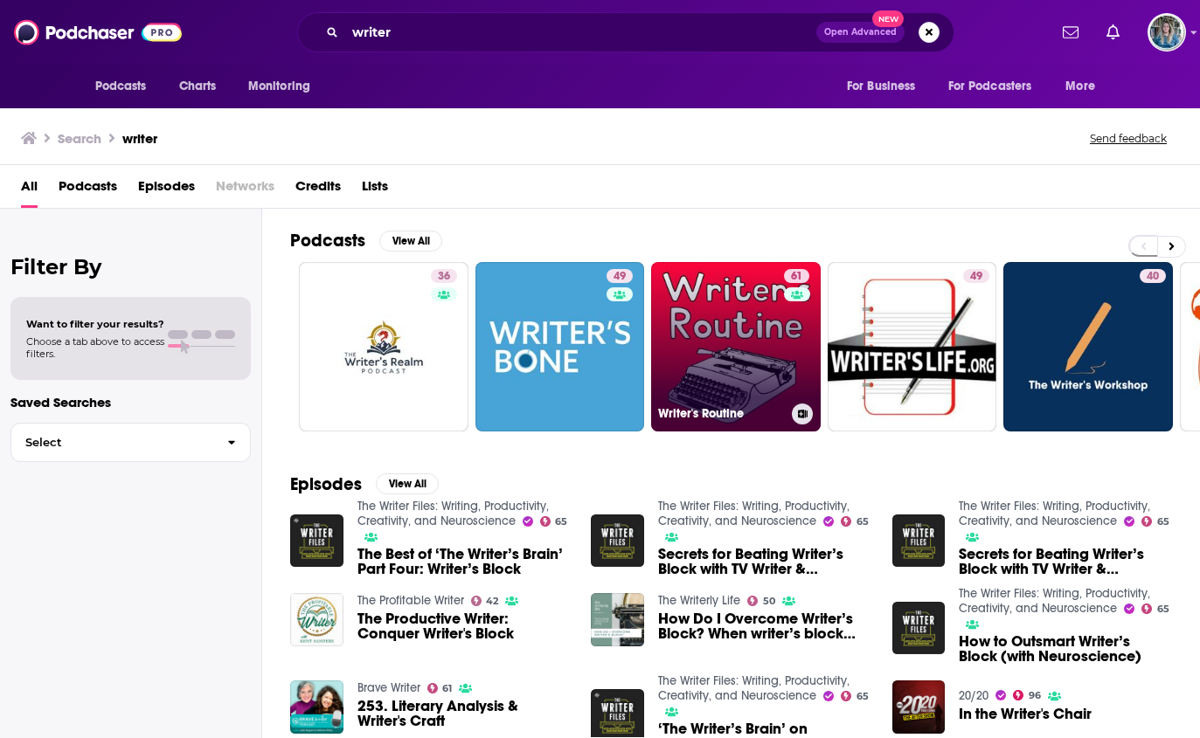
click at [713, 323] on link "61 Writer's Routine" at bounding box center [736, 347] width 170 height 170
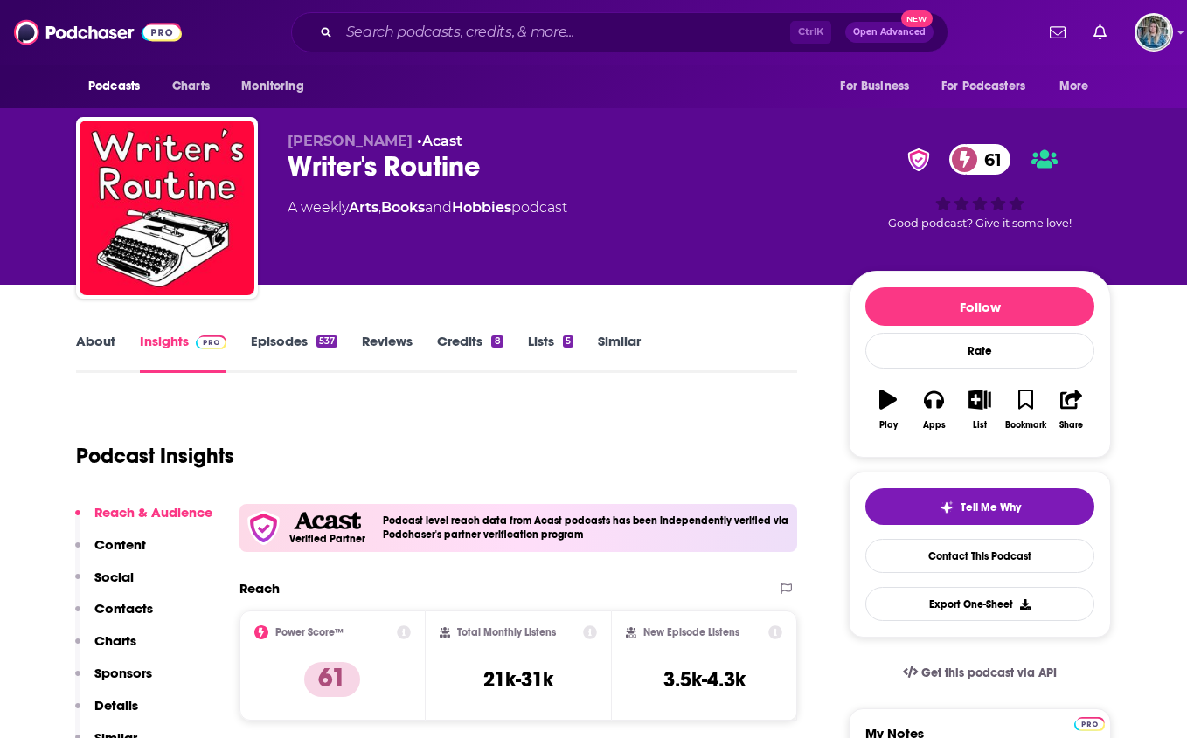
click at [105, 338] on link "About" at bounding box center [95, 353] width 39 height 40
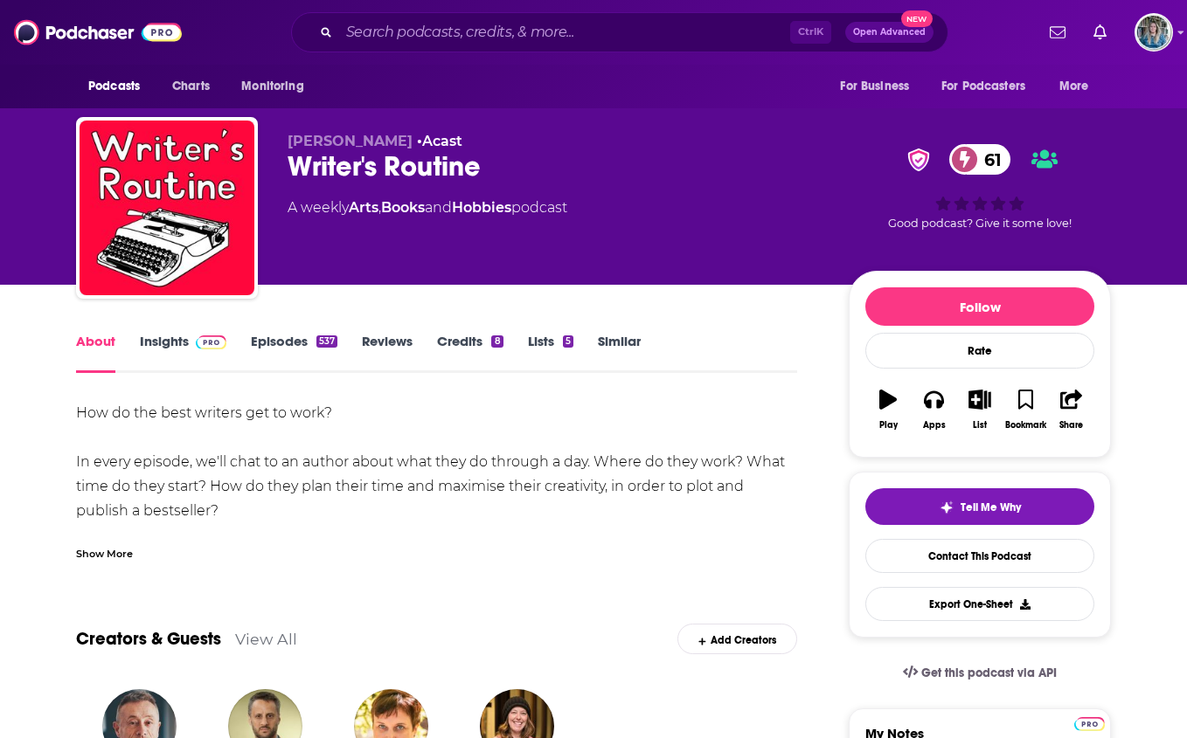
click at [109, 533] on div "Show More" at bounding box center [436, 547] width 721 height 30
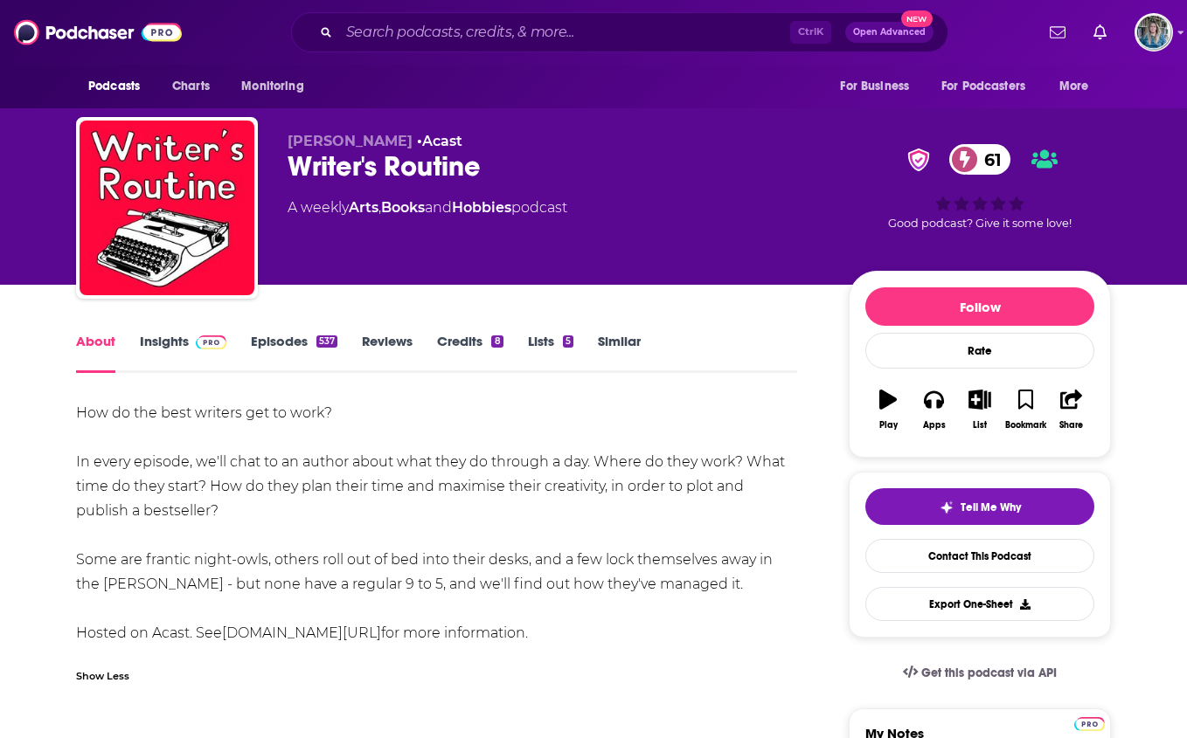
click at [319, 345] on div "537" at bounding box center [326, 342] width 21 height 12
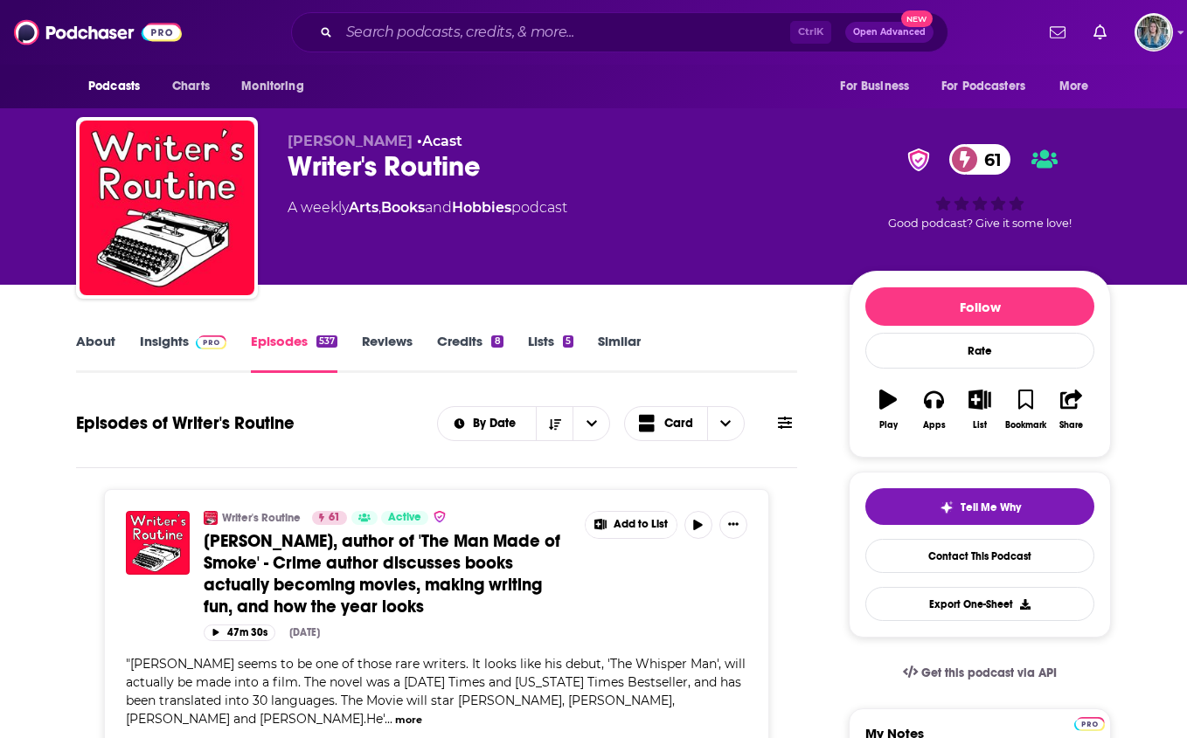
click at [544, 8] on div "Podcasts Charts Monitoring Ctrl K Open Advanced New For Business For Podcasters…" at bounding box center [593, 32] width 1187 height 65
click at [524, 42] on input "Search podcasts, credits, & more..." at bounding box center [564, 32] width 451 height 28
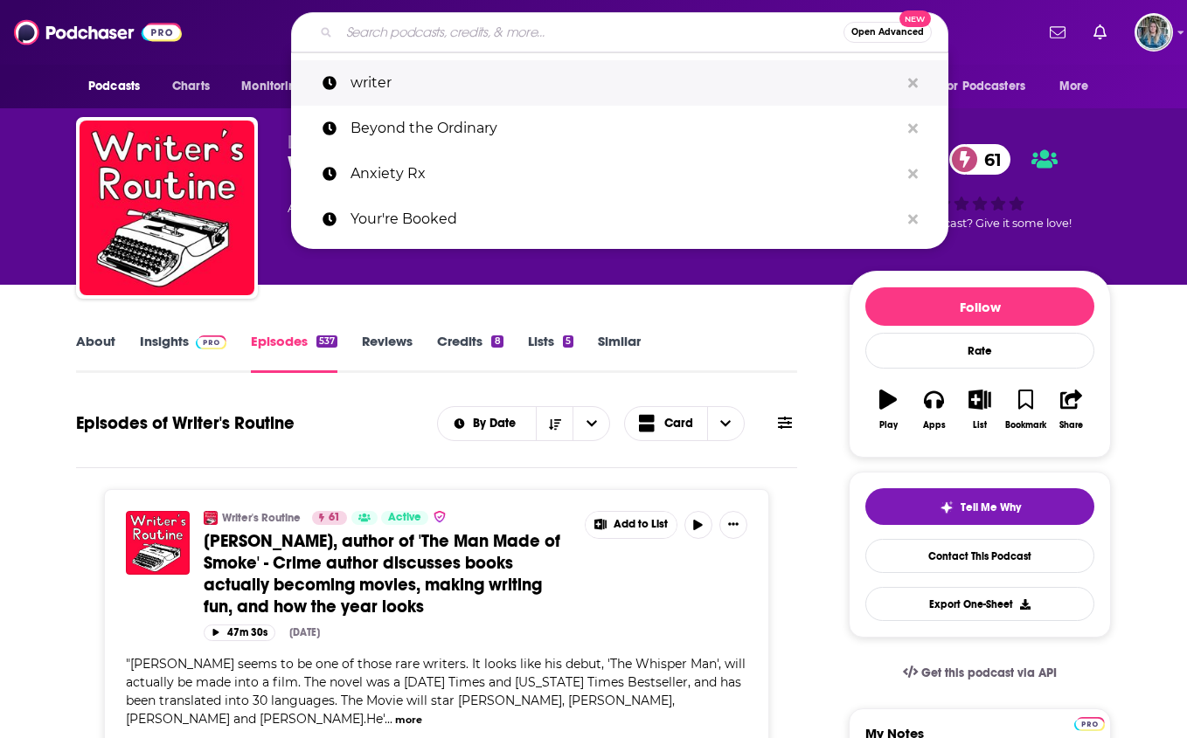
click at [446, 80] on p "writer" at bounding box center [624, 82] width 549 height 45
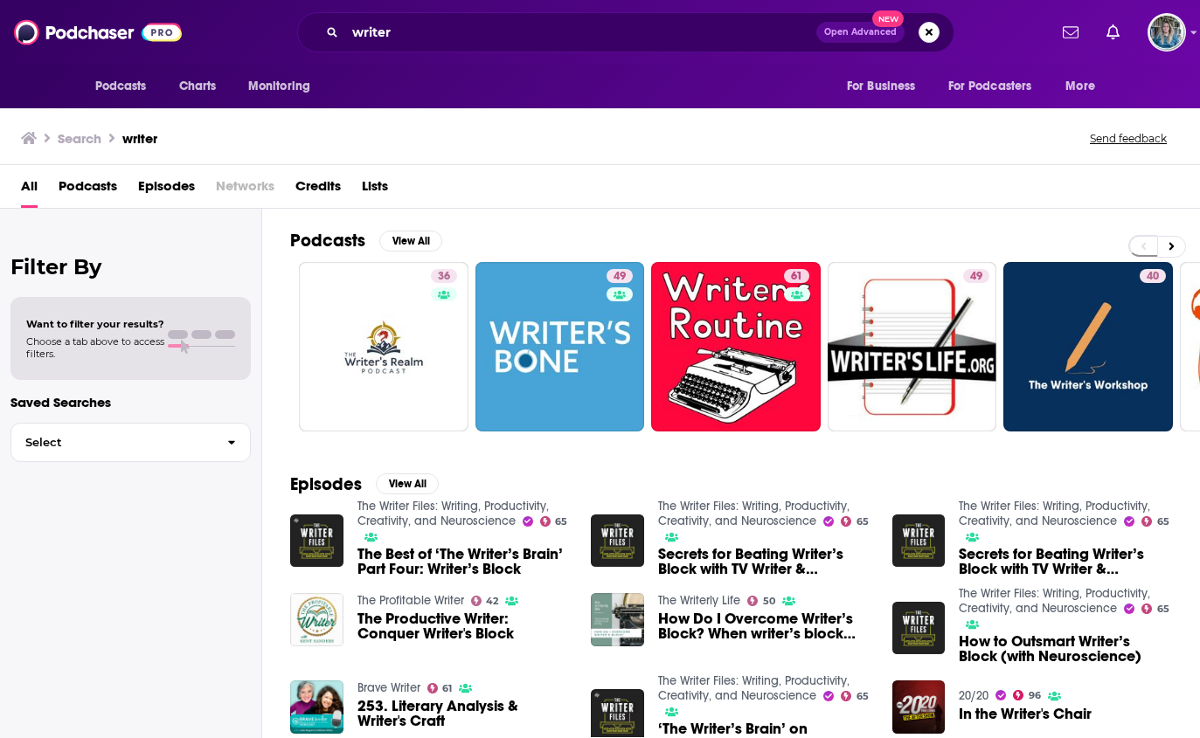
click at [1179, 235] on span at bounding box center [1157, 246] width 58 height 23
click at [1173, 239] on button at bounding box center [1171, 247] width 29 height 22
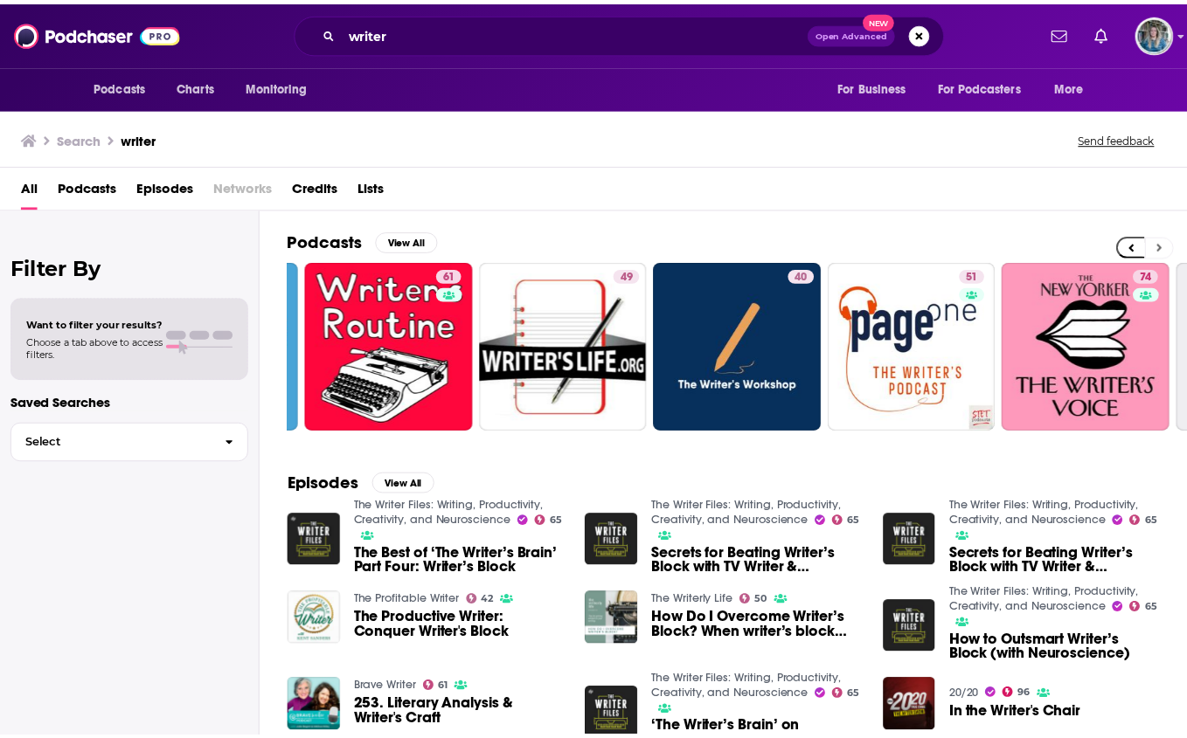
scroll to position [0, 696]
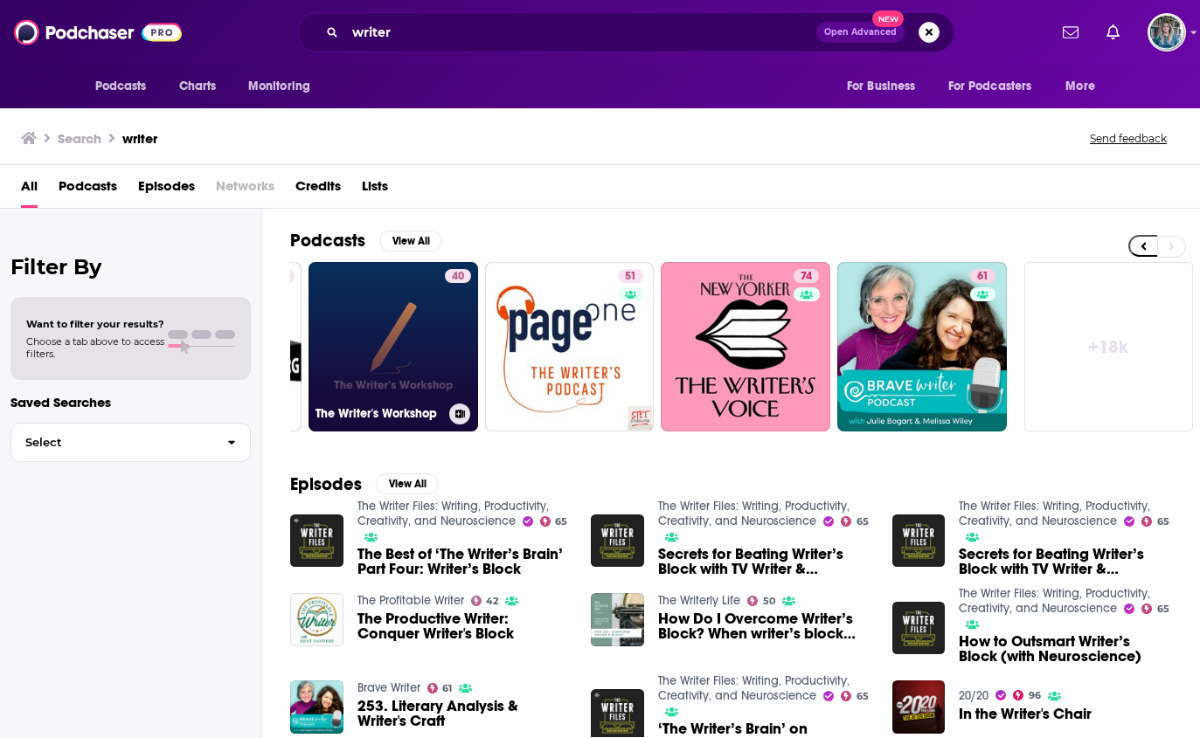
click at [450, 325] on div "40" at bounding box center [458, 336] width 26 height 135
